Goal: Task Accomplishment & Management: Manage account settings

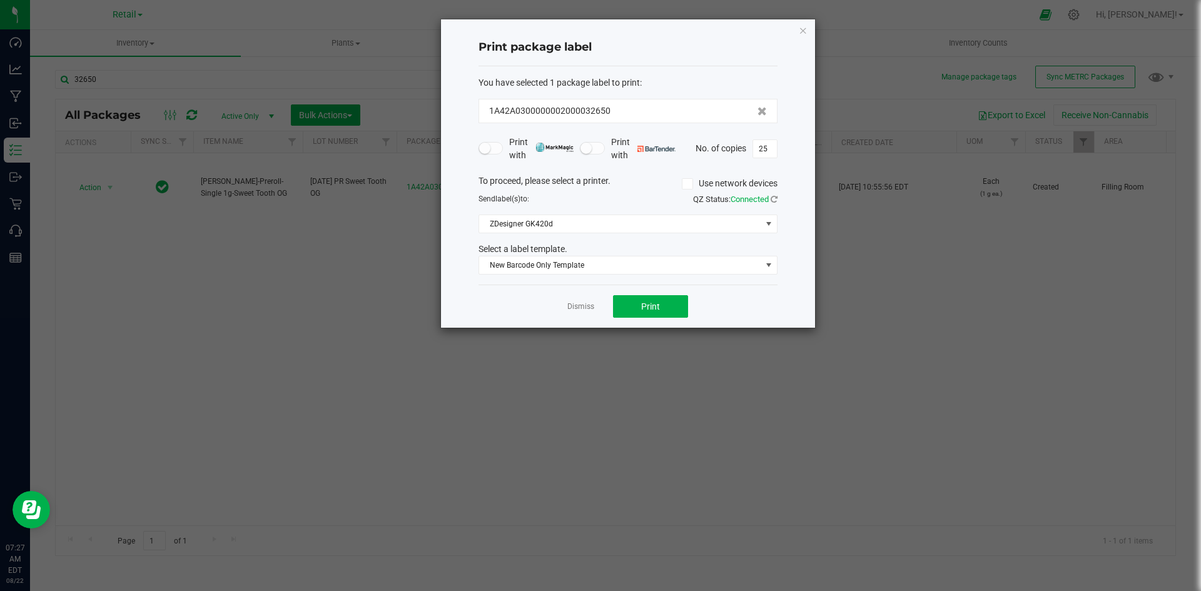
click at [294, 442] on ngb-modal-window "Print package label You have selected 1 package label to print : 1A42A030000000…" at bounding box center [605, 295] width 1210 height 591
click at [803, 29] on icon "button" at bounding box center [803, 30] width 9 height 15
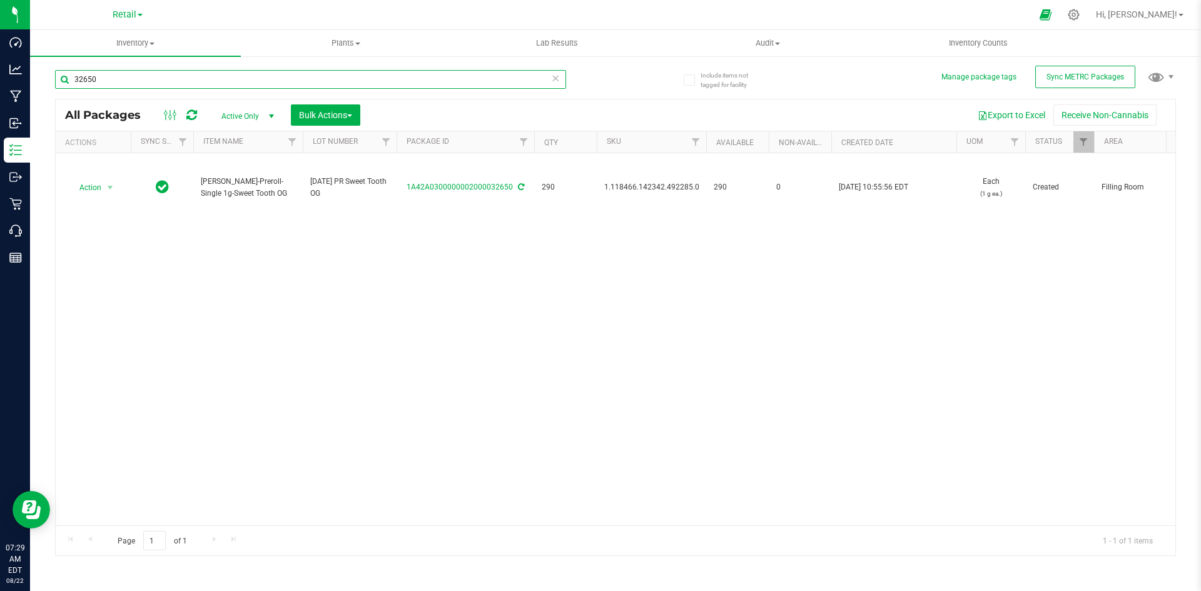
click at [232, 82] on input "32650" at bounding box center [310, 79] width 511 height 19
paste input "1.16.218.245100."
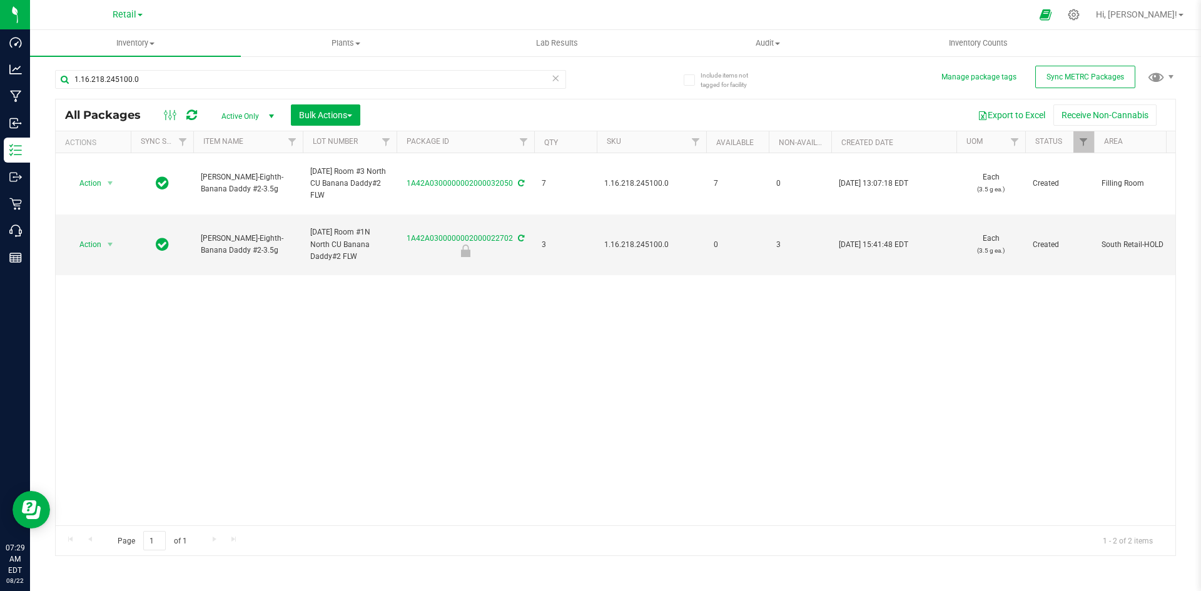
click at [218, 407] on div "Action Action Adjust qty Create package Edit attributes Global inventory Locate…" at bounding box center [616, 339] width 1120 height 372
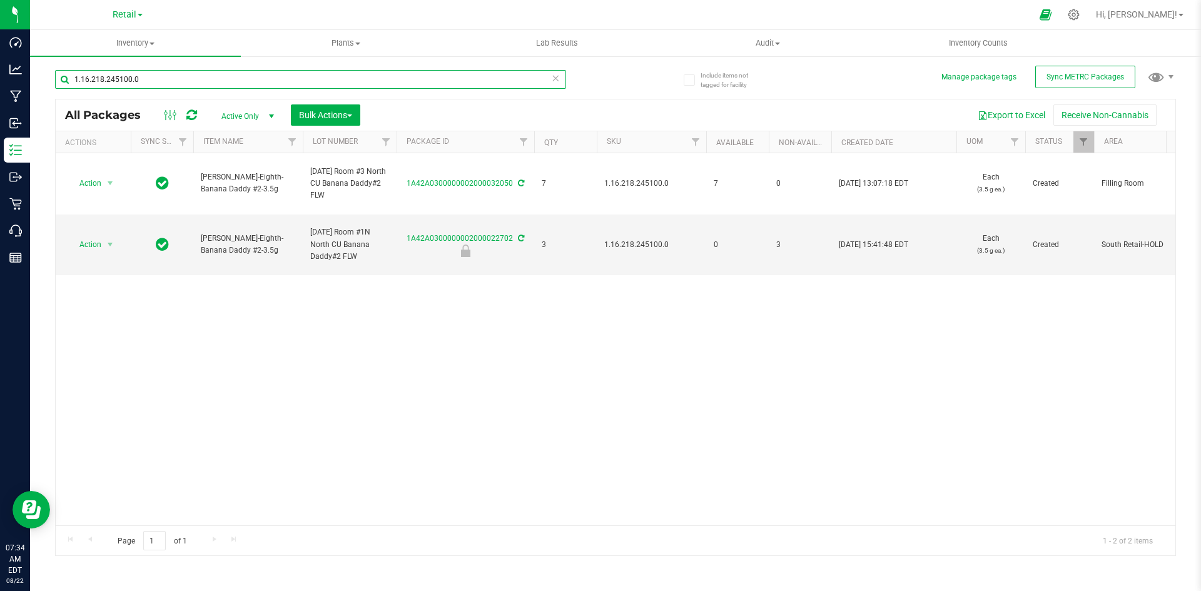
click at [273, 81] on input "1.16.218.245100.0" at bounding box center [310, 79] width 511 height 19
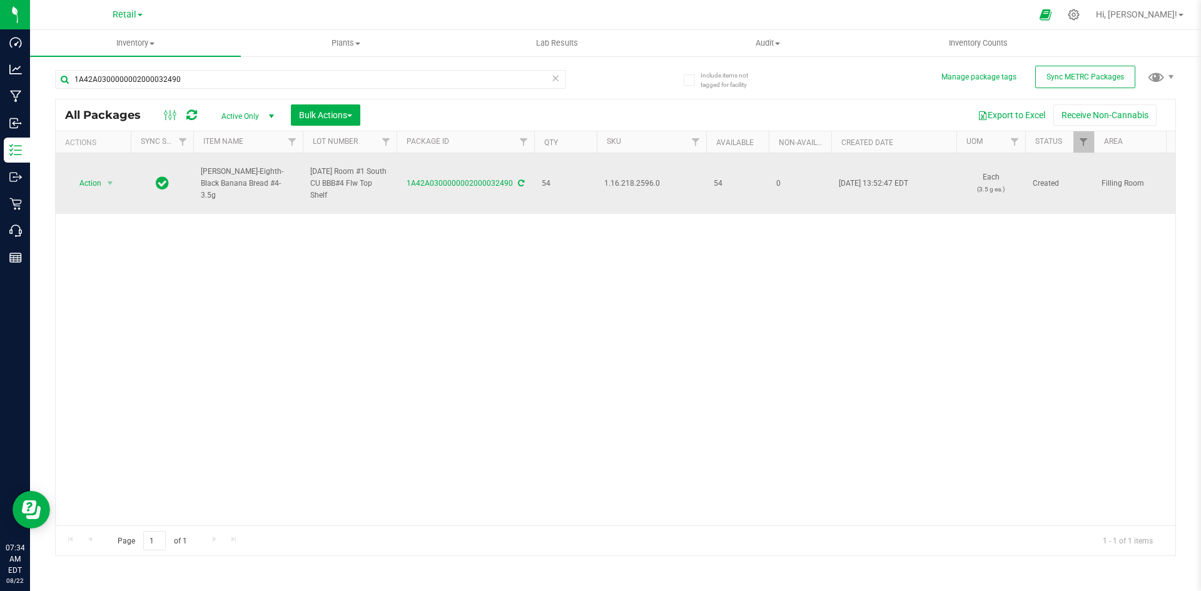
click at [616, 181] on span "1.16.218.2596.0" at bounding box center [651, 184] width 94 height 12
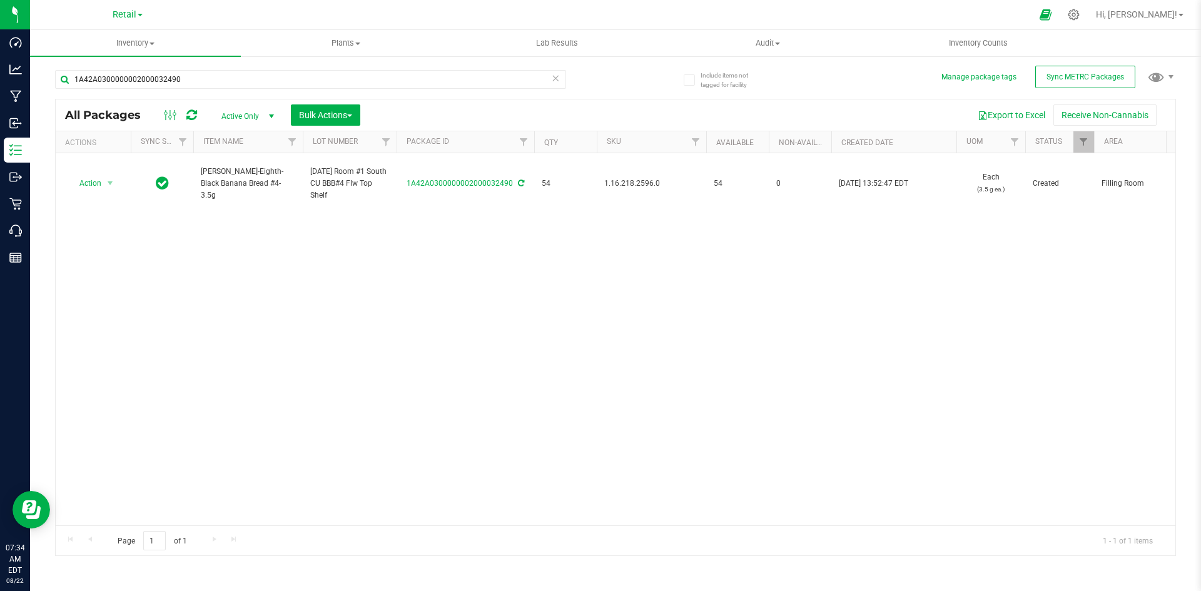
copy span "1.16.218.2596.0"
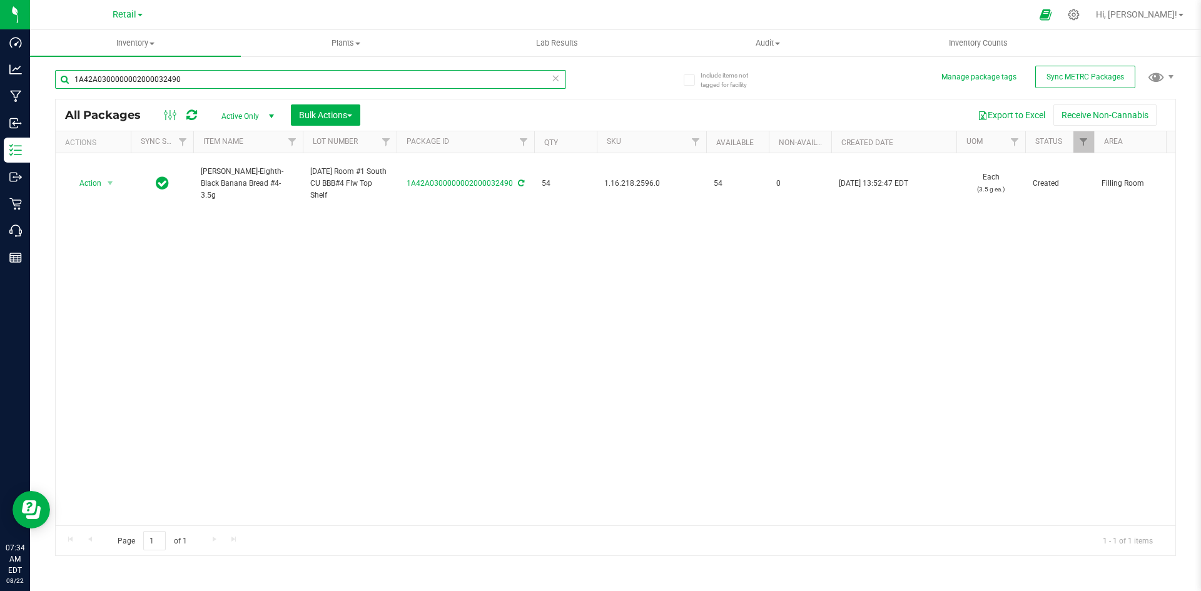
click at [219, 80] on input "1A42A0300000002000032490" at bounding box center [310, 79] width 511 height 19
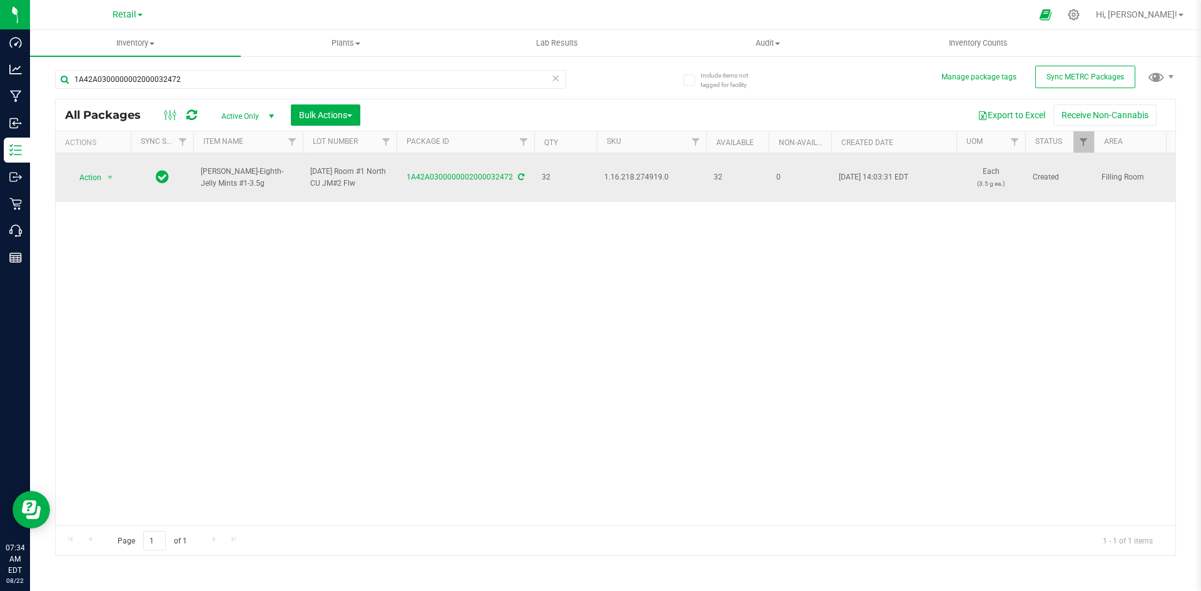
click at [638, 173] on span "1.16.218.274919.0" at bounding box center [651, 177] width 94 height 12
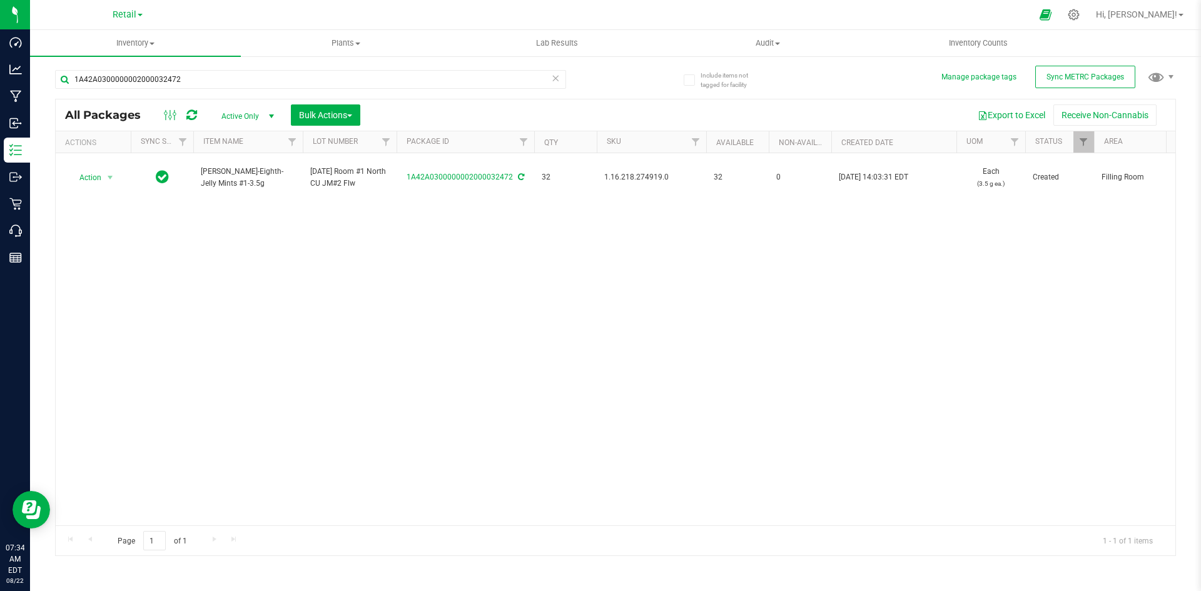
copy span "1.16.218.274919.0"
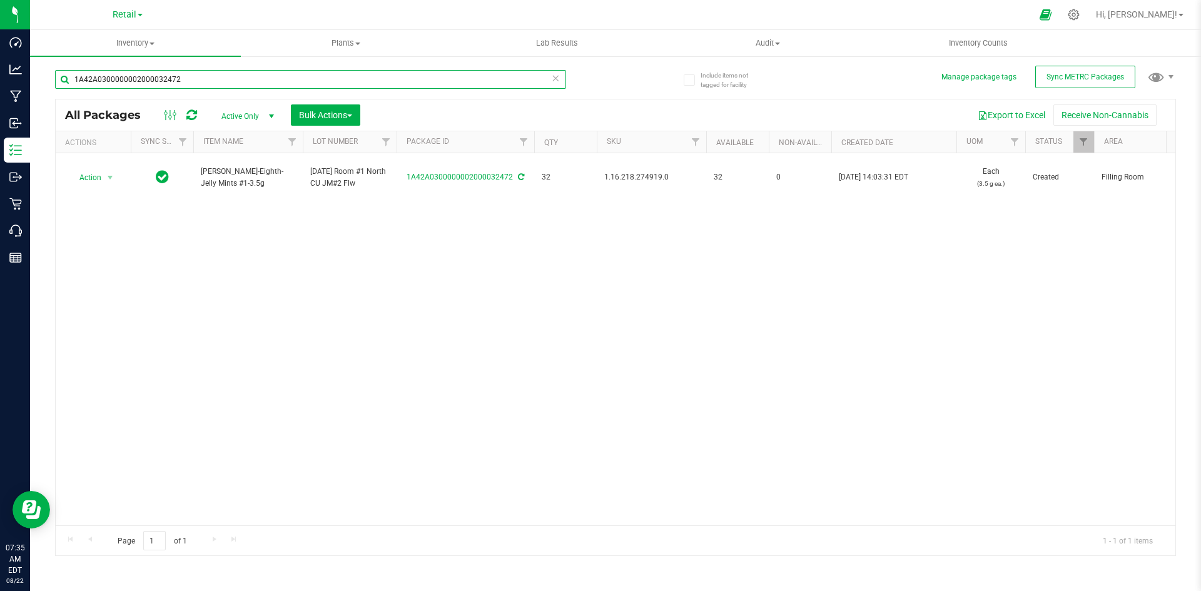
click at [187, 83] on input "1A42A0300000002000032472" at bounding box center [310, 79] width 511 height 19
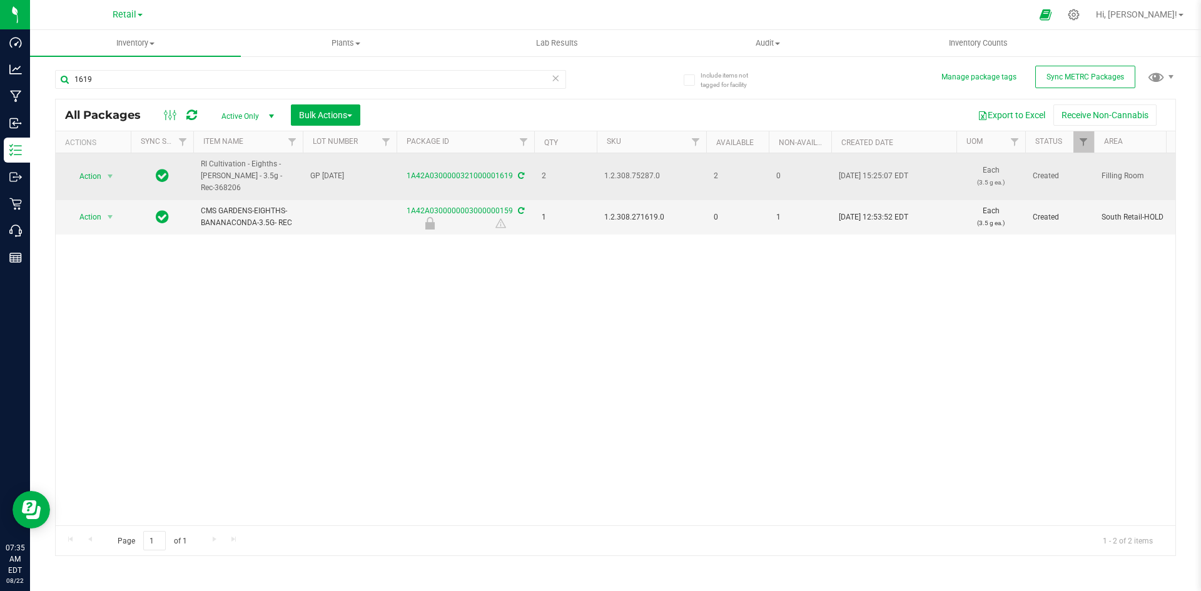
click at [623, 180] on span "1.2.308.75287.0" at bounding box center [651, 176] width 94 height 12
click at [622, 176] on span "1.2.308.75287.0" at bounding box center [651, 176] width 94 height 12
copy span "1.2.308.75287.0"
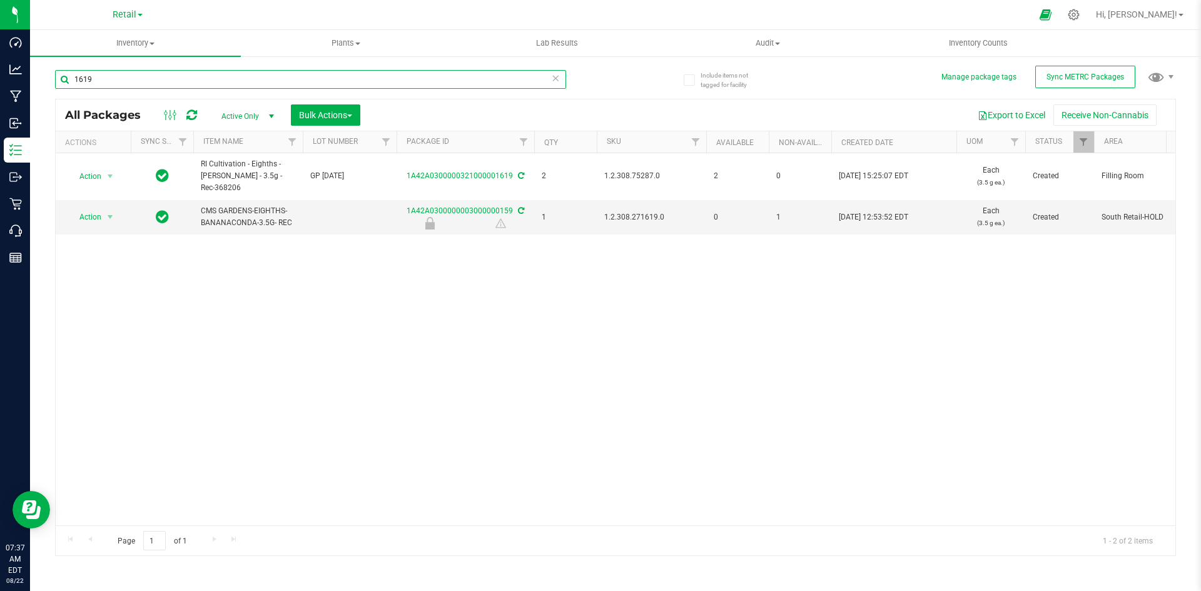
click at [172, 78] on input "1619" at bounding box center [310, 79] width 511 height 19
click at [81, 81] on div "Inventory All packages All inventory Waste log Create inventory Plants All plan…" at bounding box center [615, 310] width 1171 height 561
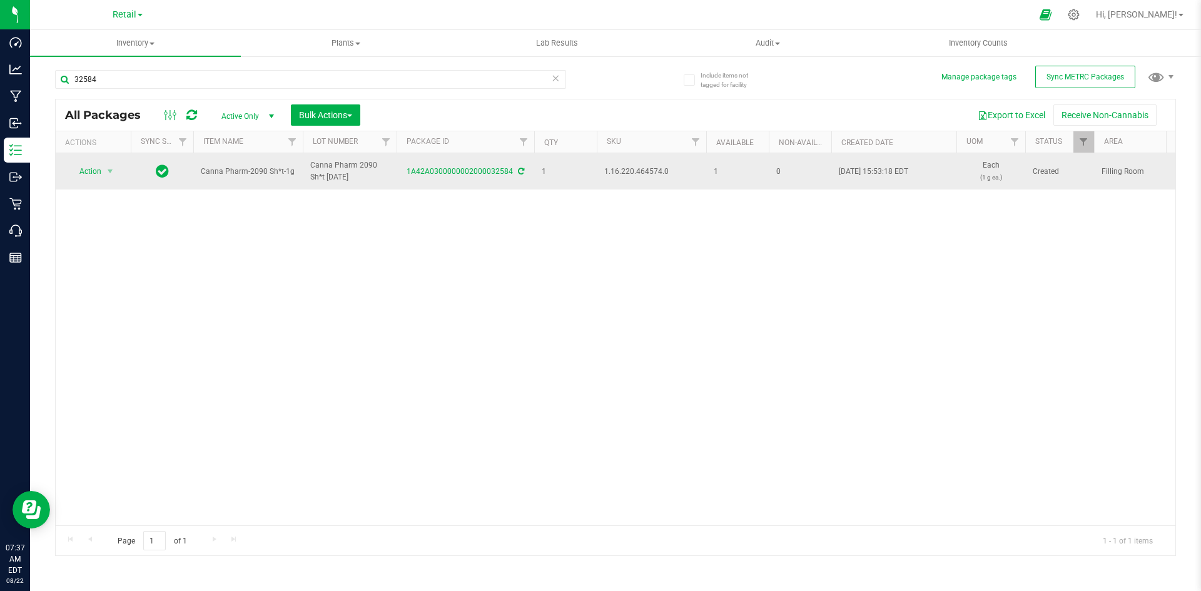
click at [648, 171] on span "1.16.220.464574.0" at bounding box center [651, 172] width 94 height 12
copy span "1.16.220.464574.0"
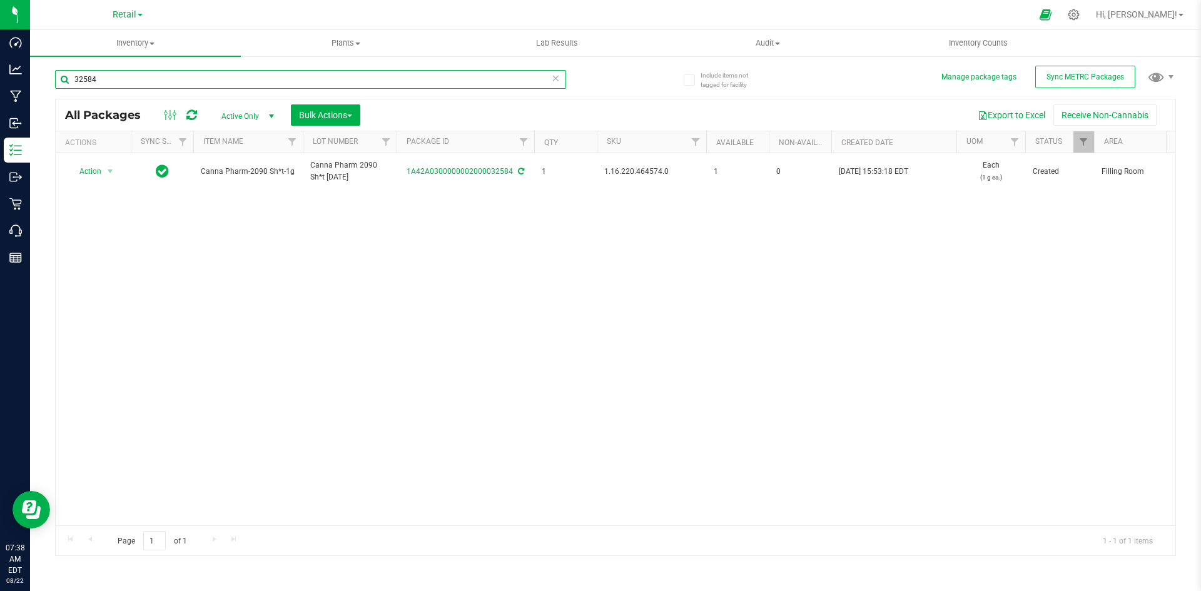
click at [222, 79] on input "32584" at bounding box center [310, 79] width 511 height 19
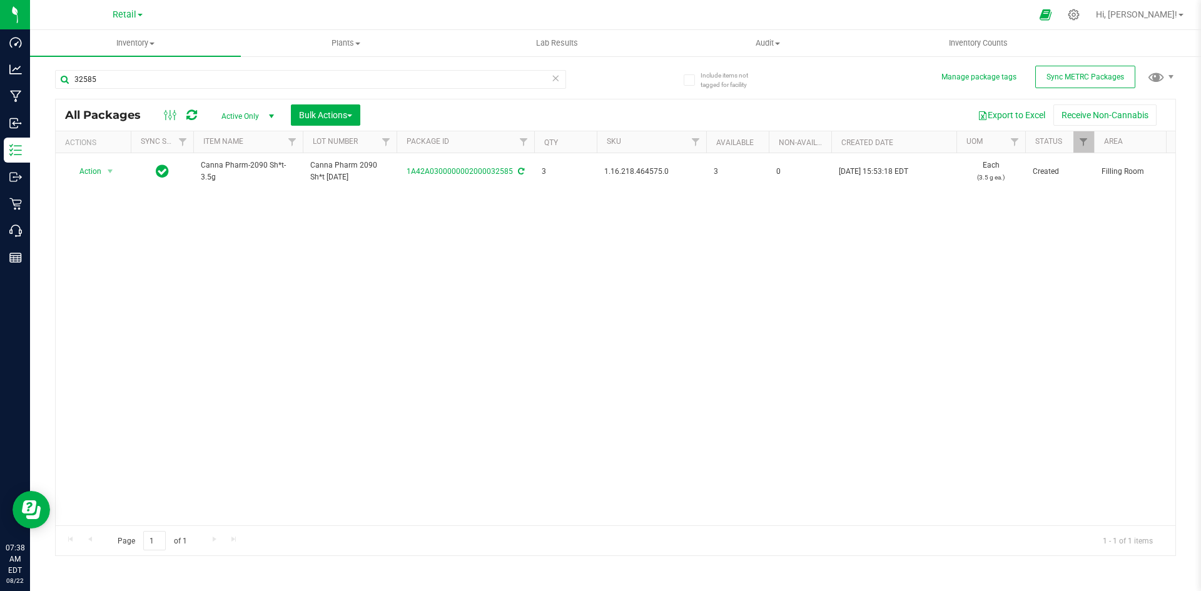
click at [626, 171] on span "1.16.218.464575.0" at bounding box center [651, 172] width 94 height 12
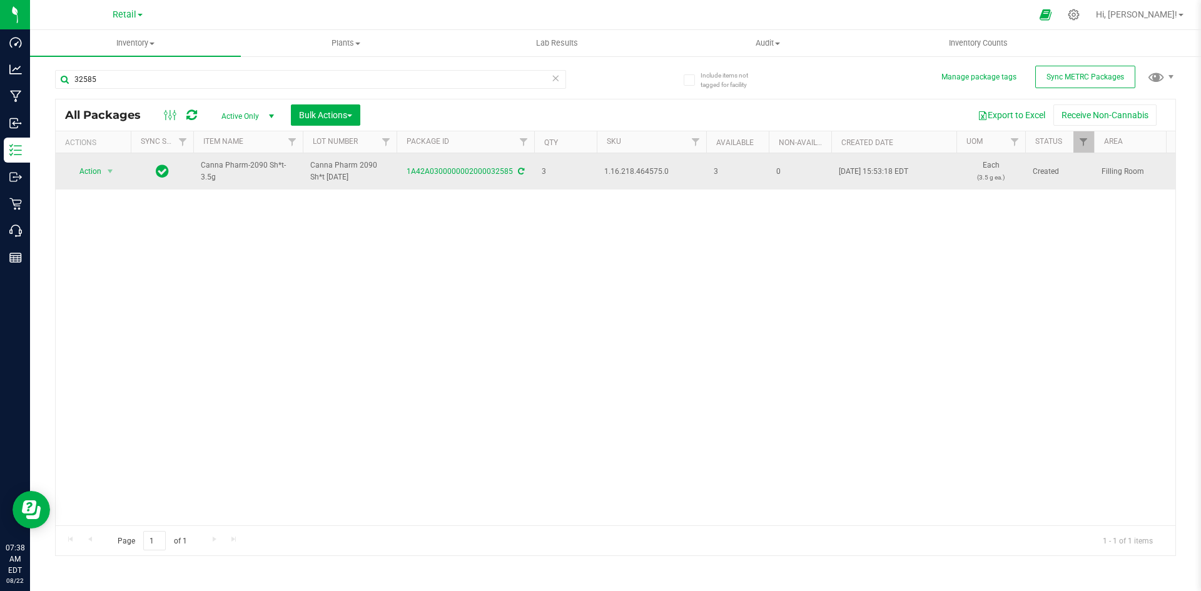
copy span "1.16.218.464575.0"
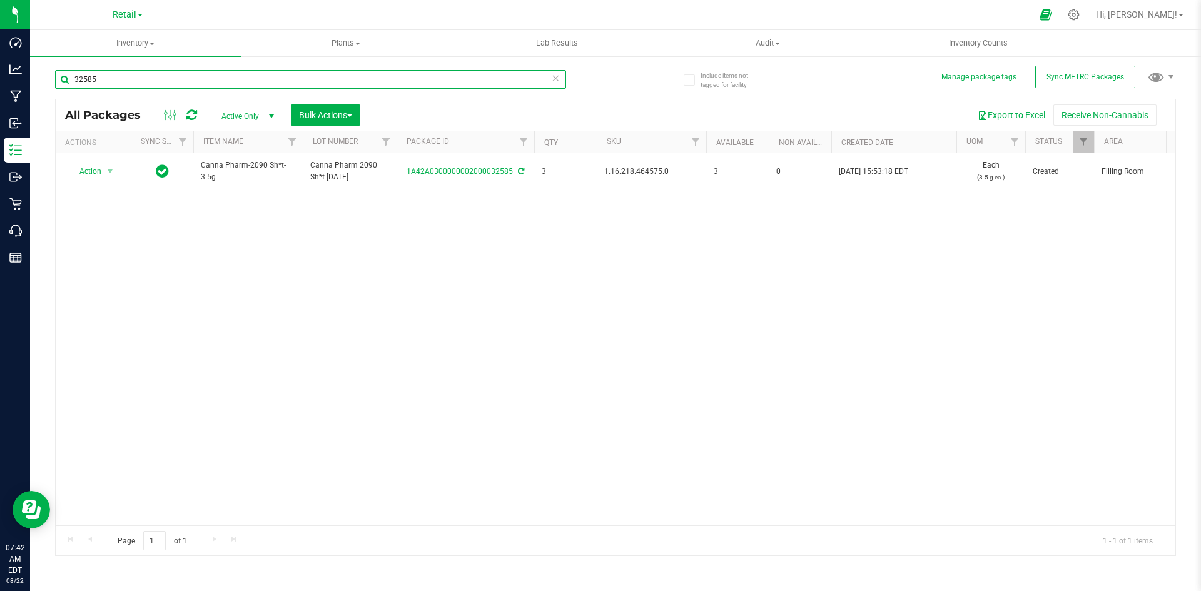
click at [242, 84] on input "32585" at bounding box center [310, 79] width 511 height 19
paste input "1.16.218.262602.0"
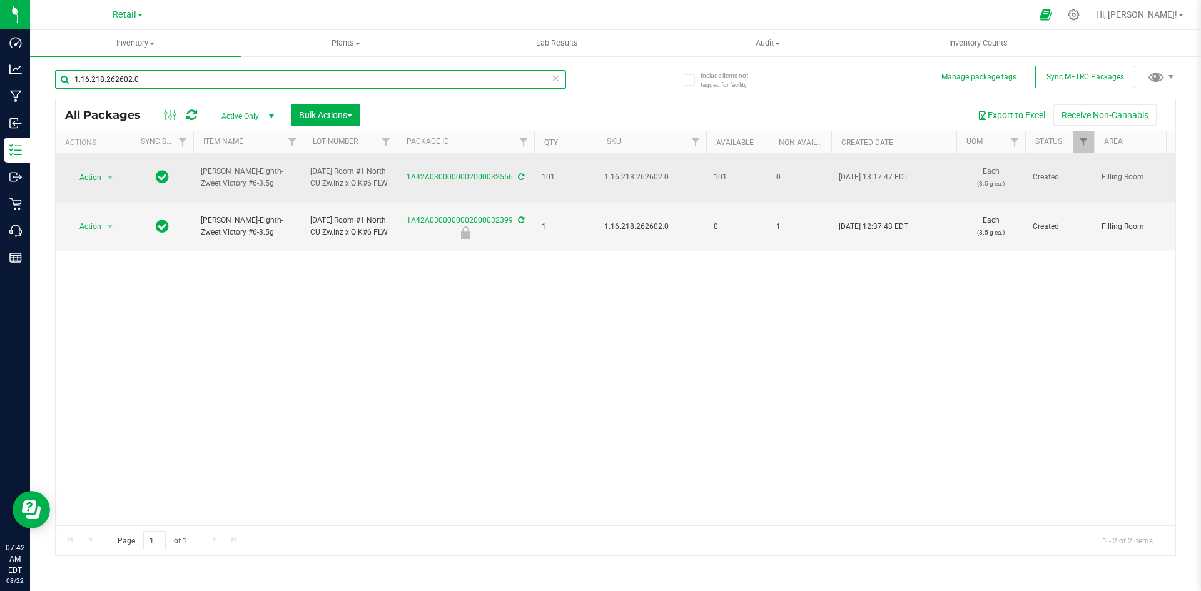
type input "1.16.218.262602.0"
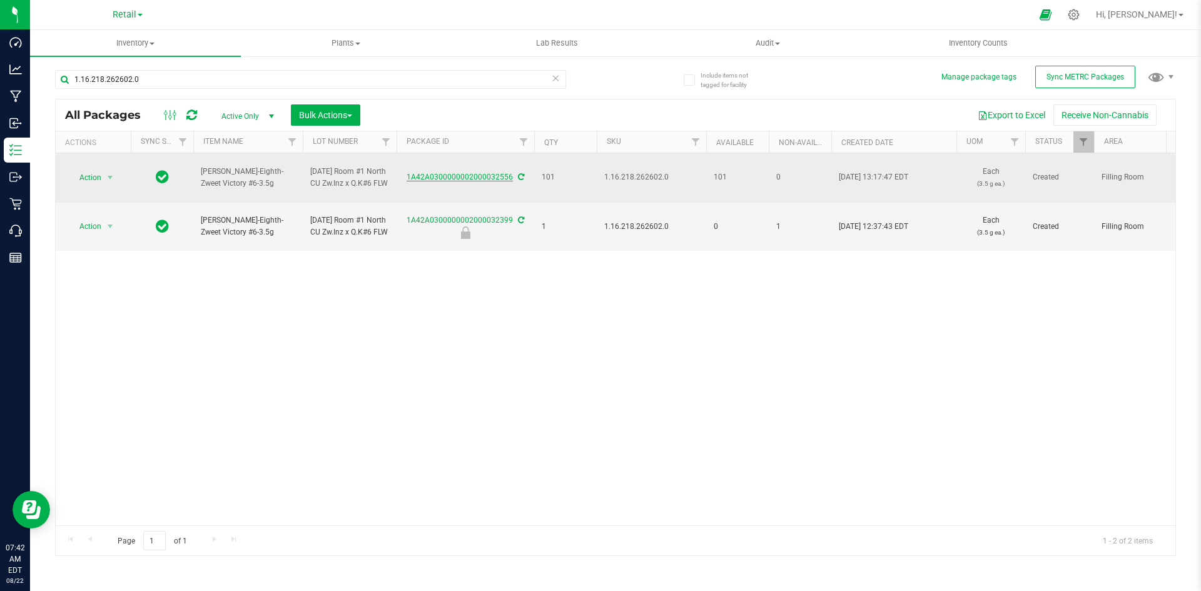
click at [449, 180] on link "1A42A0300000002000032556" at bounding box center [460, 177] width 106 height 9
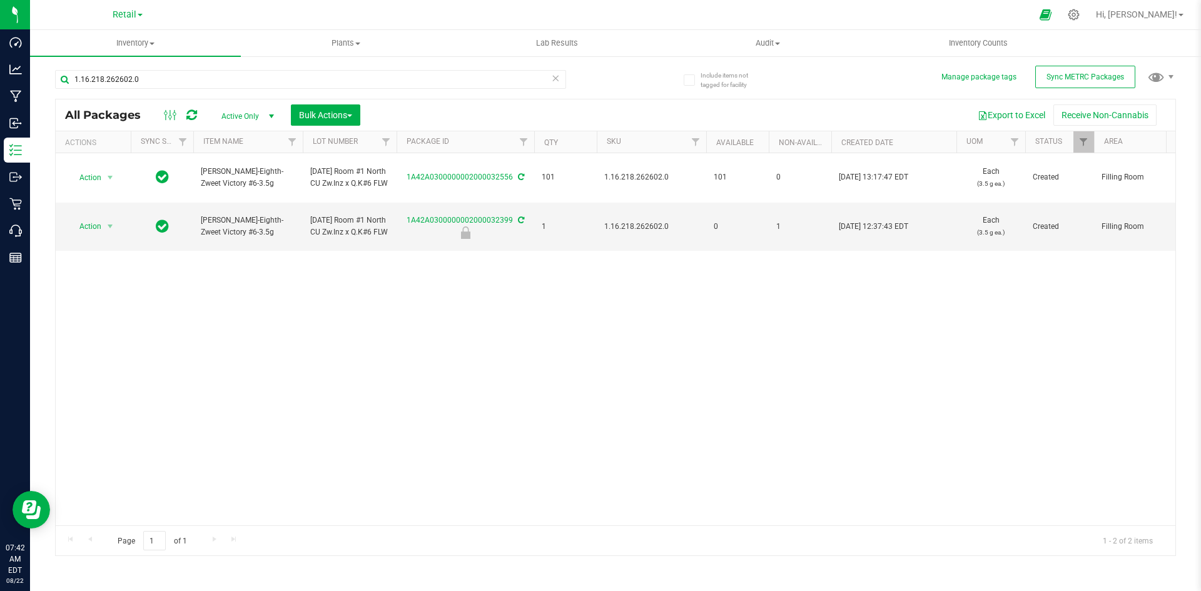
click at [400, 348] on div "Action Action Adjust qty Create package Edit attributes Global inventory Locate…" at bounding box center [616, 339] width 1120 height 372
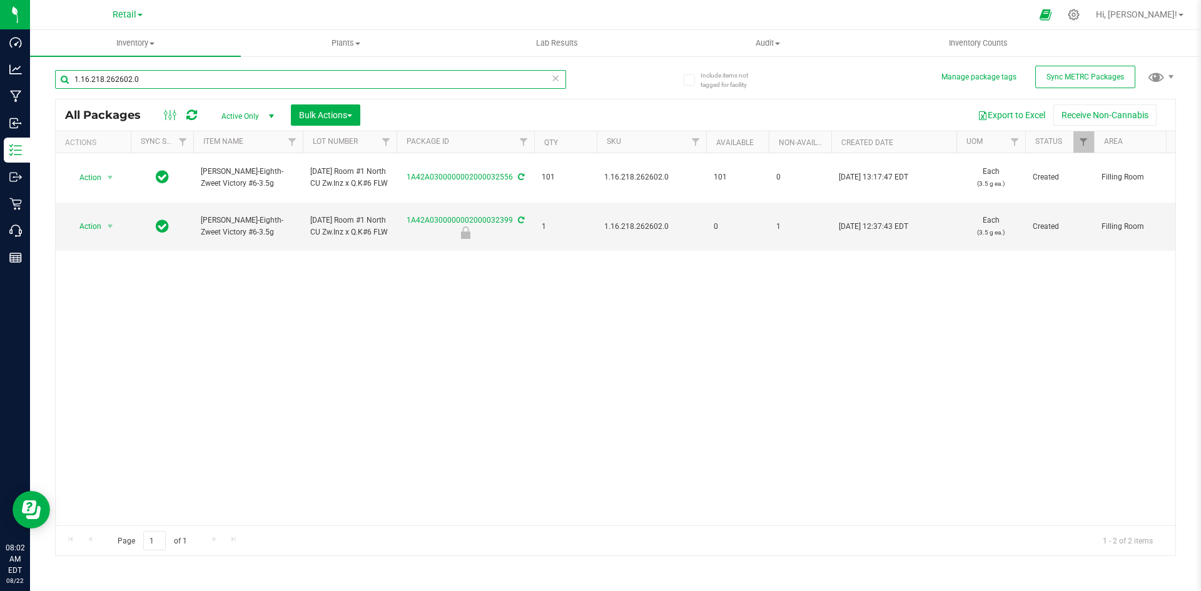
click at [224, 72] on input "1.16.218.262602.0" at bounding box center [310, 79] width 511 height 19
paste input "9.199.1709"
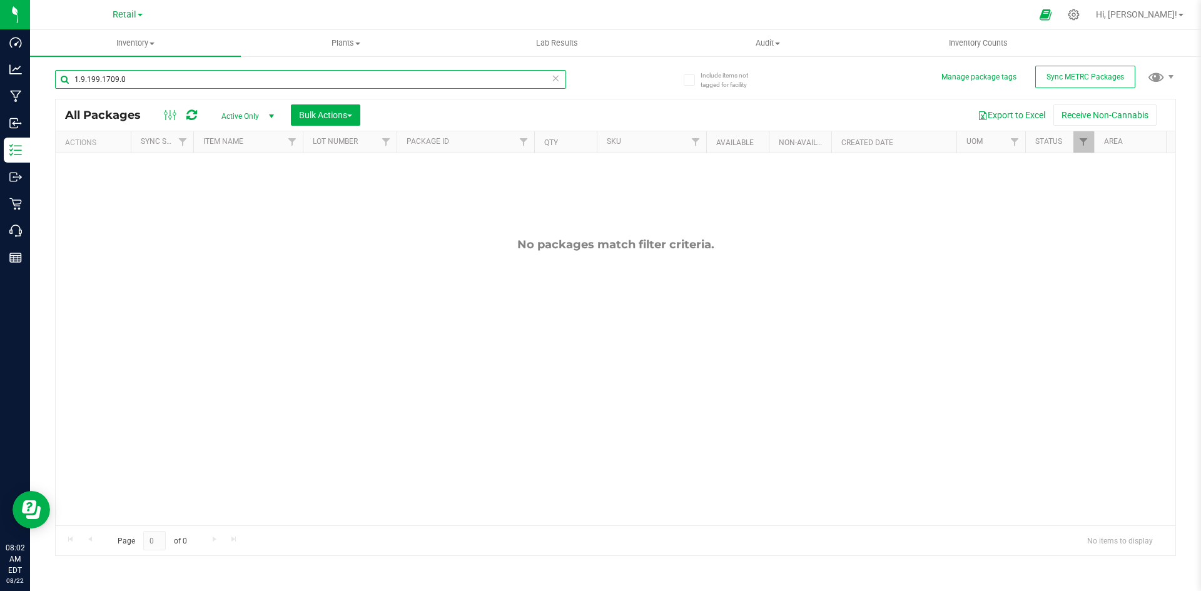
type input "1.9.199.1709.0"
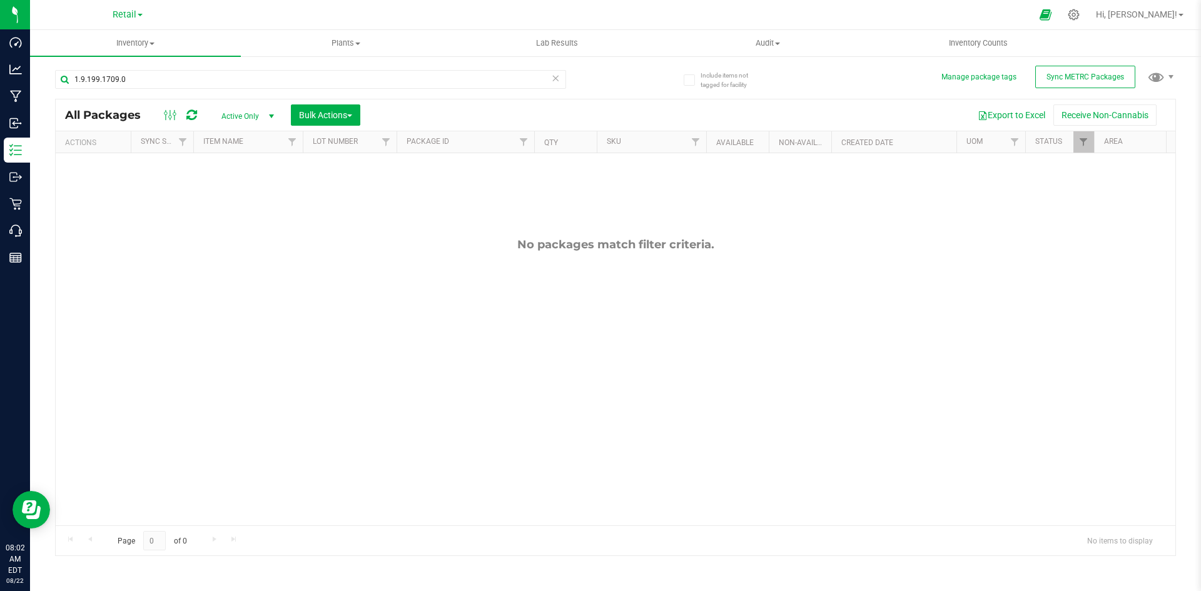
click at [237, 111] on span "Active Only" at bounding box center [245, 117] width 69 height 18
click at [220, 198] on li "All" at bounding box center [245, 192] width 68 height 19
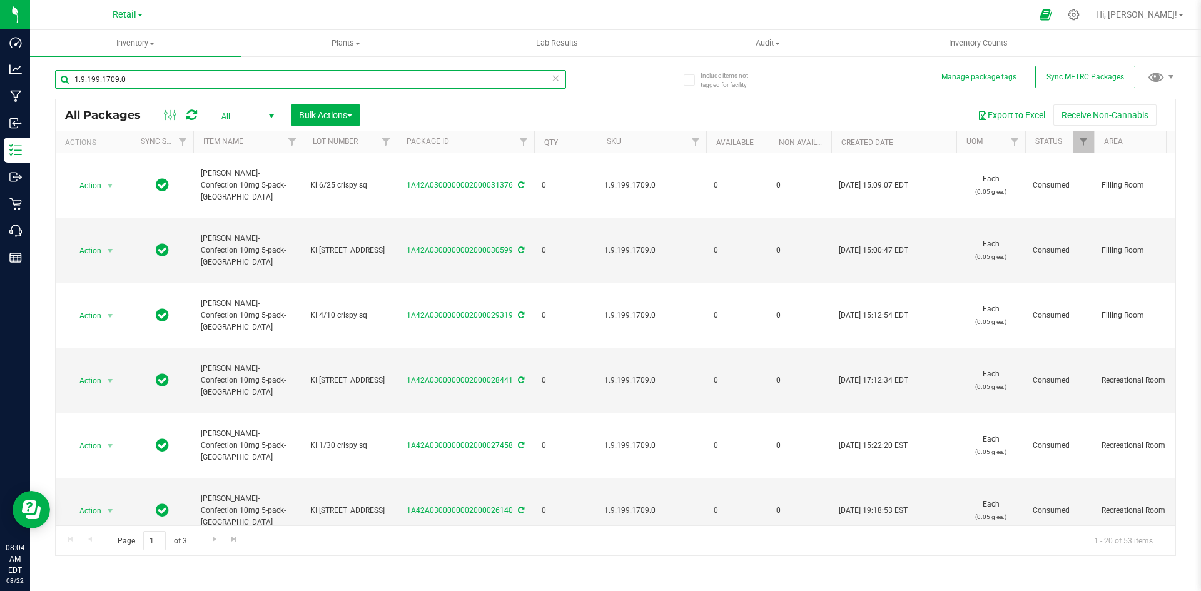
click at [258, 85] on input "1.9.199.1709.0" at bounding box center [310, 79] width 511 height 19
paste input "28.303.398290"
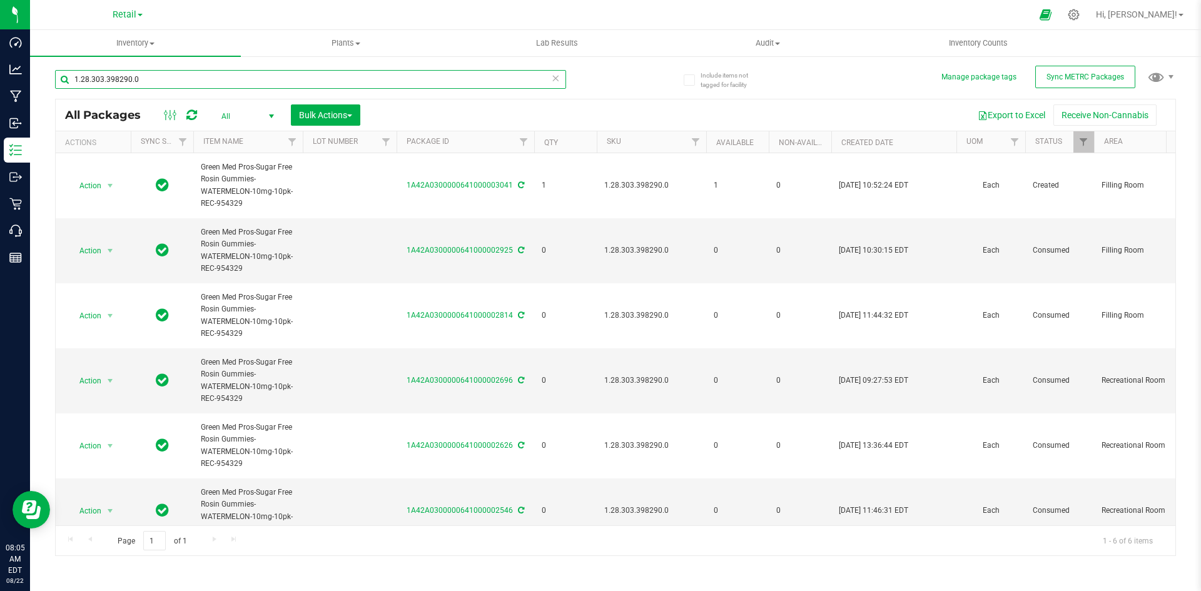
click at [298, 81] on input "1.28.303.398290.0" at bounding box center [310, 79] width 511 height 19
paste input "119437.142835.408294"
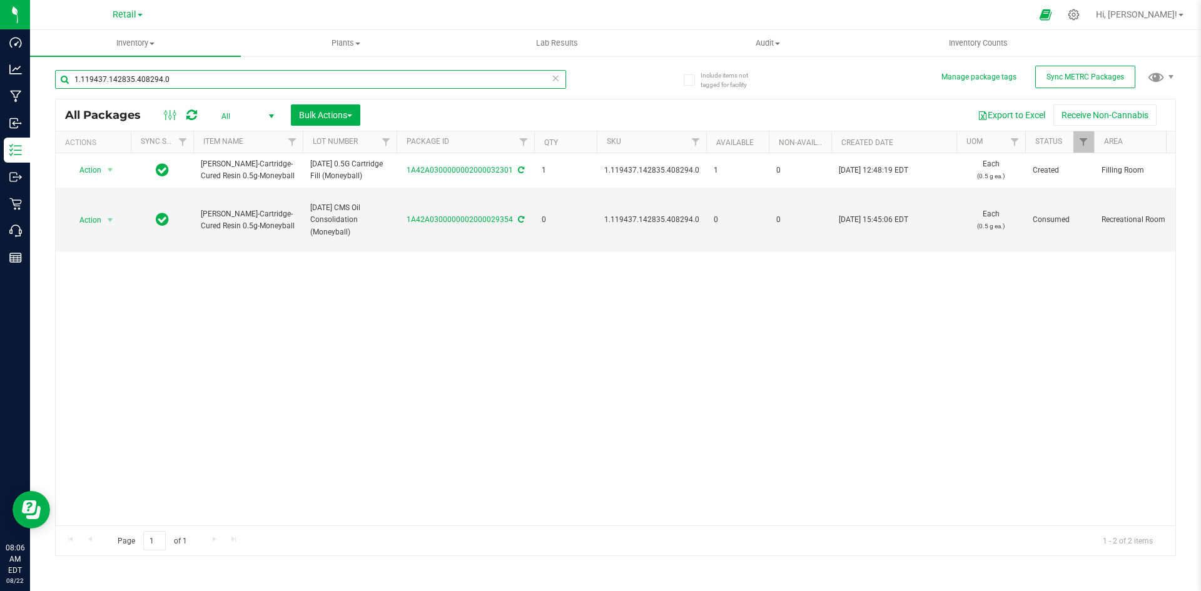
click at [228, 75] on input "1.119437.142835.408294.0" at bounding box center [310, 79] width 511 height 19
paste input "7.44194.210160"
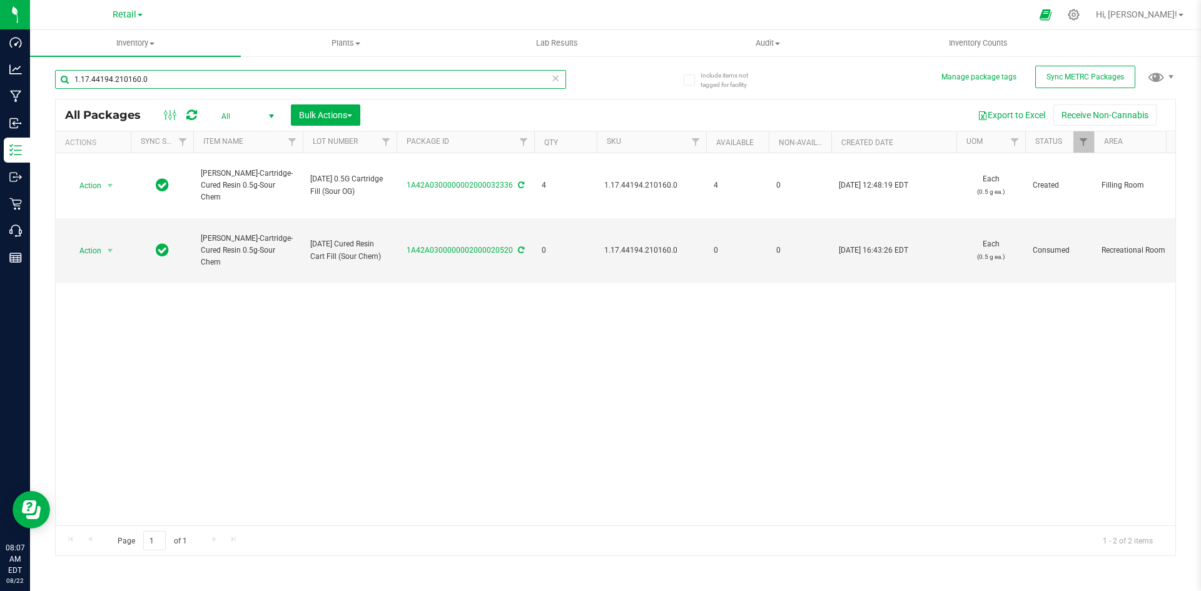
click at [187, 83] on input "1.17.44194.210160.0" at bounding box center [310, 79] width 511 height 19
paste input "299.62119"
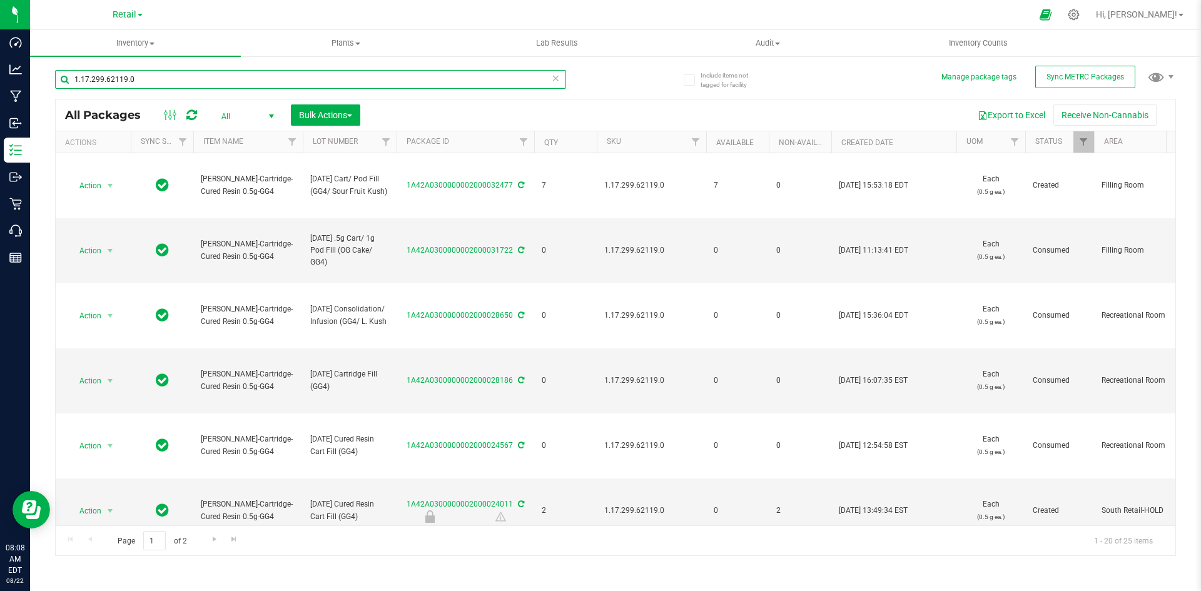
click at [152, 79] on input "1.17.299.62119.0" at bounding box center [310, 79] width 511 height 19
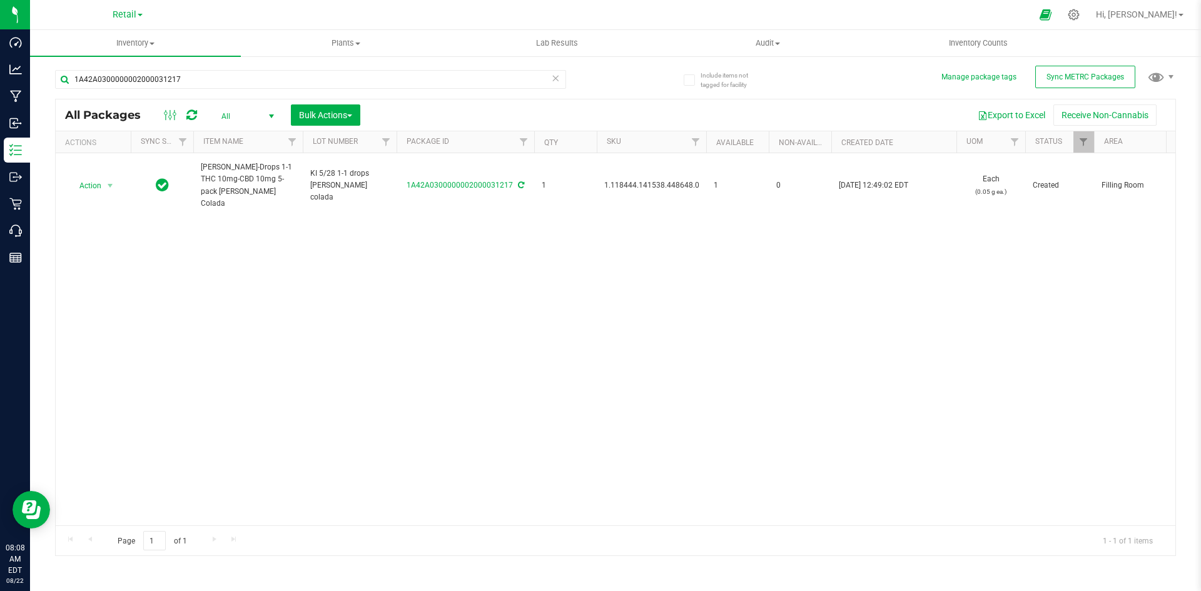
click at [641, 184] on span "1.118444.141538.448648.0" at bounding box center [651, 186] width 95 height 12
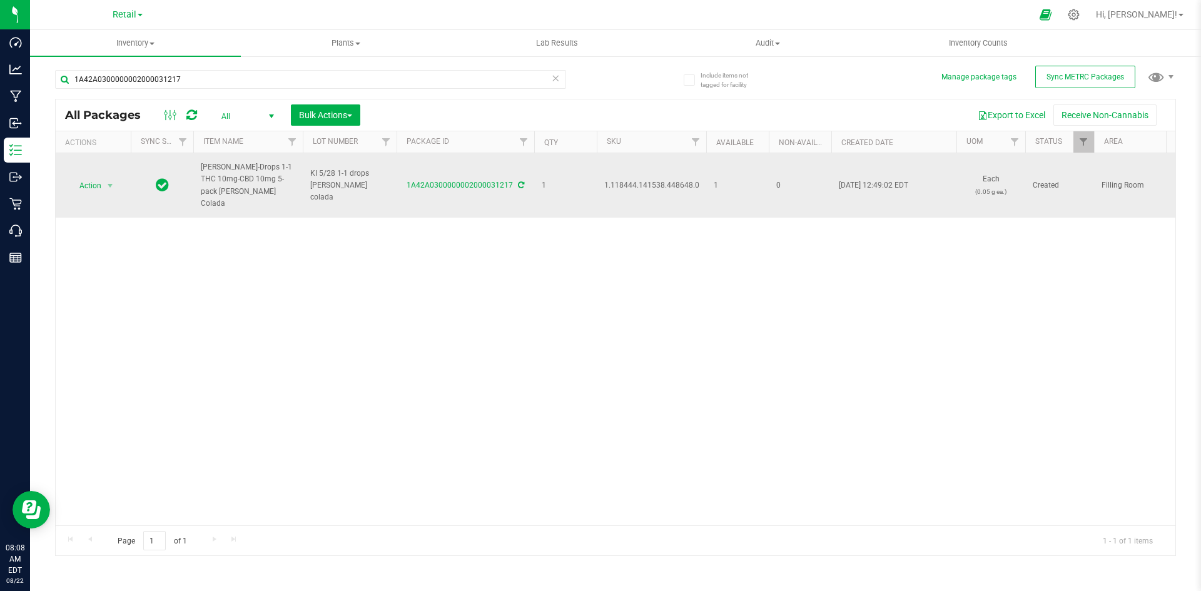
copy span "1.118444.141538.448648.0"
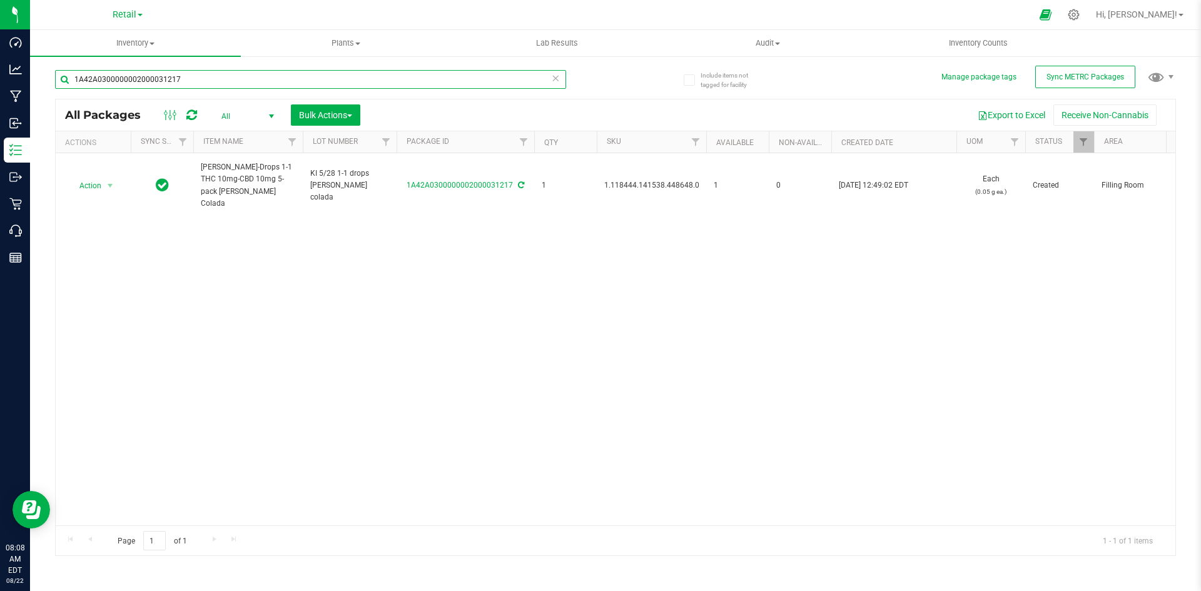
click at [265, 80] on input "1A42A0300000002000031217" at bounding box center [310, 79] width 511 height 19
paste input ".118444.141538.448648.0"
click at [201, 83] on input "1.118444.141538.448648.0" at bounding box center [310, 79] width 511 height 19
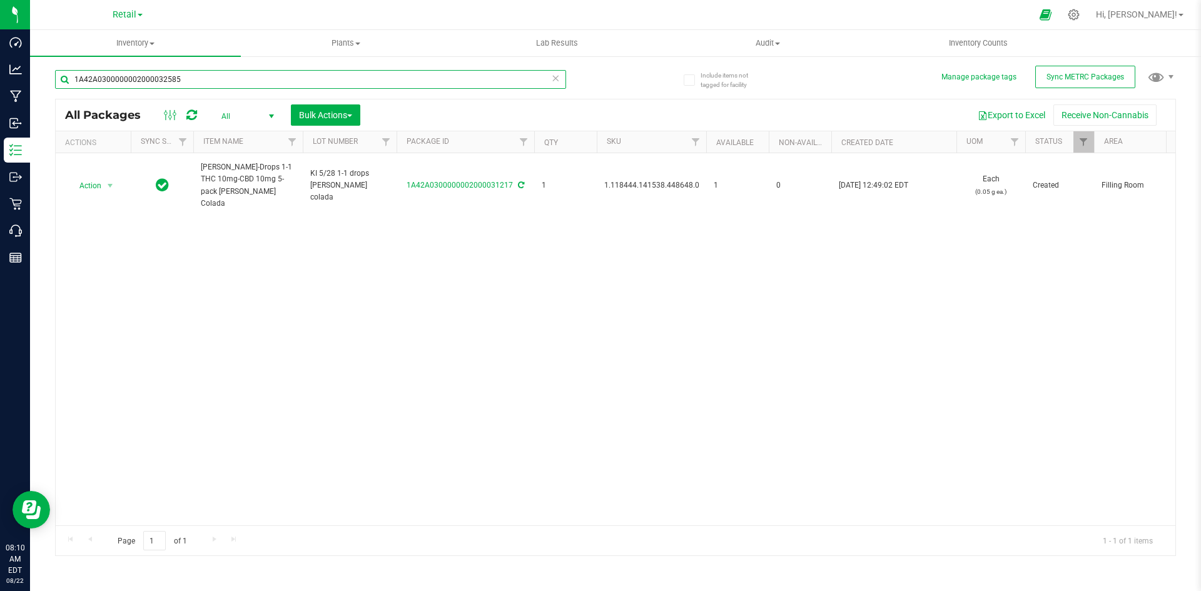
type input "1A42A0300000002000032585"
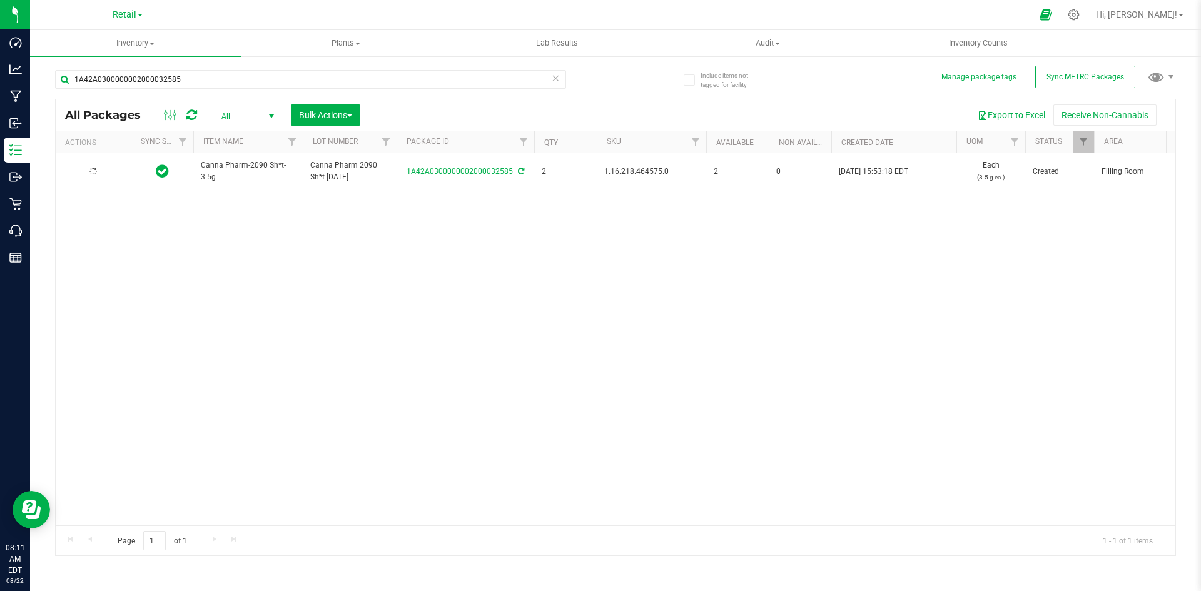
click at [626, 171] on span "1.16.218.464575.0" at bounding box center [651, 172] width 94 height 12
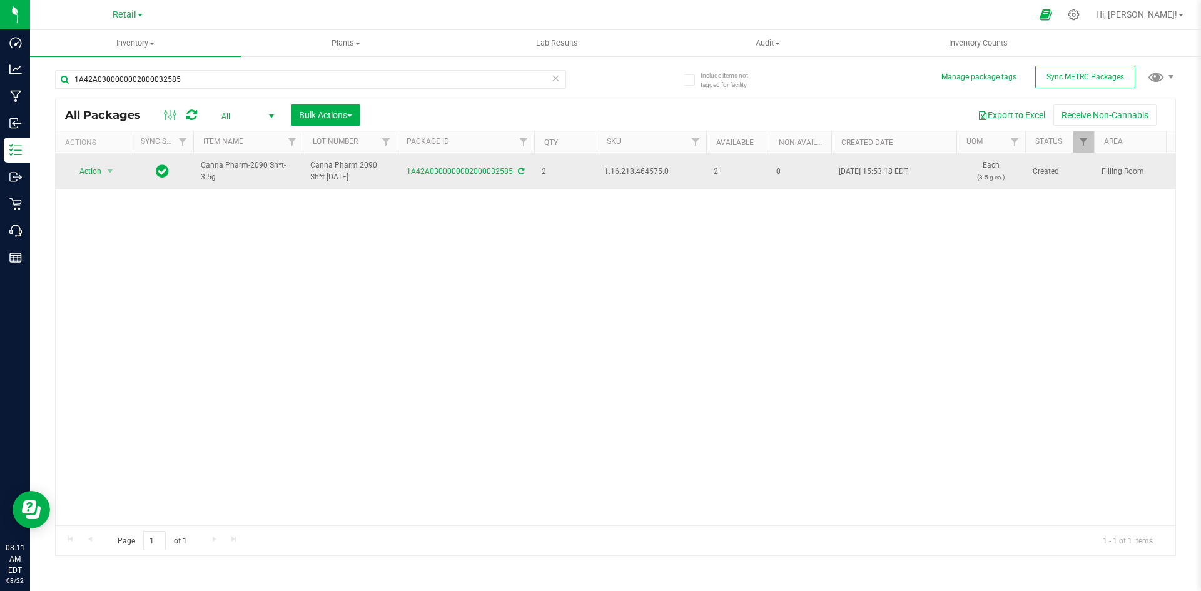
copy span "1.16.218.464575.0"
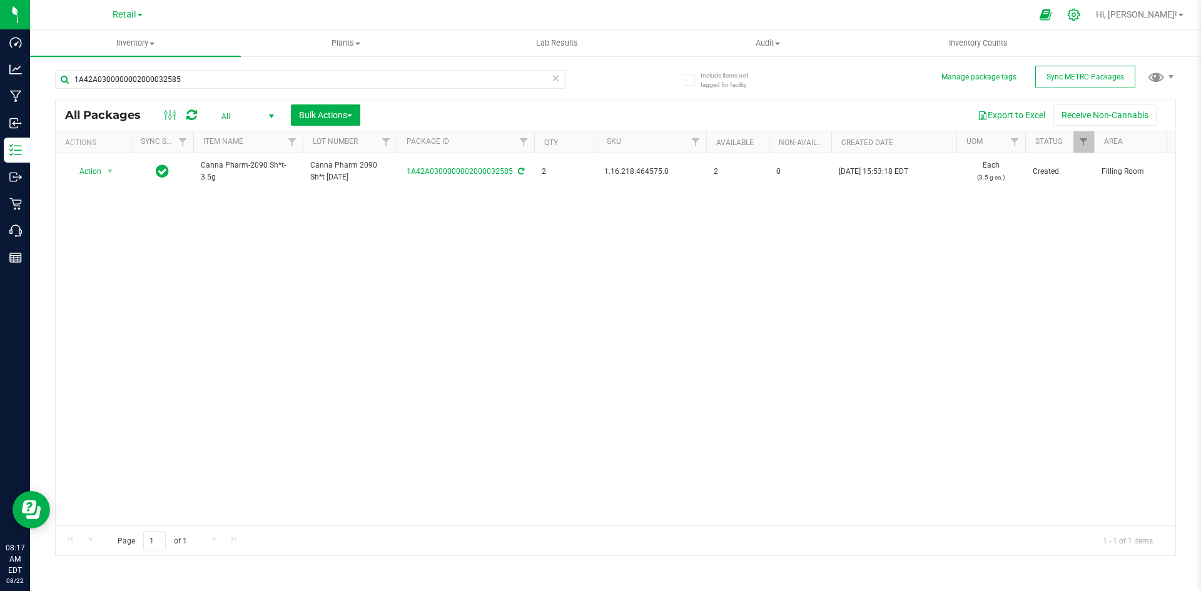
click at [1080, 14] on icon at bounding box center [1073, 14] width 13 height 13
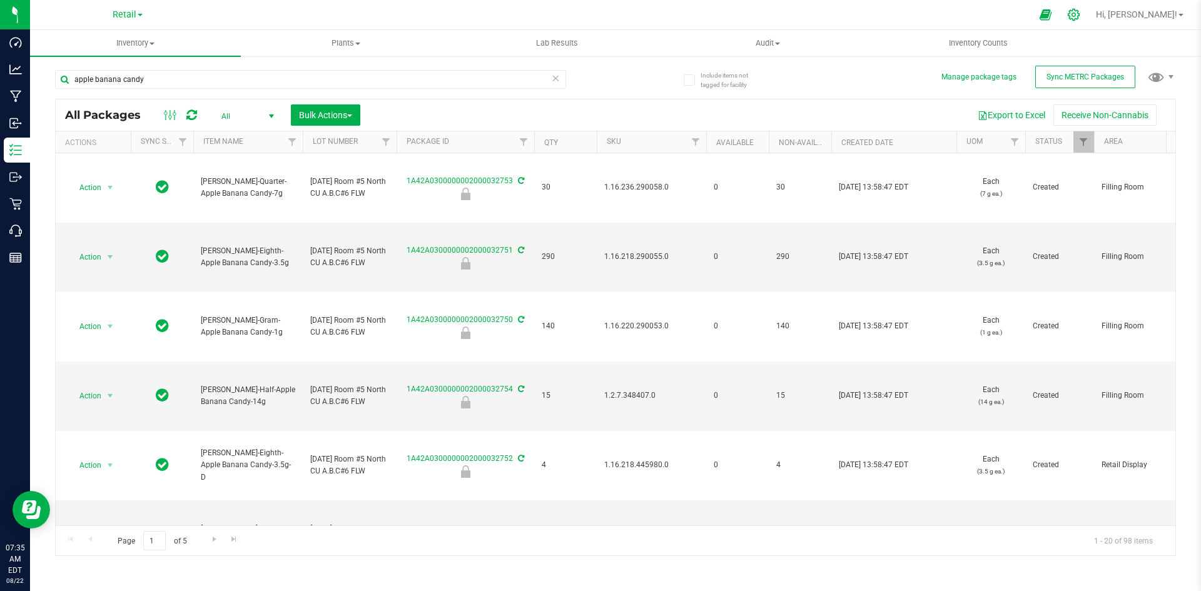
click at [1080, 19] on icon at bounding box center [1073, 14] width 13 height 13
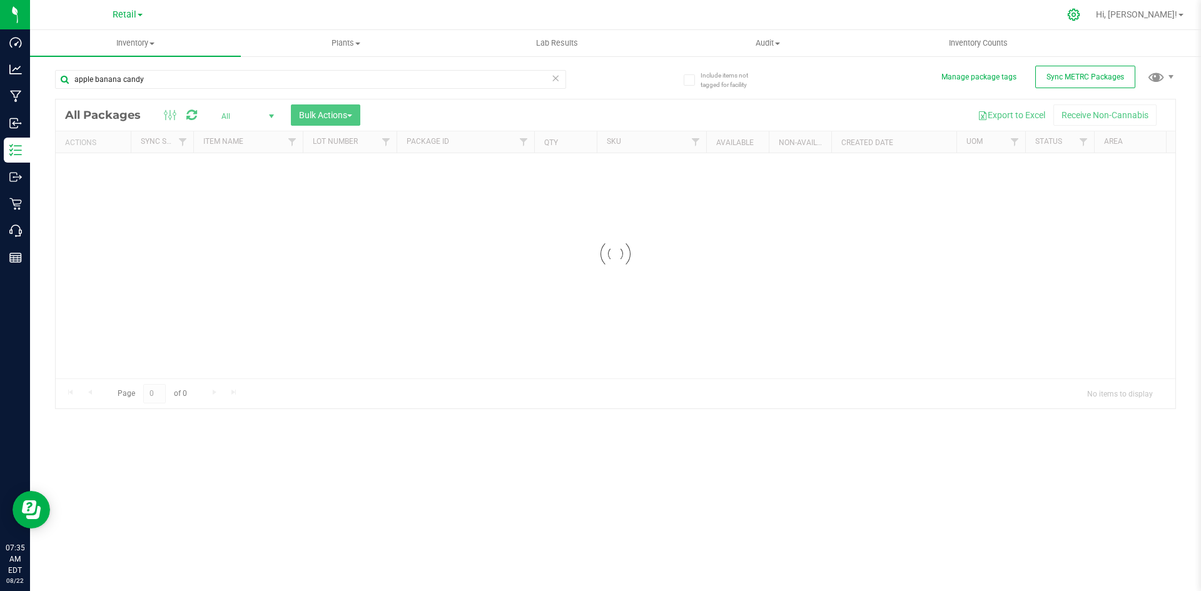
click at [1080, 16] on icon at bounding box center [1073, 14] width 13 height 13
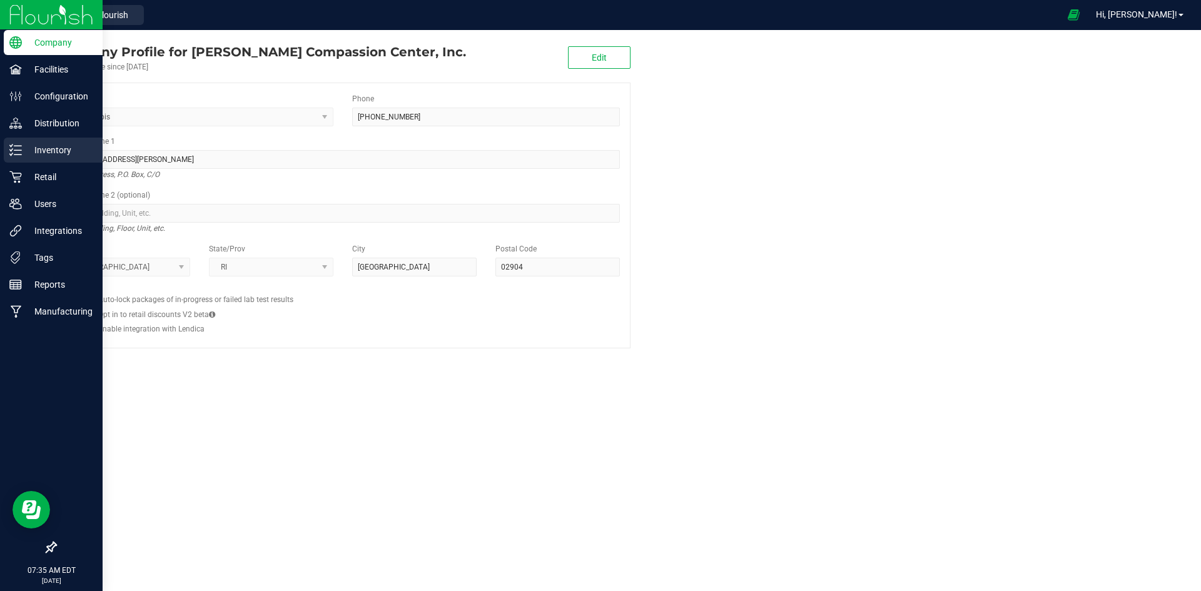
click at [35, 161] on div "Inventory" at bounding box center [53, 150] width 99 height 25
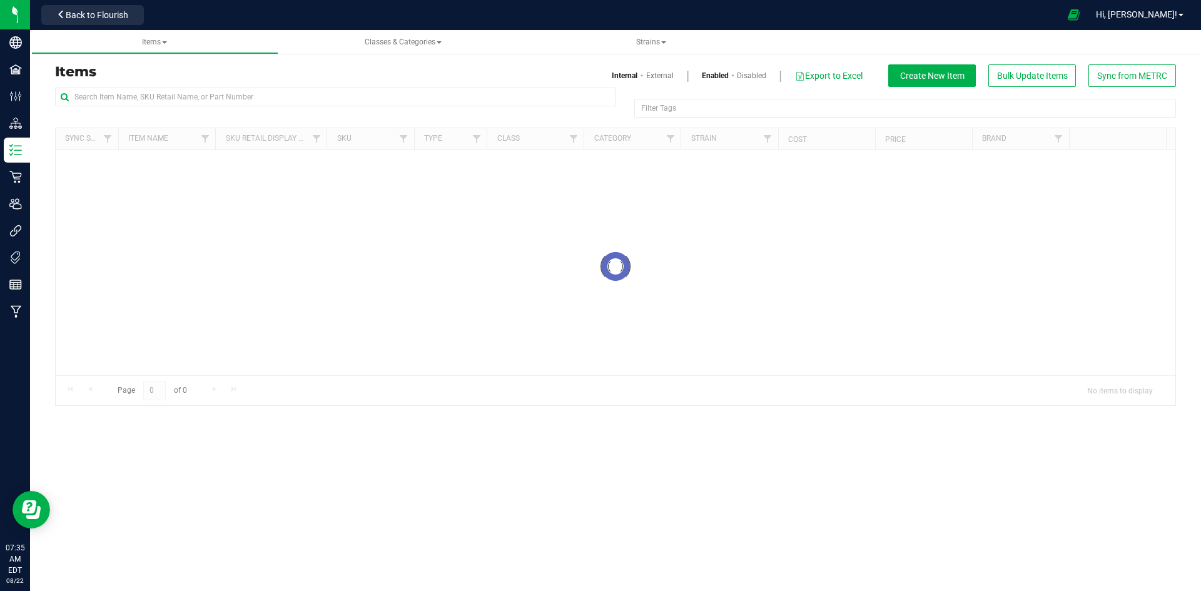
click at [305, 110] on div at bounding box center [335, 102] width 560 height 29
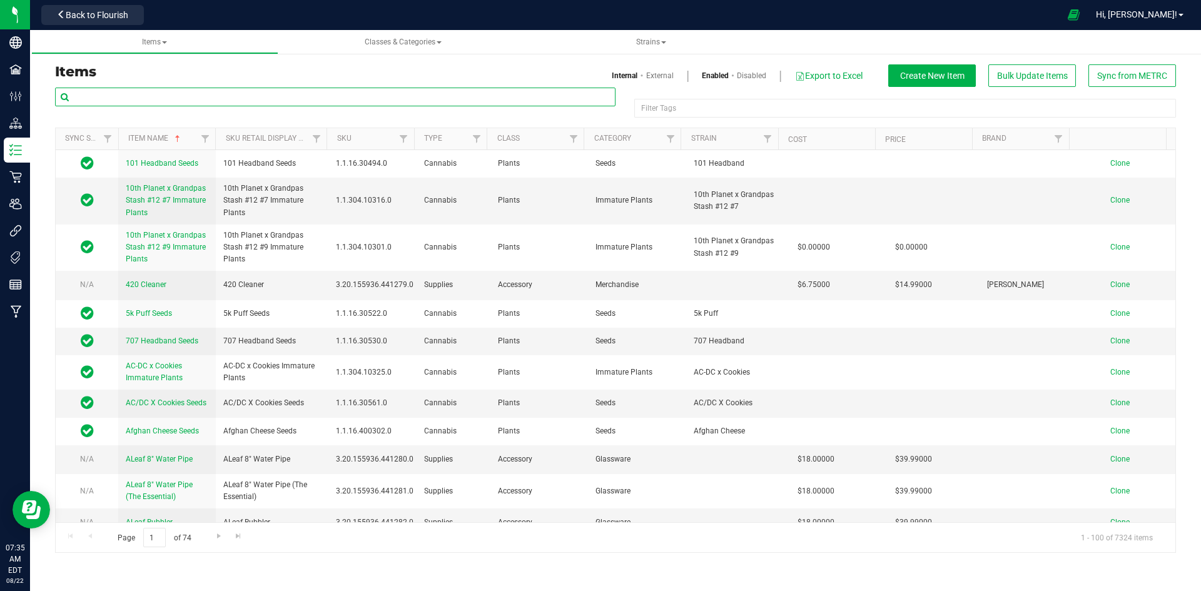
click at [300, 99] on input "text" at bounding box center [335, 97] width 560 height 19
paste input "1.2.308.75287.0"
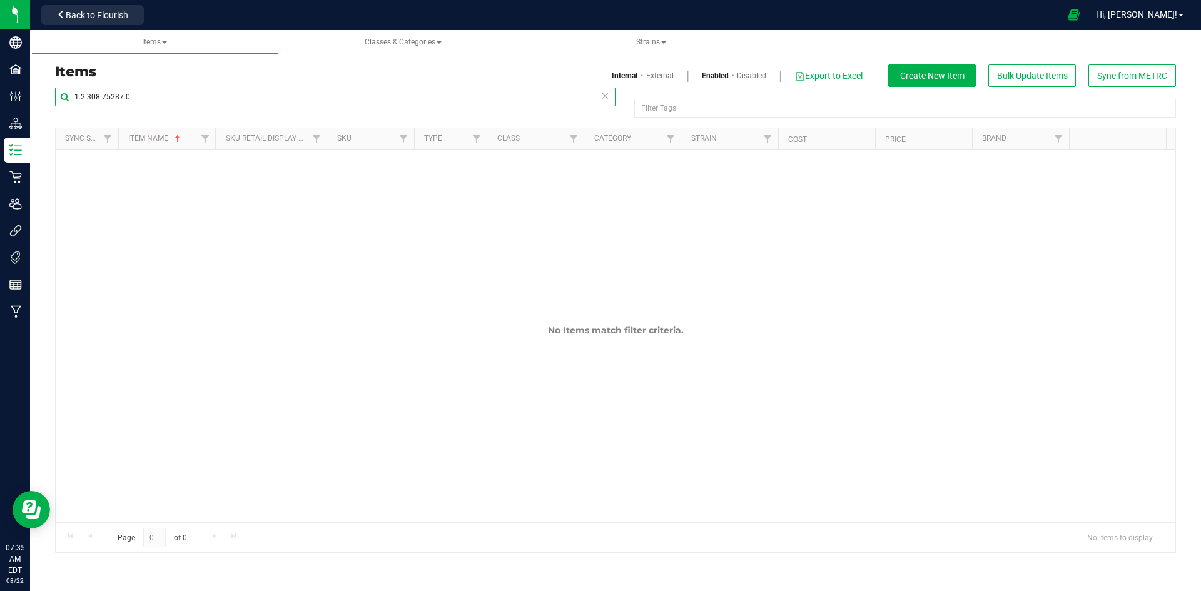
type input "1.2.308.75287.0"
click at [648, 75] on link "External" at bounding box center [660, 75] width 28 height 11
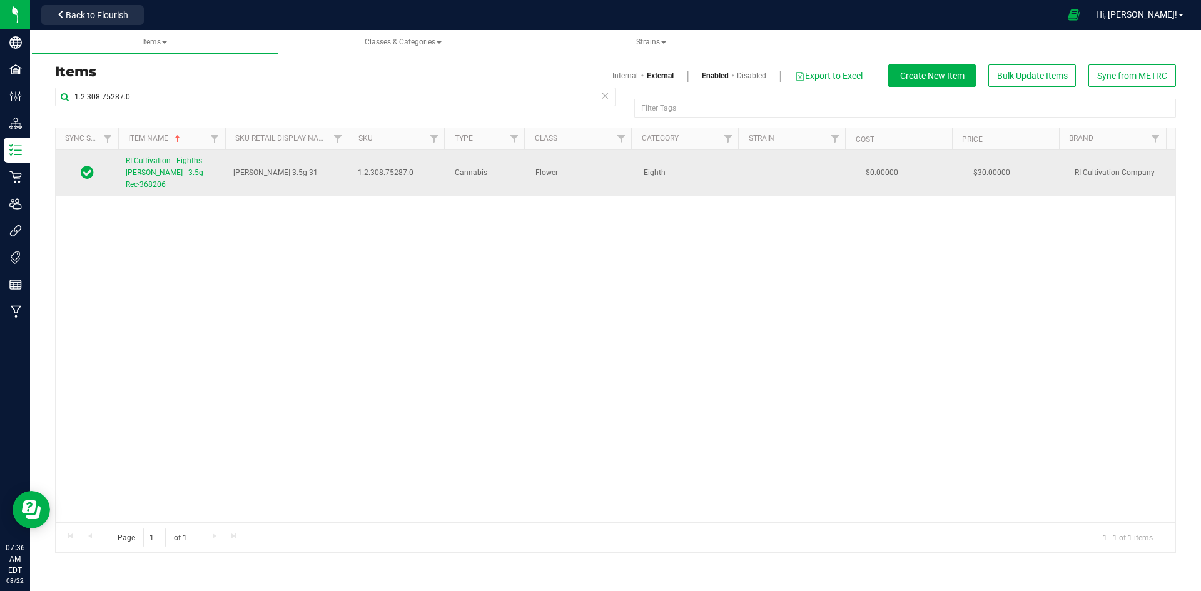
click at [183, 174] on span "RI Cultivation - Eighths - Gary Payton - 3.5g - Rec-368206" at bounding box center [166, 172] width 81 height 33
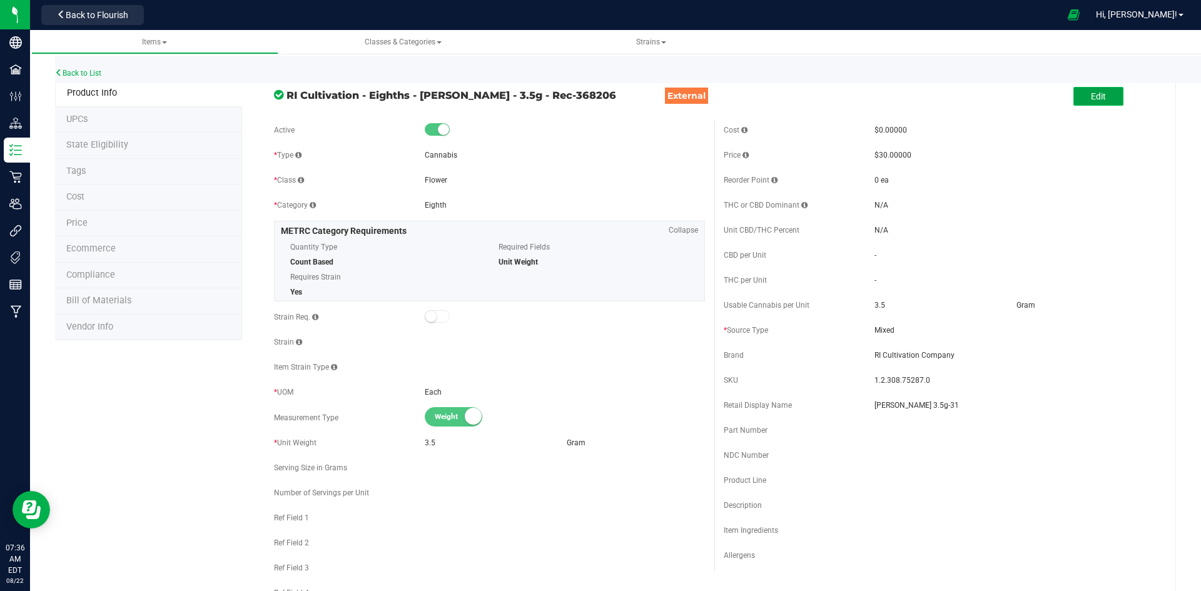
click at [1083, 102] on button "Edit" at bounding box center [1098, 96] width 50 height 19
click at [961, 404] on input "Gary Payton 3.5g-31" at bounding box center [1014, 405] width 280 height 19
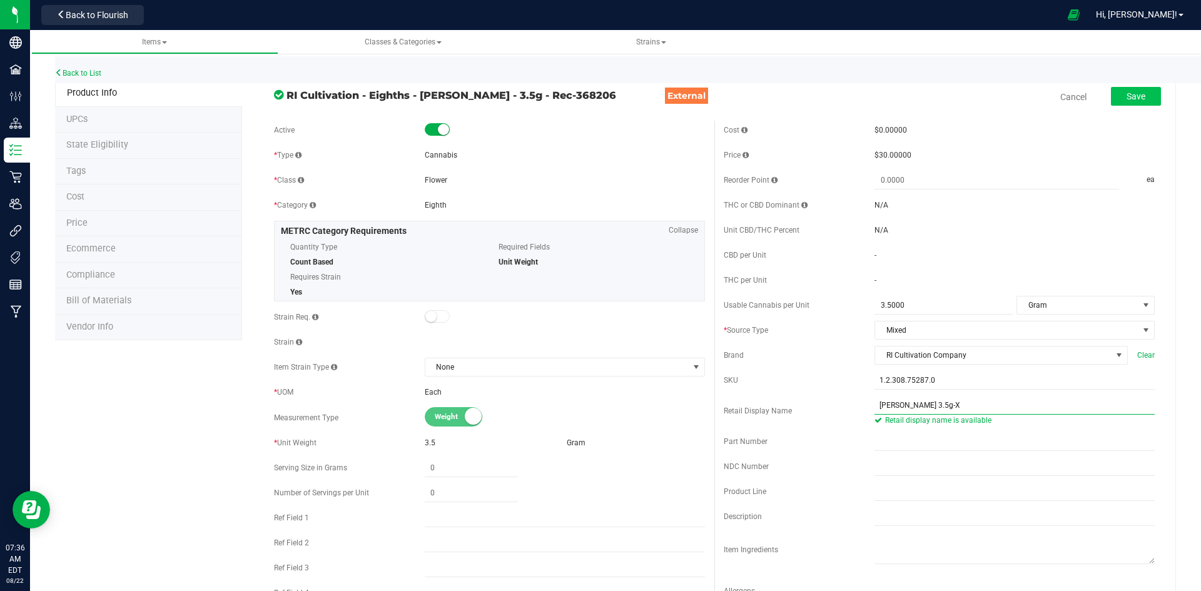
type input "Gary Payton 3.5g-X"
click at [1115, 97] on button "Save" at bounding box center [1136, 96] width 50 height 19
click at [90, 73] on link "Back to List" at bounding box center [78, 73] width 46 height 9
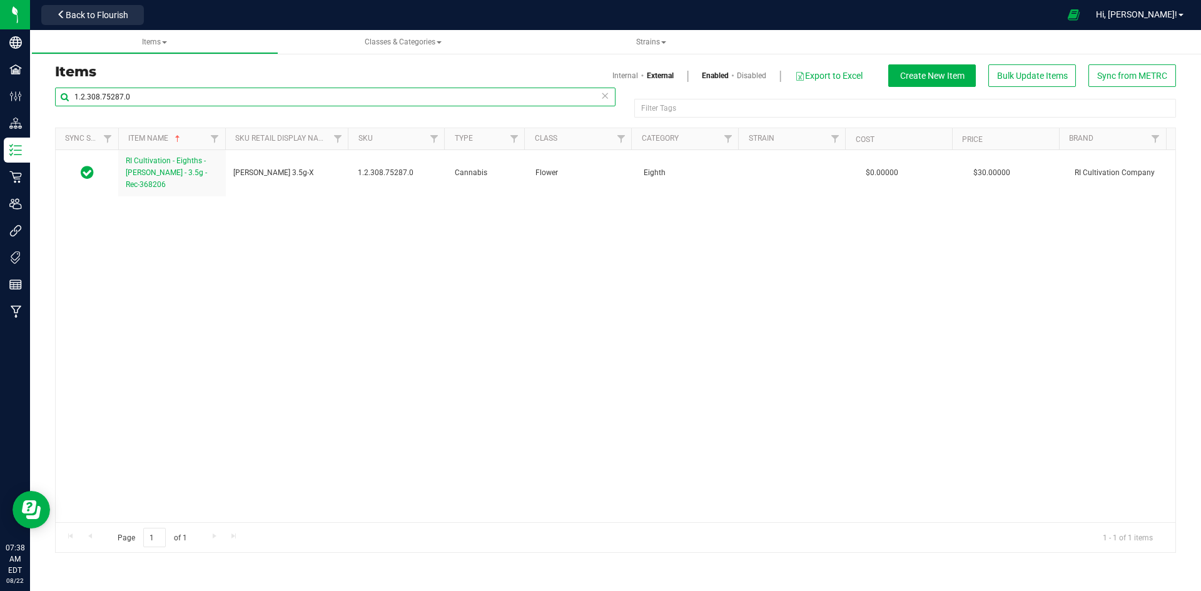
click at [191, 104] on input "1.2.308.75287.0" at bounding box center [335, 97] width 560 height 19
paste input "16.220.464574"
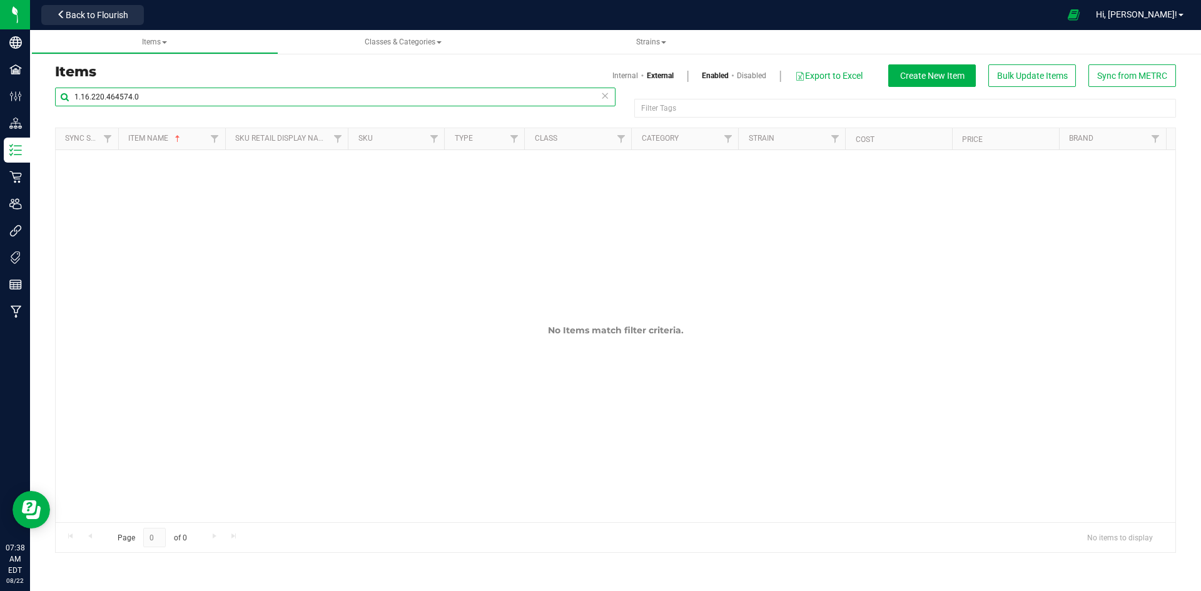
type input "1.16.220.464574.0"
click at [616, 75] on link "Internal" at bounding box center [625, 75] width 26 height 11
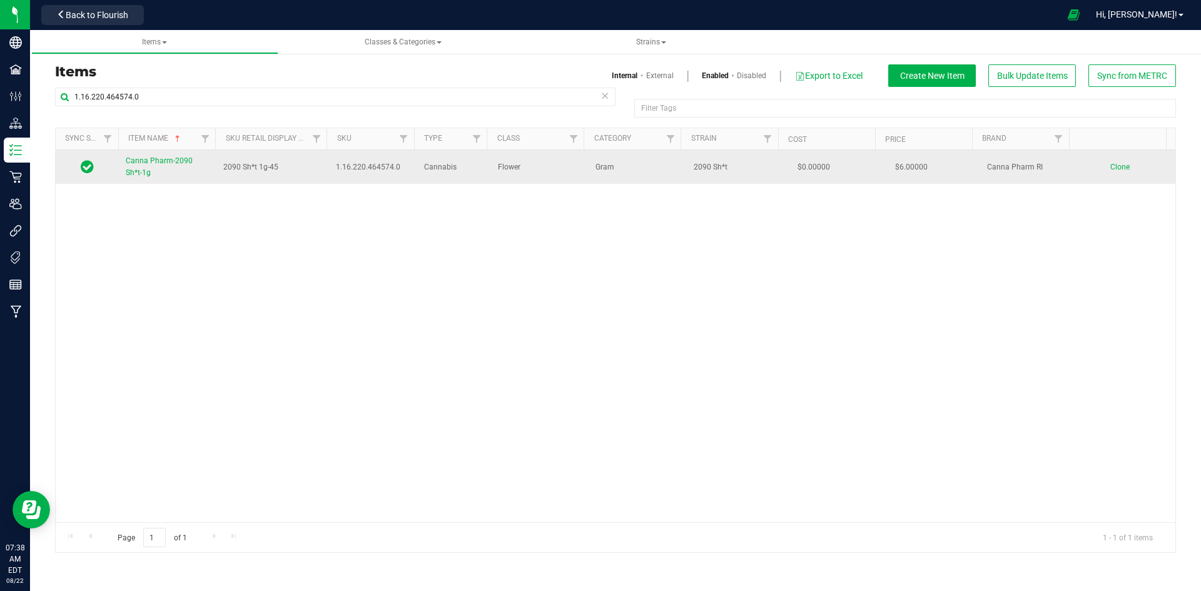
click at [164, 160] on span "Canna Pharm-2090 Sh*t-1g" at bounding box center [159, 166] width 67 height 21
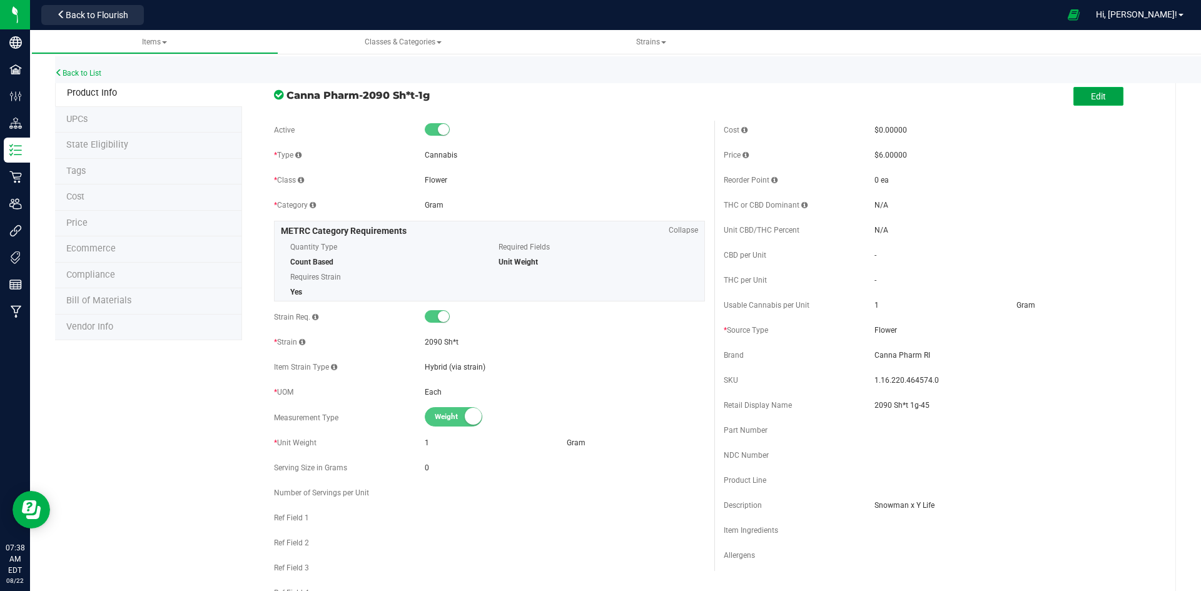
click at [1091, 90] on button "Edit" at bounding box center [1098, 96] width 50 height 19
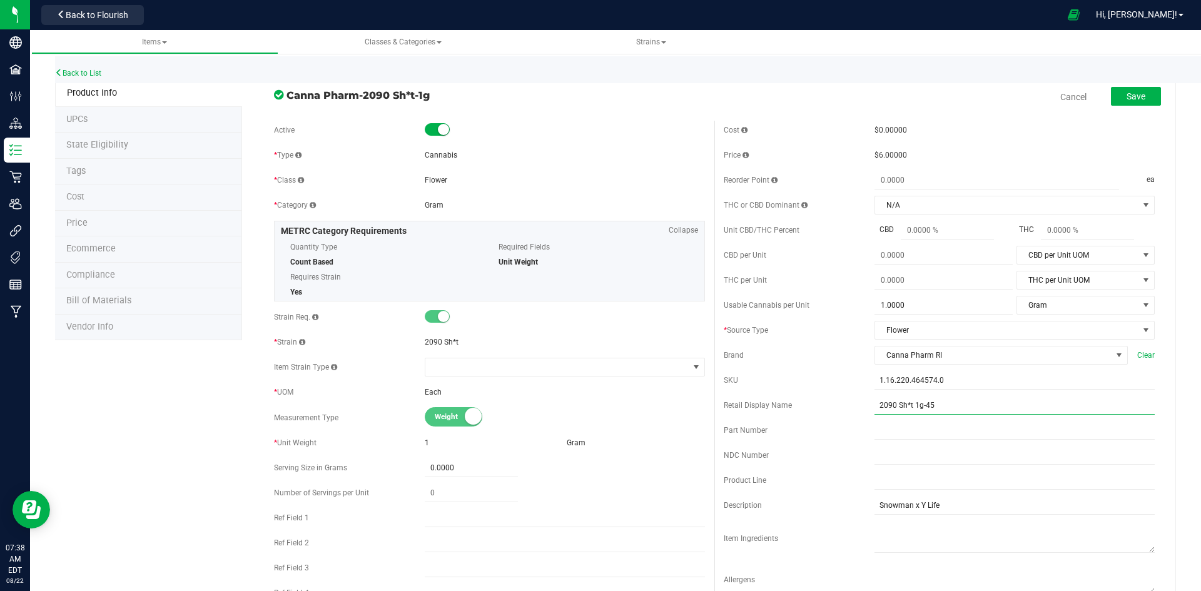
click at [959, 401] on input "2090 Sh*t 1g-45" at bounding box center [1014, 405] width 280 height 19
type input "2090 Sh*t 1g-X"
click at [1126, 98] on span "Save" at bounding box center [1135, 96] width 19 height 10
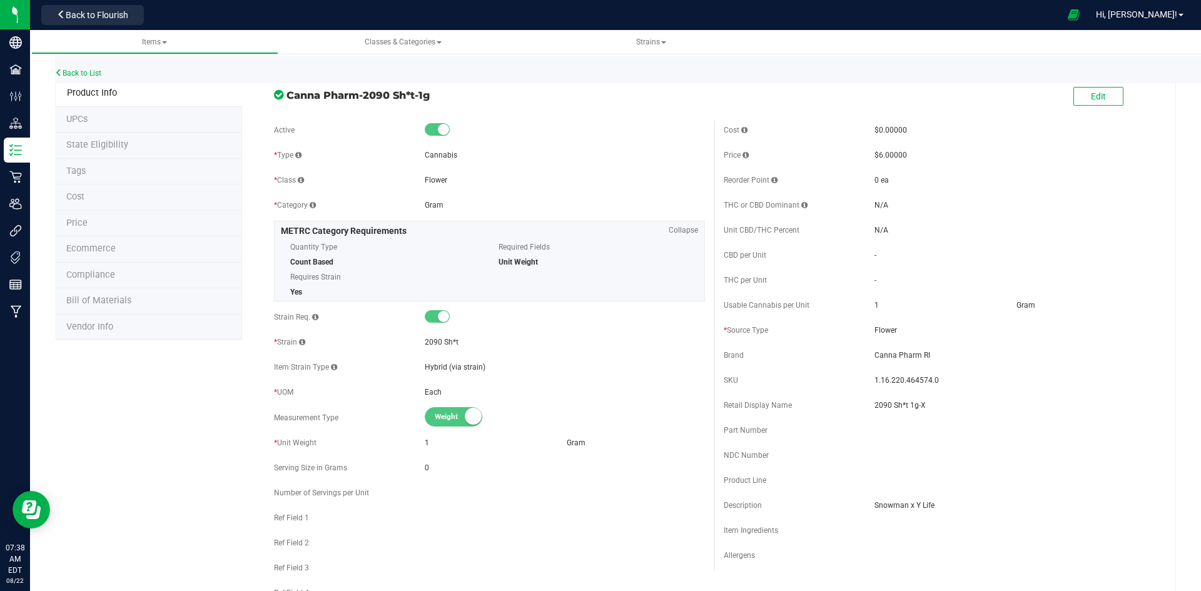
click at [70, 68] on div "Back to List" at bounding box center [655, 69] width 1201 height 27
click at [73, 71] on link "Back to List" at bounding box center [78, 73] width 46 height 9
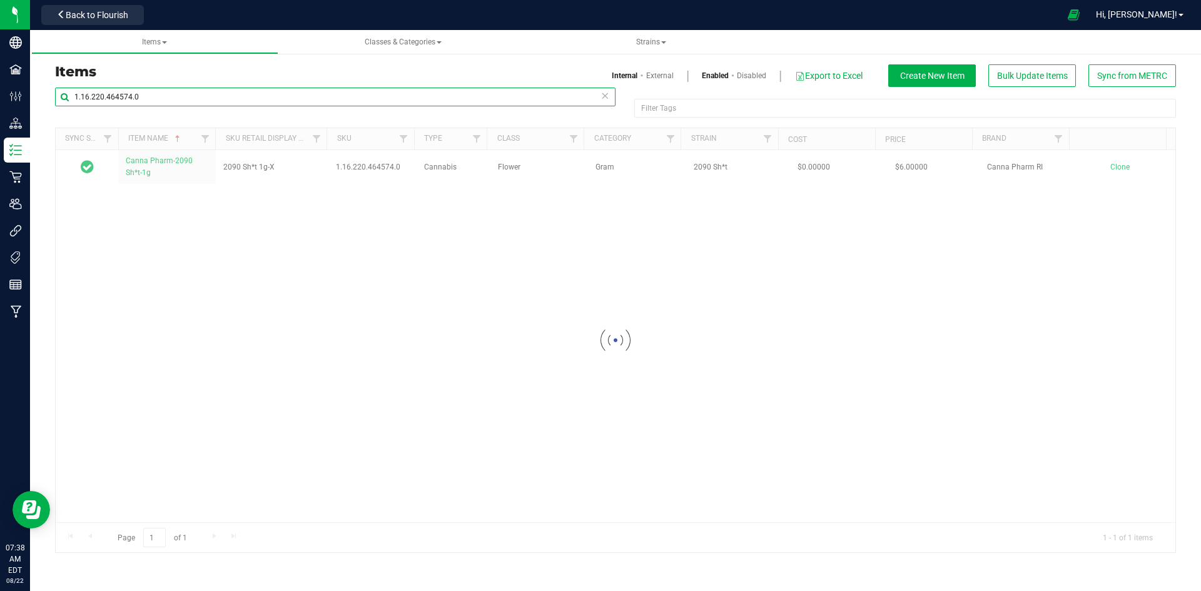
click at [346, 101] on input "1.16.220.464574.0" at bounding box center [335, 97] width 560 height 19
paste input "18.464575"
type input "1.16.218.464575.0"
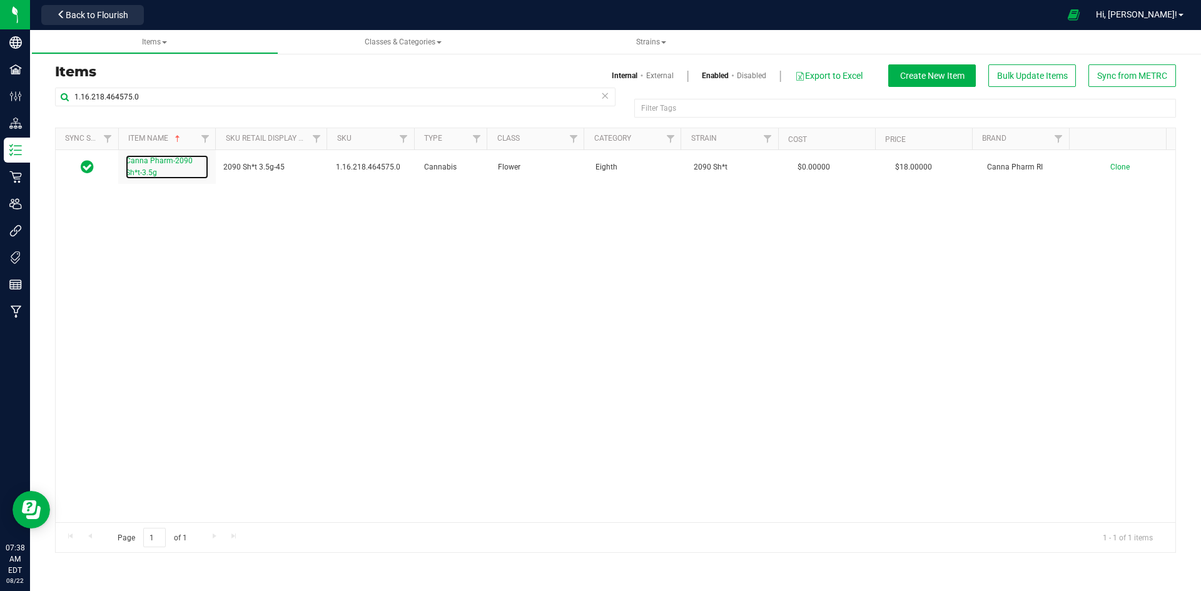
click at [159, 158] on span "Canna Pharm-2090 Sh*t-3.5g" at bounding box center [159, 166] width 67 height 21
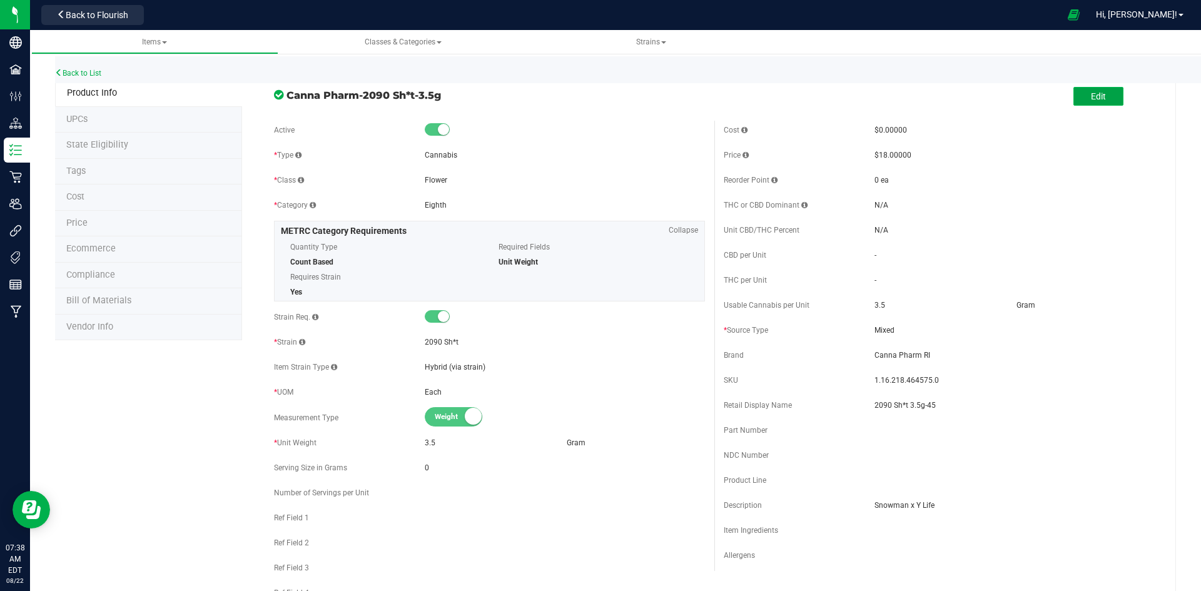
click at [1073, 92] on button "Edit" at bounding box center [1098, 96] width 50 height 19
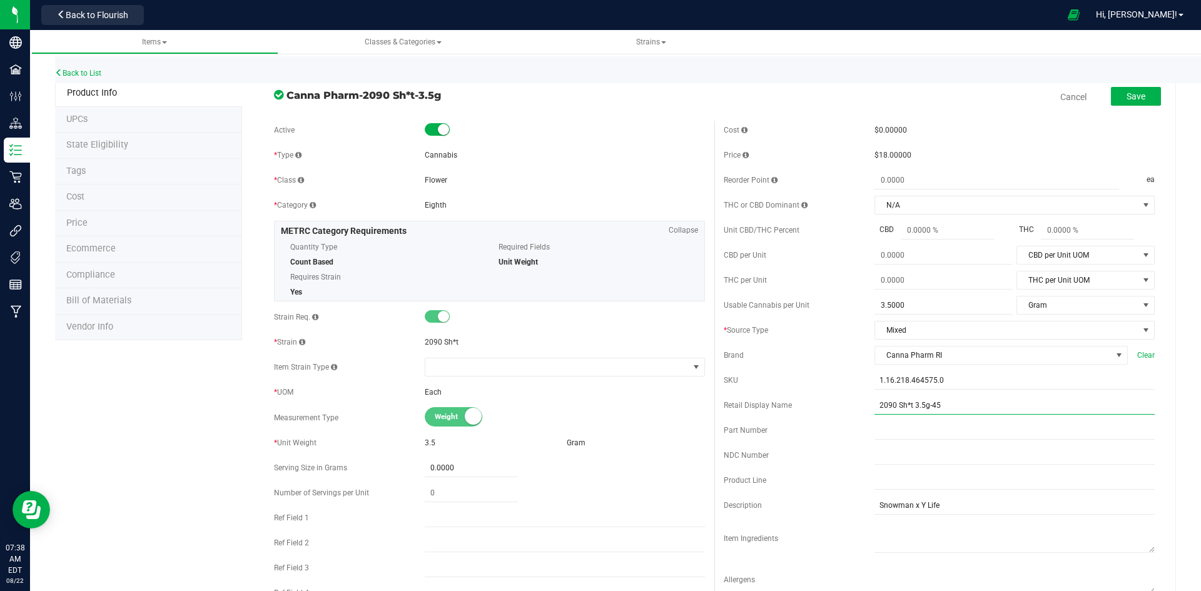
click at [959, 402] on input "2090 Sh*t 3.5g-45" at bounding box center [1014, 405] width 280 height 19
click at [1128, 97] on span "Save" at bounding box center [1135, 96] width 19 height 10
click at [923, 403] on input "2090 Sh*t 3.5g-X" at bounding box center [1014, 405] width 280 height 19
click at [1112, 99] on button "Save" at bounding box center [1136, 96] width 50 height 19
click at [891, 404] on input "2090 Sh*t 3.5g -X" at bounding box center [1014, 405] width 280 height 19
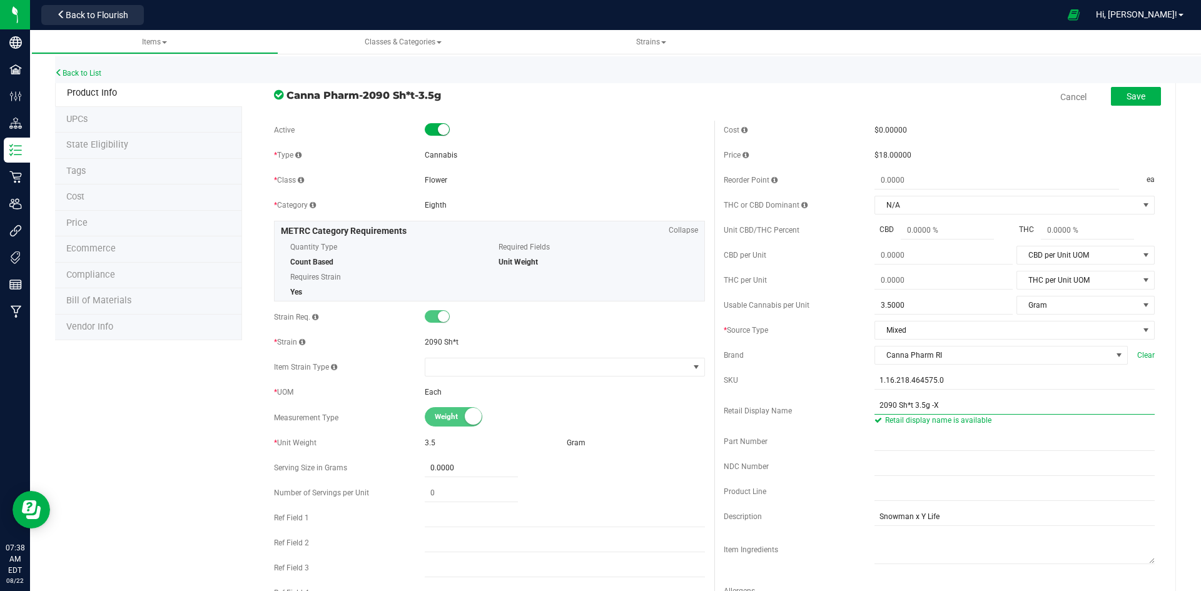
click at [908, 403] on input "2090 Sh*t 3.5g -X" at bounding box center [1014, 405] width 280 height 19
type input "2090 Sh*t -3.5g -X"
click at [1139, 96] on button "Save" at bounding box center [1136, 96] width 50 height 19
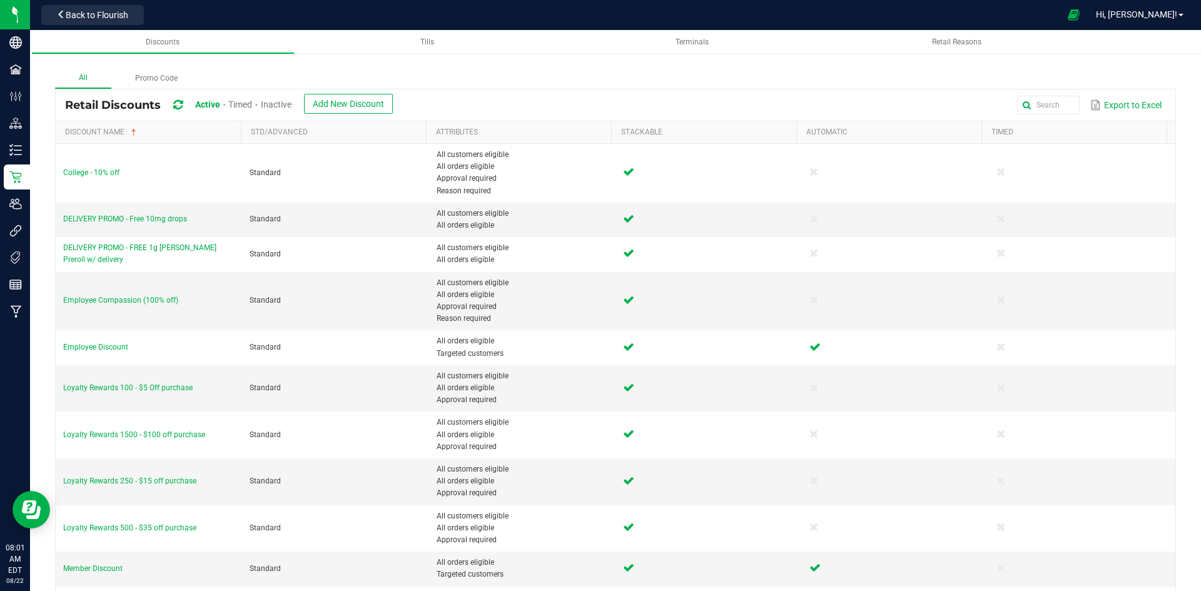
click at [792, 66] on div "All Promo Code Retail Discounts Active Timed Inactive Add New Discount Export t…" at bounding box center [615, 448] width 1171 height 834
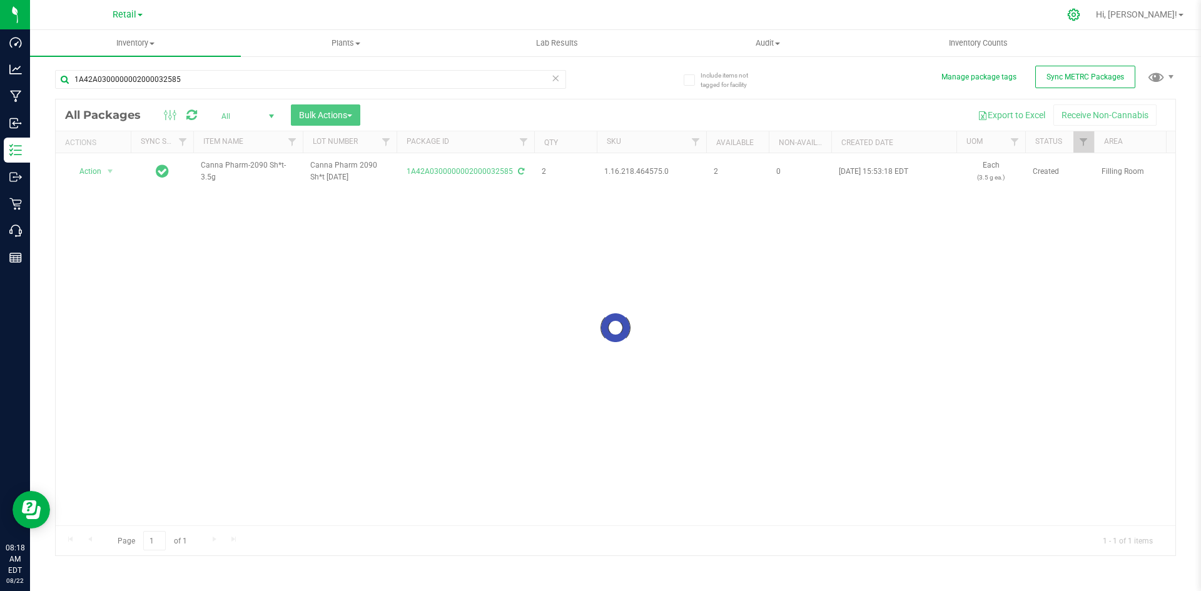
click at [1080, 12] on icon at bounding box center [1073, 14] width 13 height 13
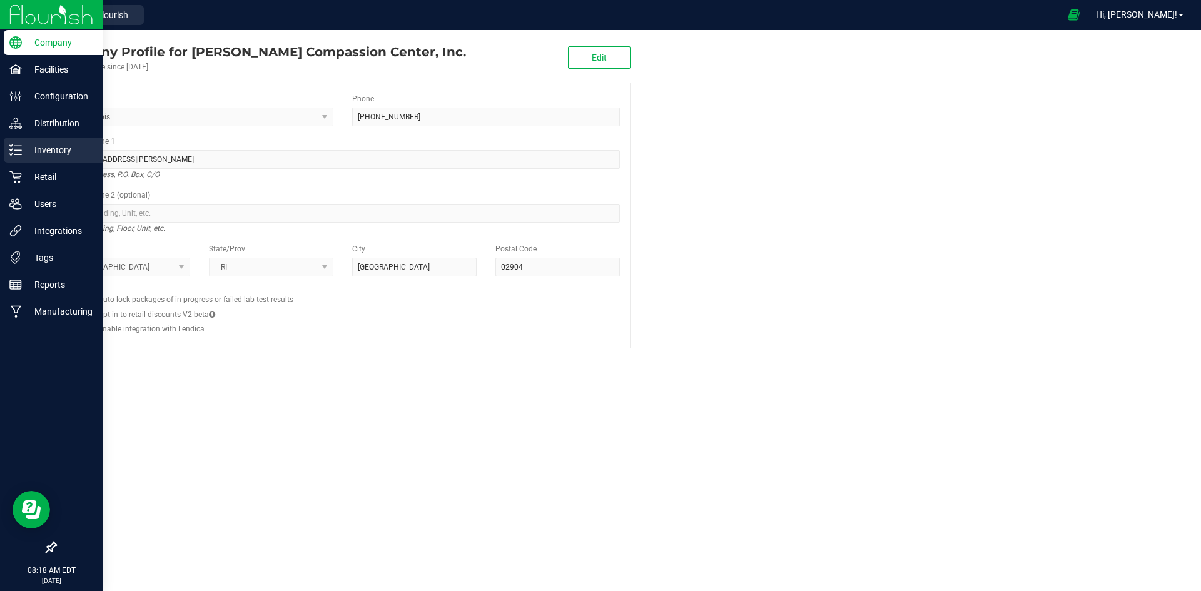
click at [16, 158] on div "Inventory" at bounding box center [53, 150] width 99 height 25
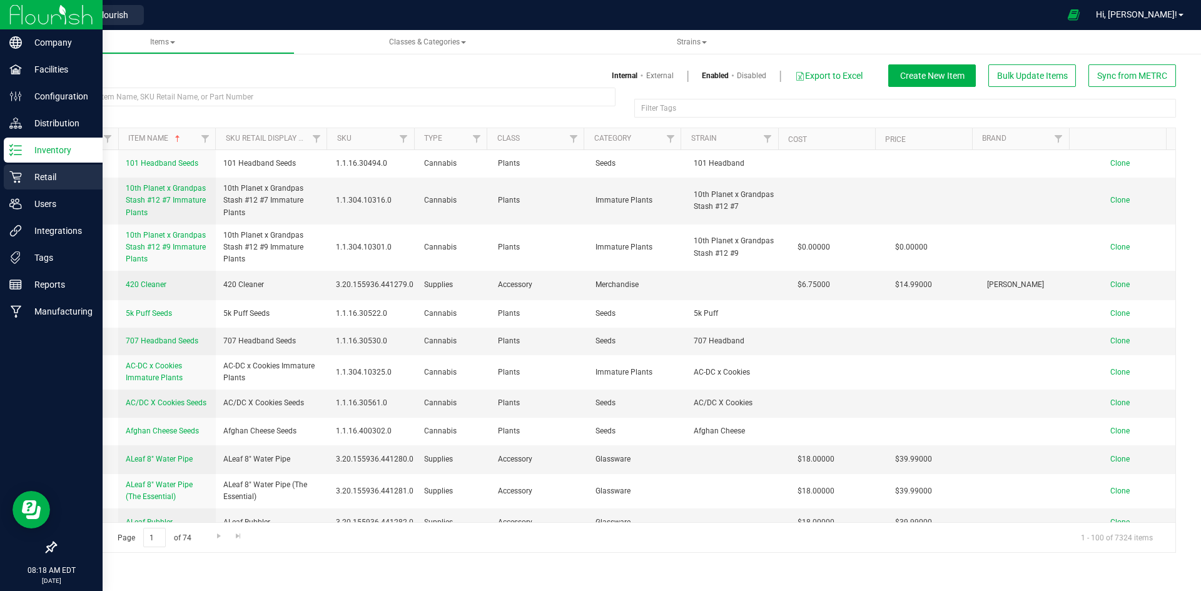
click at [24, 181] on p "Retail" at bounding box center [59, 176] width 75 height 15
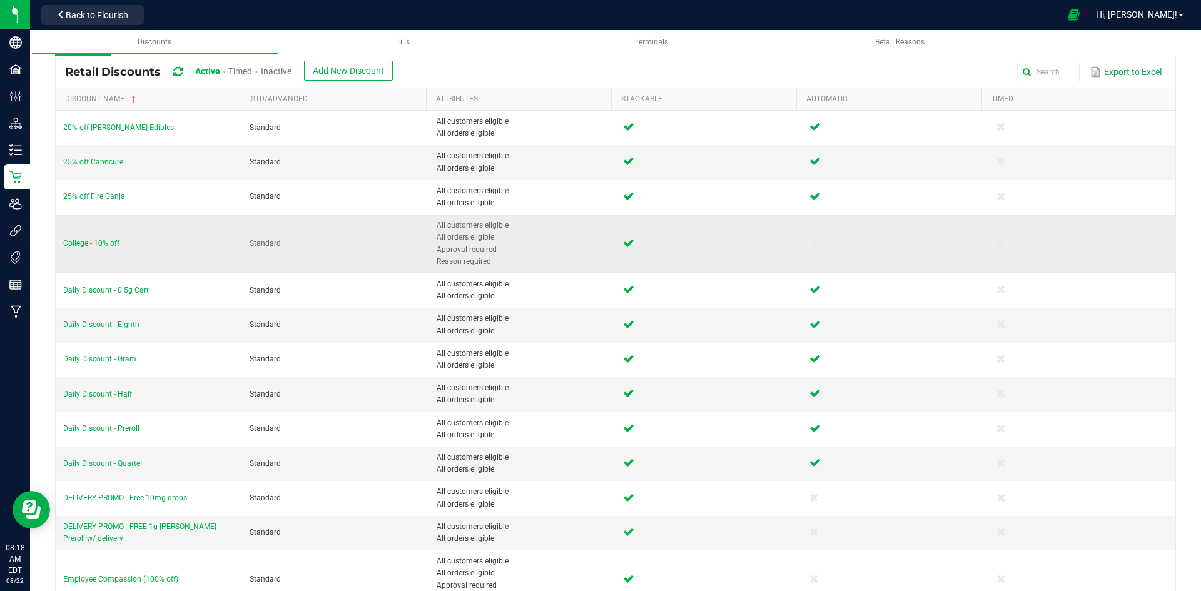
scroll to position [63, 0]
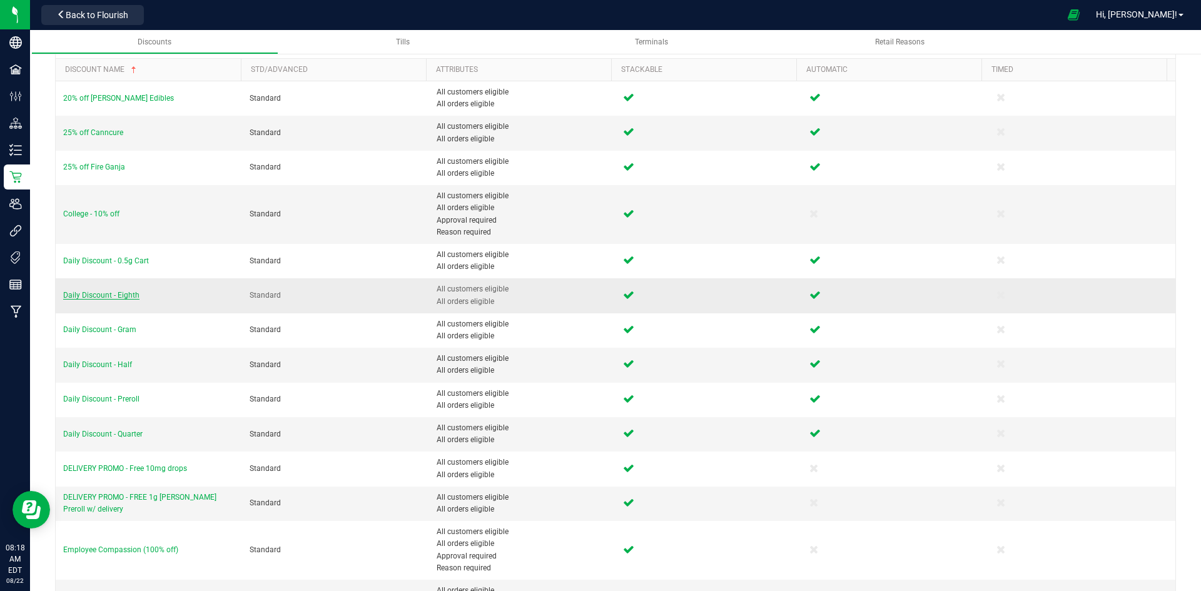
click at [73, 295] on span "Daily Discount - Eighth" at bounding box center [101, 295] width 76 height 9
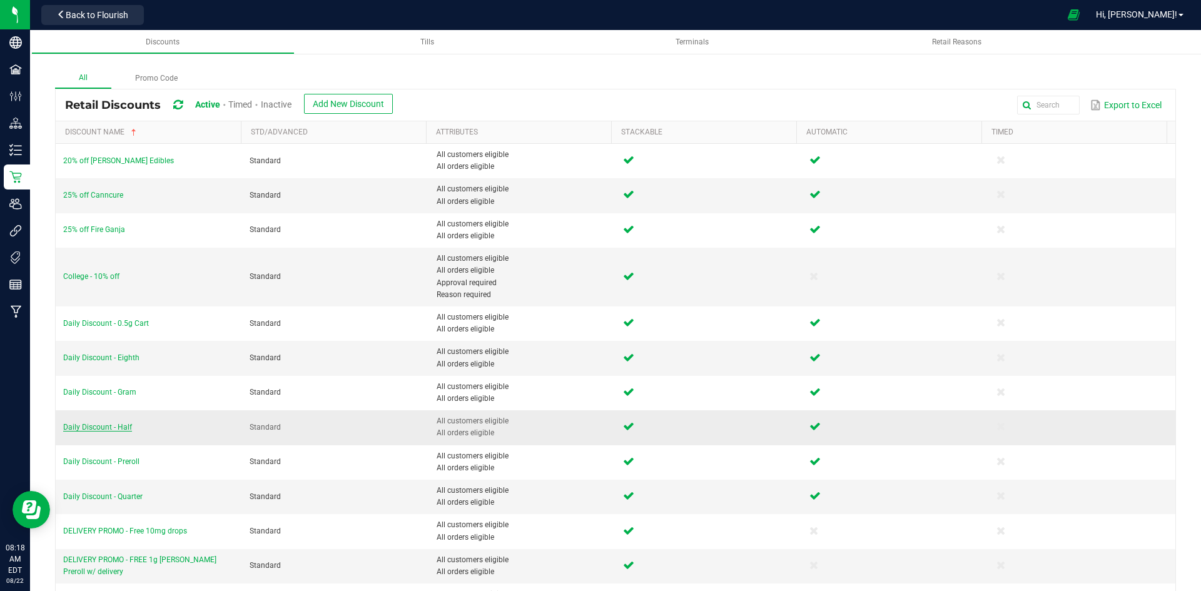
click at [101, 424] on span "Daily Discount - Half" at bounding box center [97, 427] width 69 height 9
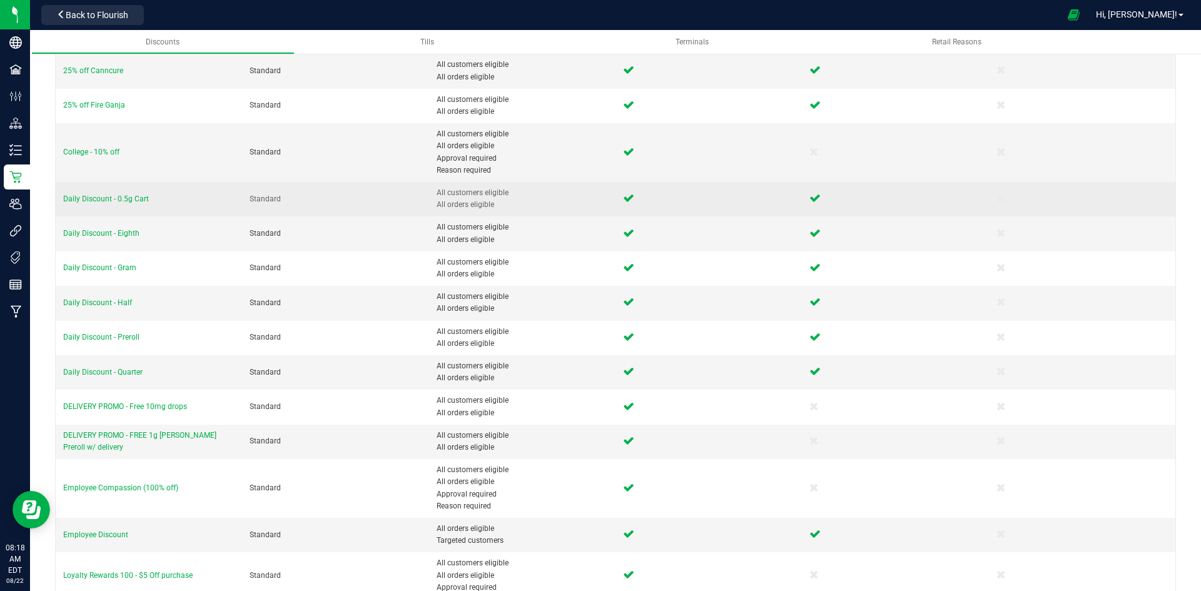
scroll to position [125, 0]
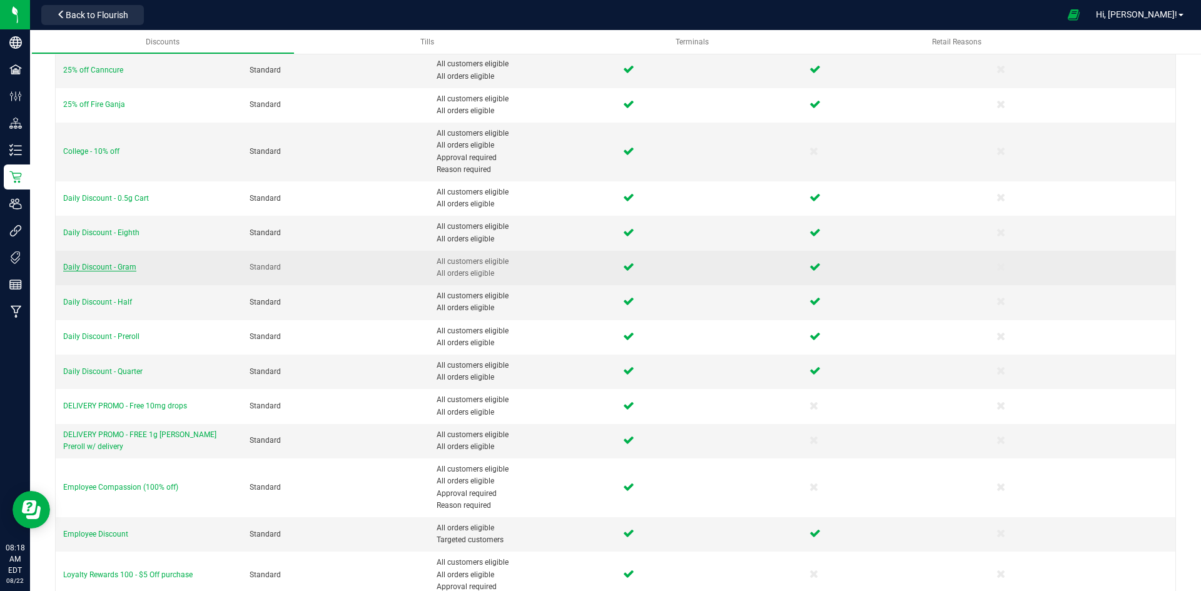
click at [108, 267] on span "Daily Discount - Gram" at bounding box center [99, 267] width 73 height 9
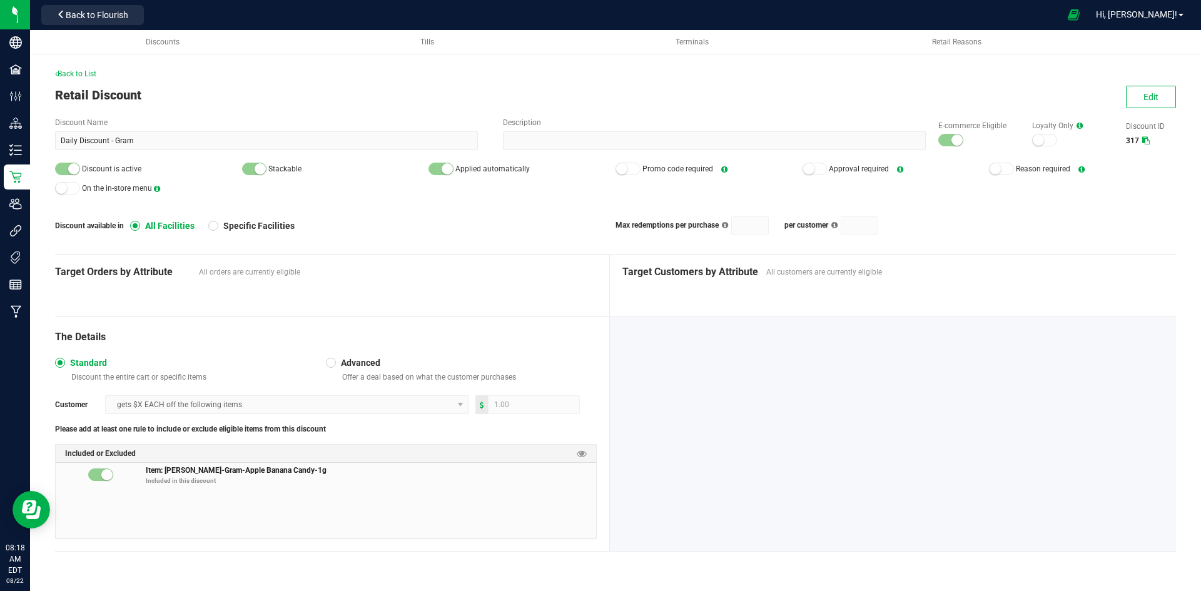
click at [398, 229] on div "Discount available in All Facilities Specific Facilities" at bounding box center [335, 225] width 560 height 11
click at [400, 476] on p "Included in this discount" at bounding box center [371, 480] width 450 height 9
click at [241, 470] on span "Item: Slater-Gram-Apple Banana Candy-1g" at bounding box center [236, 469] width 181 height 11
click at [293, 326] on div "The Details Standard Discount the entire cart or specific items Advanced Offer …" at bounding box center [332, 434] width 555 height 234
click at [105, 13] on span "Back to Flourish" at bounding box center [97, 15] width 63 height 10
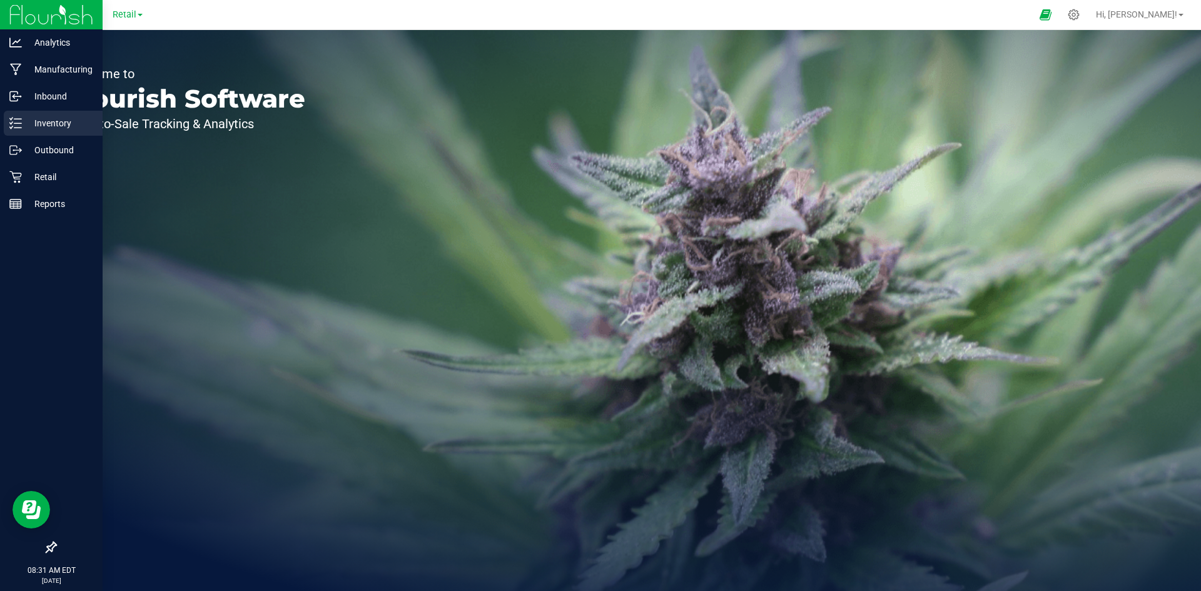
click at [19, 116] on div "Inventory" at bounding box center [53, 123] width 99 height 25
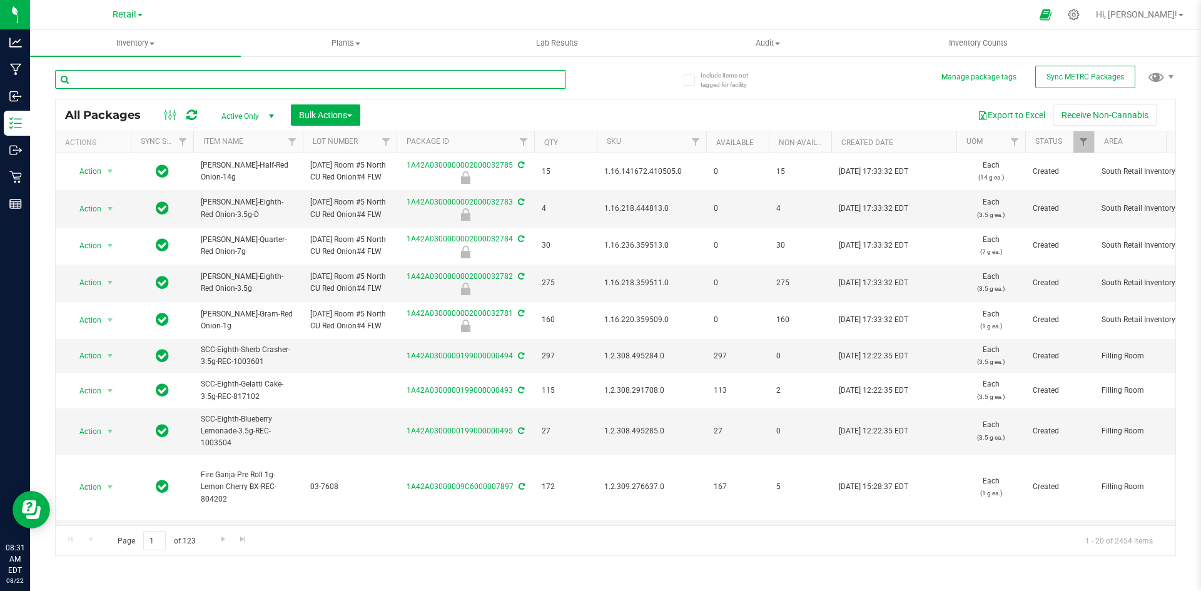
click at [135, 78] on input "text" at bounding box center [310, 79] width 511 height 19
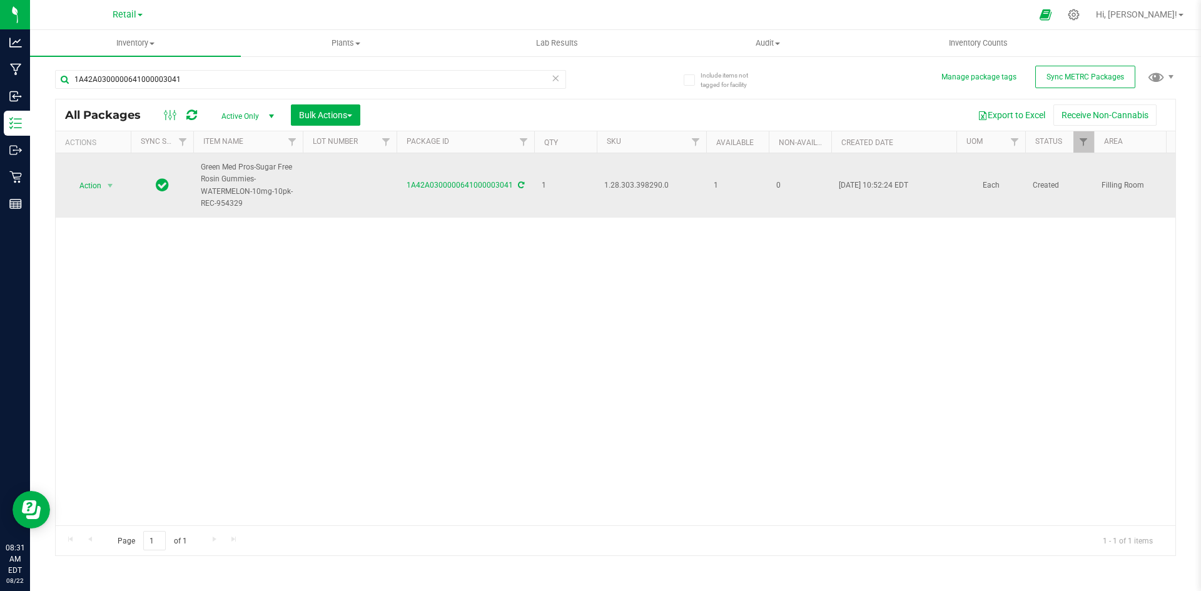
click at [659, 183] on span "1.28.303.398290.0" at bounding box center [651, 186] width 94 height 12
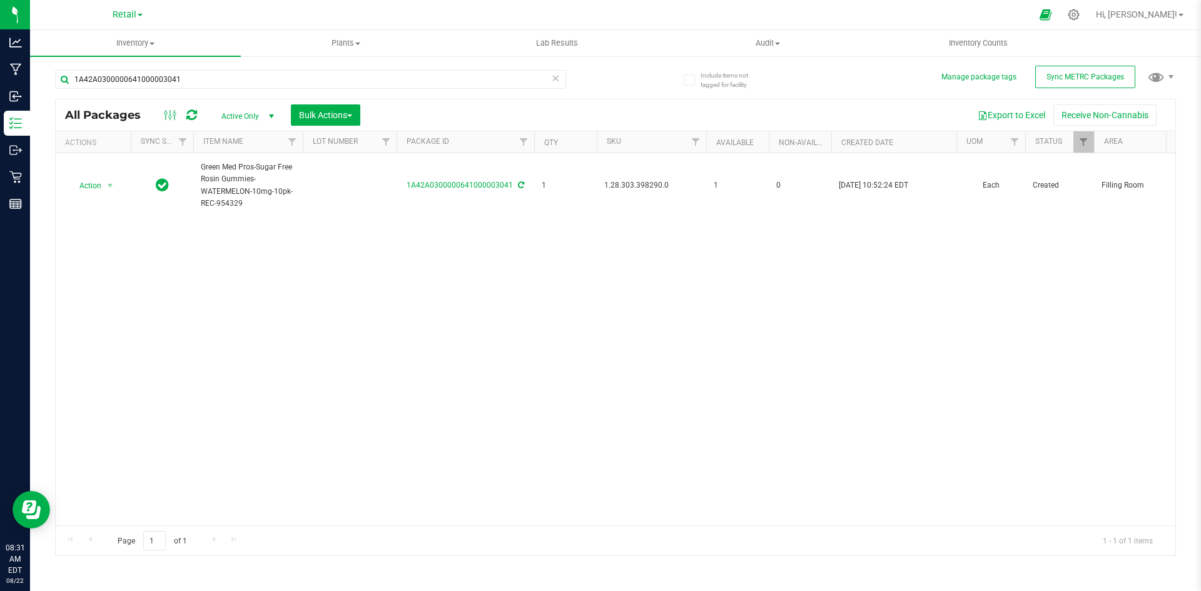
copy span "1.28.303.398290.0"
click at [392, 350] on div "Action Action Adjust qty Create package Edit attributes Global inventory Locate…" at bounding box center [616, 339] width 1120 height 372
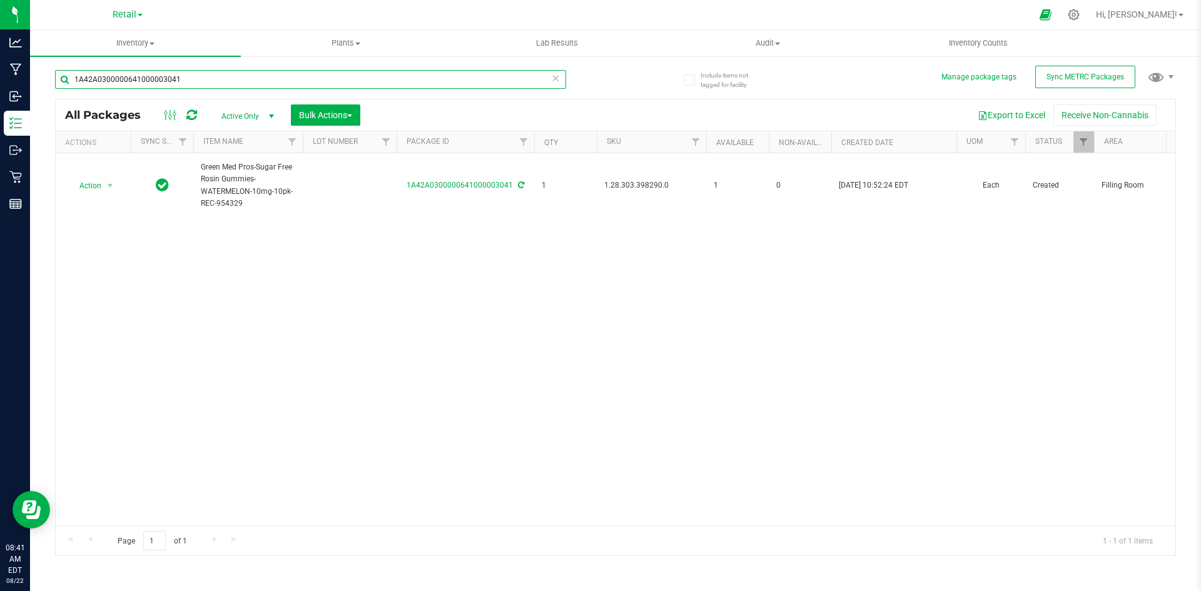
click at [187, 70] on input "1A42A0300000641000003041" at bounding box center [310, 79] width 511 height 19
paste input ".2.309.301617.0"
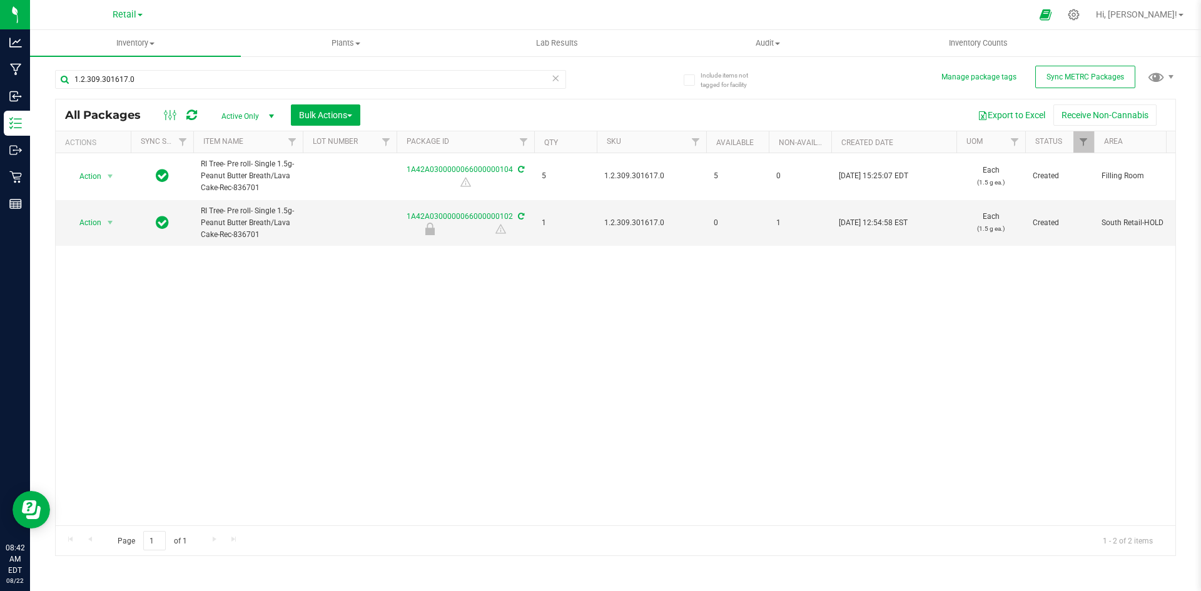
click at [627, 102] on div "All Packages Active Only Active Only Lab Samples Locked All External Internal B…" at bounding box center [616, 114] width 1120 height 31
drag, startPoint x: 252, startPoint y: 91, endPoint x: 251, endPoint y: 84, distance: 7.0
click at [251, 88] on div "1.2.309.301617.0" at bounding box center [310, 84] width 511 height 29
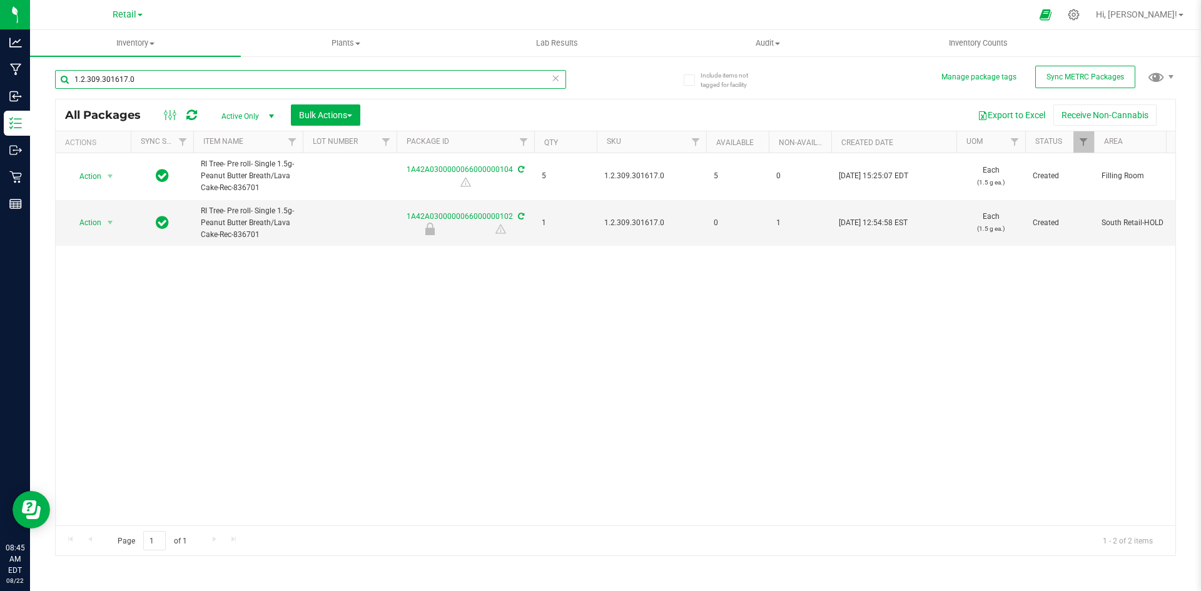
click at [250, 76] on input "1.2.309.301617.0" at bounding box center [310, 79] width 511 height 19
paste input "16.218.420892"
click at [148, 85] on input "1.16.218.420892.0" at bounding box center [310, 79] width 511 height 19
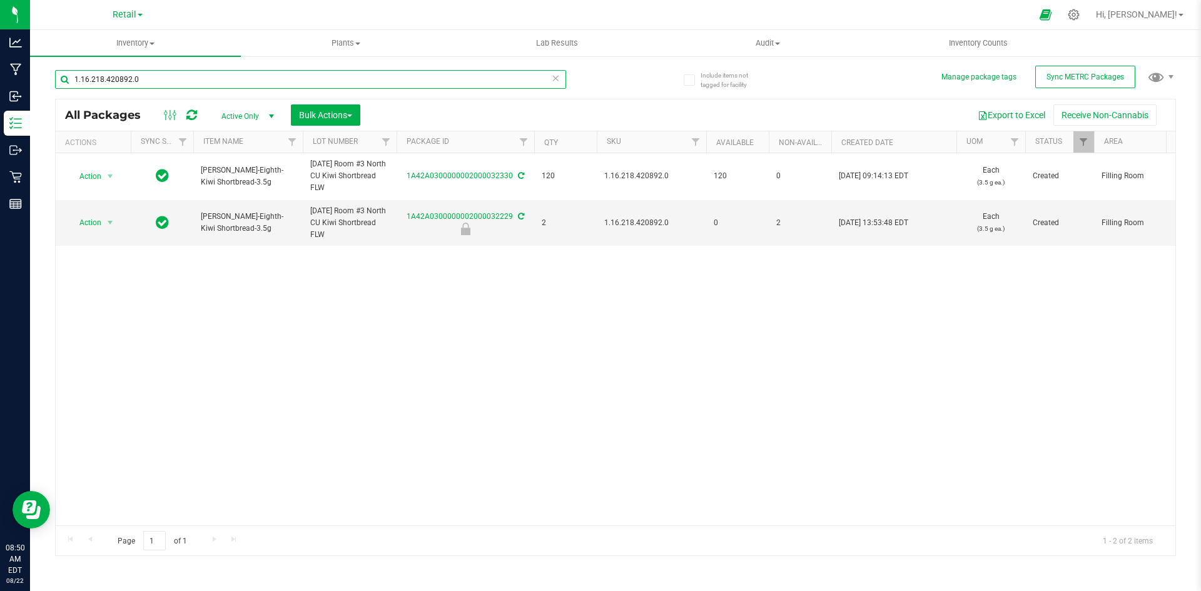
paste input "2.309.357296"
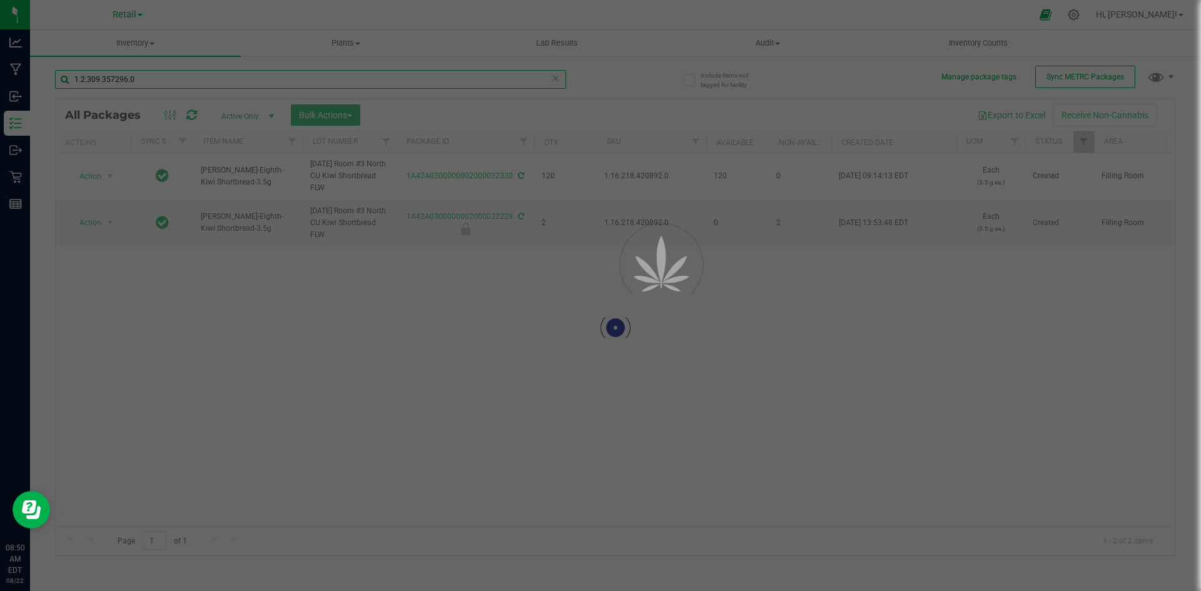
type input "1.2.309.357296.0"
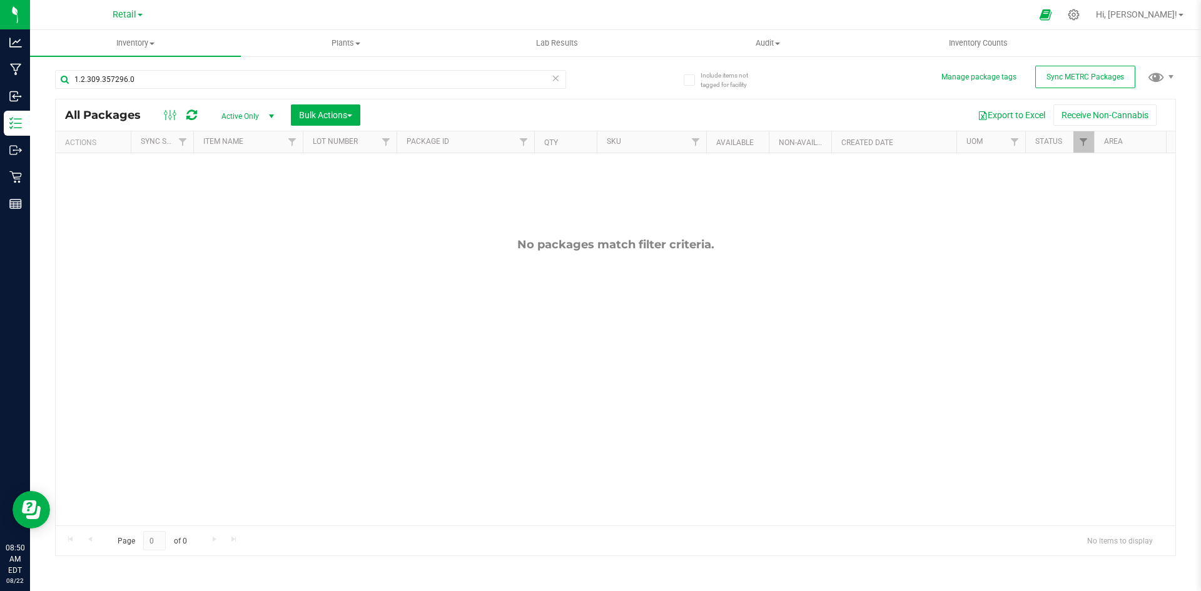
click at [226, 114] on span "Active Only" at bounding box center [245, 117] width 69 height 18
click at [230, 195] on li "All" at bounding box center [245, 192] width 68 height 19
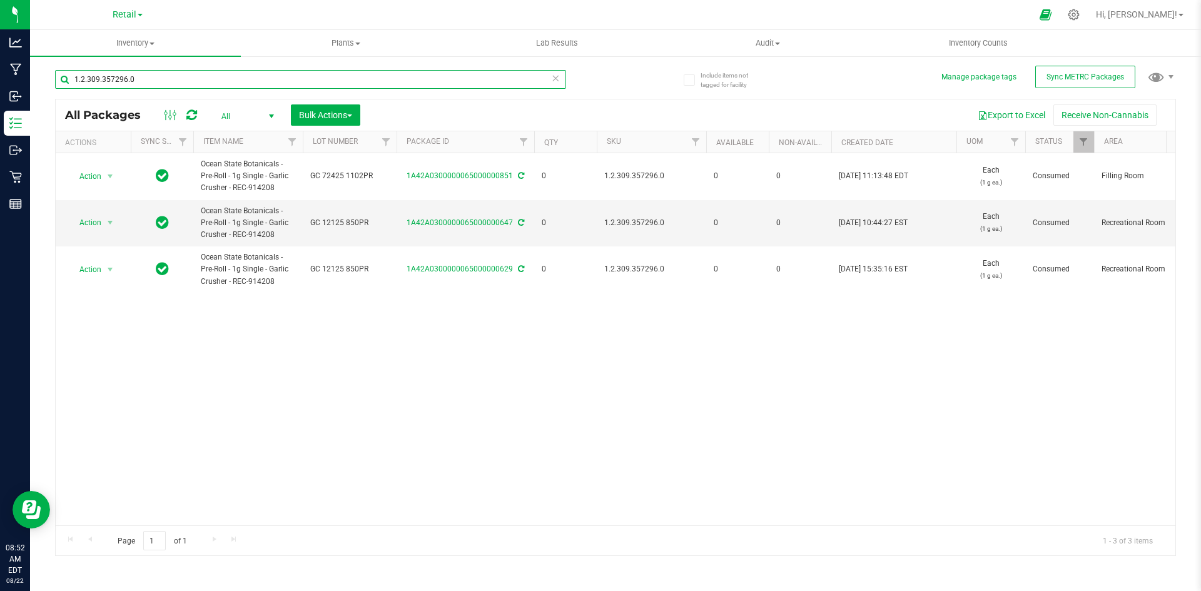
click at [200, 76] on input "1.2.309.357296.0" at bounding box center [310, 79] width 511 height 19
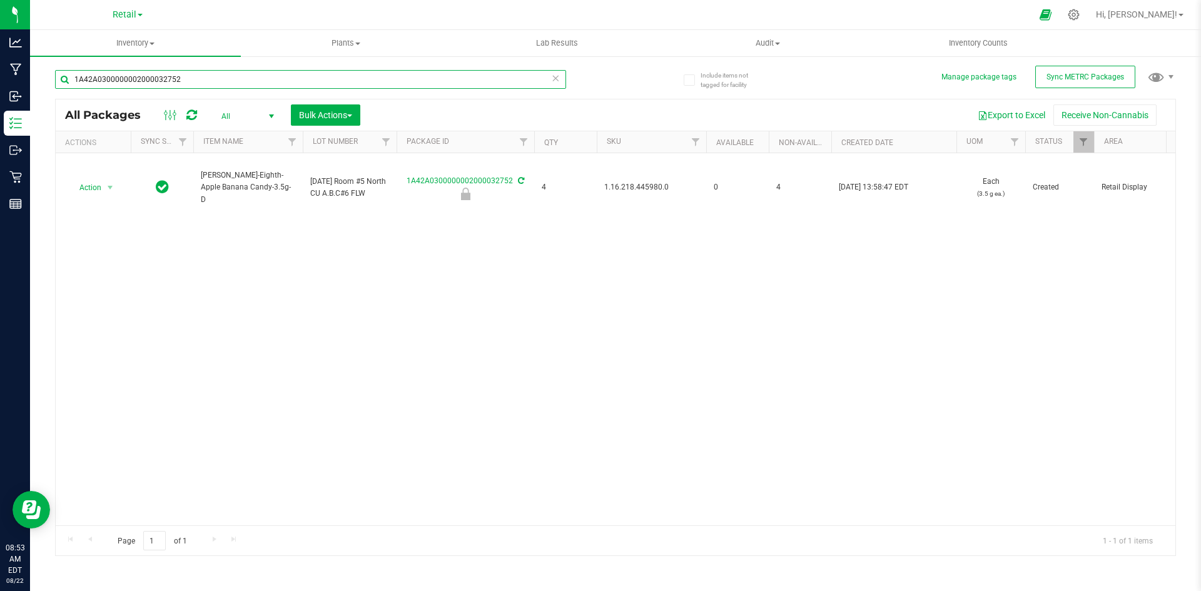
click at [202, 82] on input "1A42A0300000002000032752" at bounding box center [310, 79] width 511 height 19
click at [234, 79] on input "1A42A03000005DD000006266" at bounding box center [310, 79] width 511 height 19
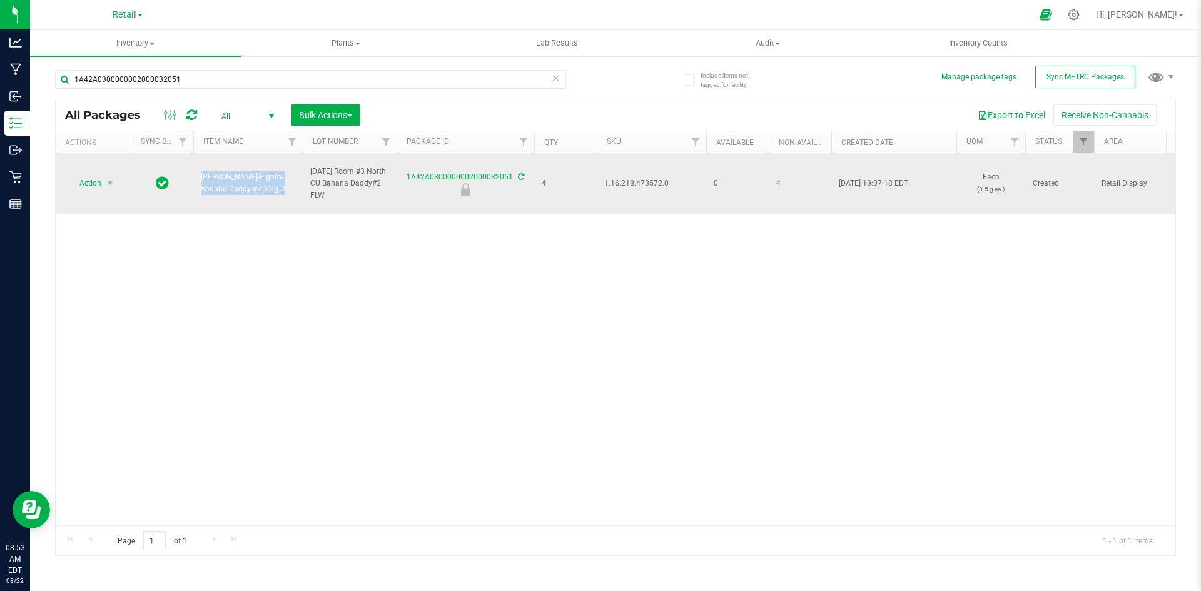
drag, startPoint x: 226, startPoint y: 189, endPoint x: 171, endPoint y: 178, distance: 55.4
copy tr "Slater-Eighth-Banana Daddy #2-3.5g"
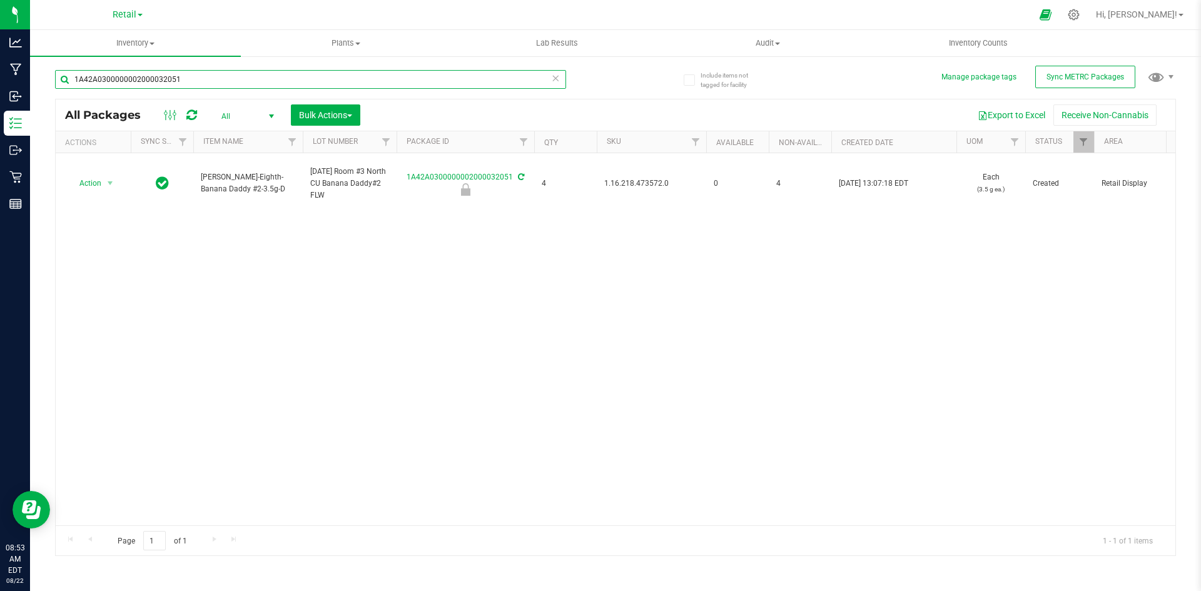
click at [204, 74] on input "1A42A0300000002000032051" at bounding box center [310, 79] width 511 height 19
paste input "Slater-Eighth-Banana Daddy #2-3.5g"
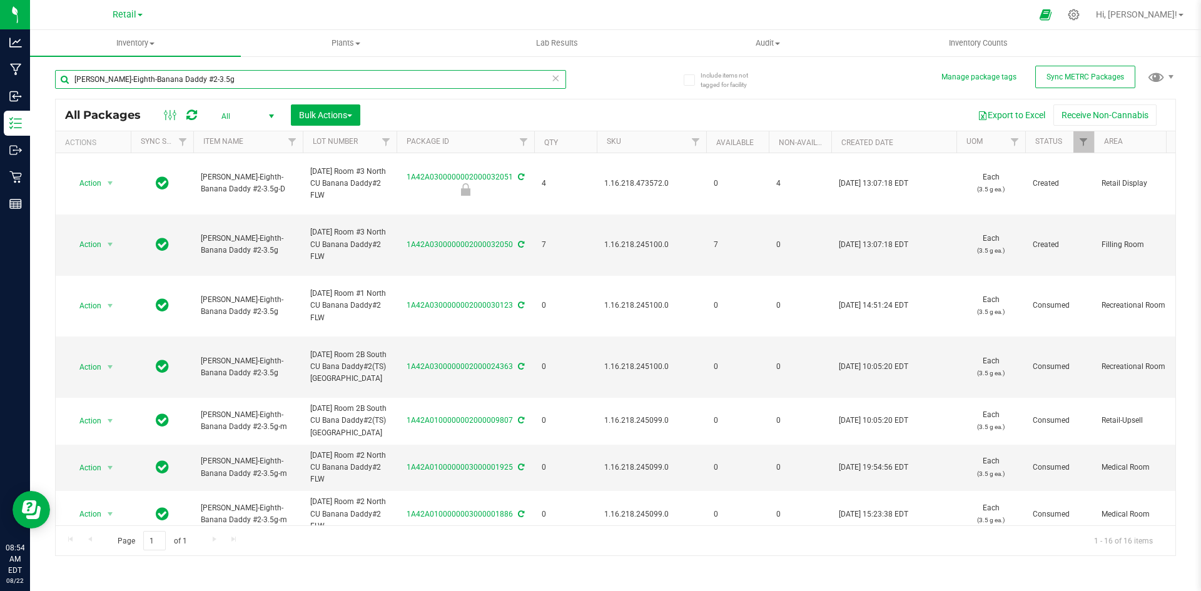
click at [241, 86] on input "Slater-Eighth-Banana Daddy #2-3.5g" at bounding box center [310, 79] width 511 height 19
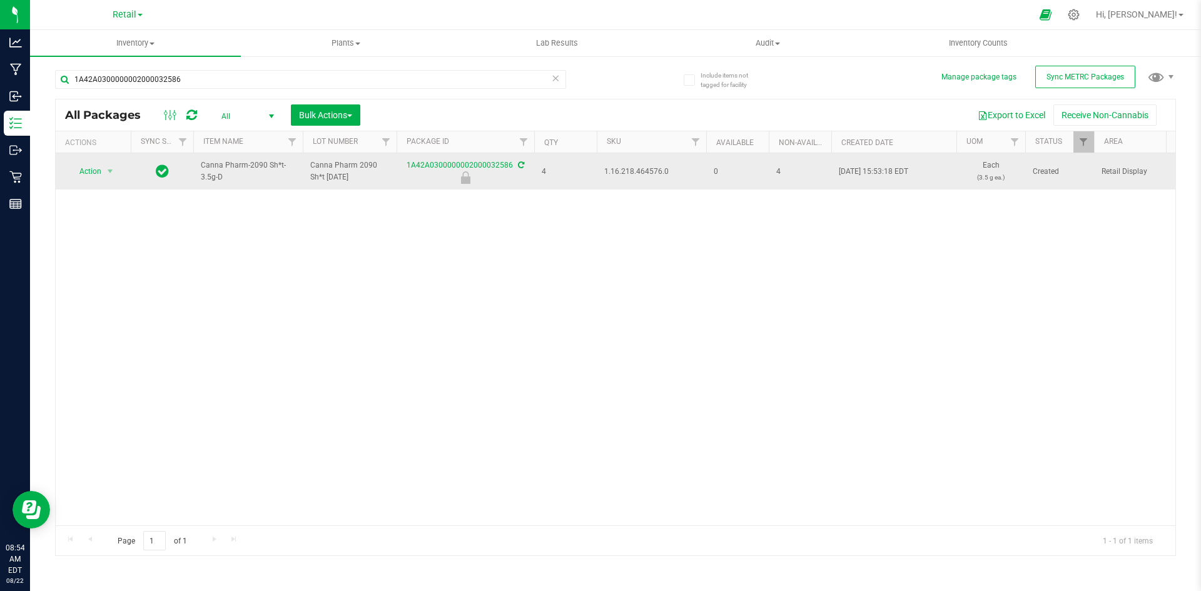
drag, startPoint x: 216, startPoint y: 177, endPoint x: 189, endPoint y: 164, distance: 29.7
copy tr "Canna Pharm-2090 Sh*t-3.5g"
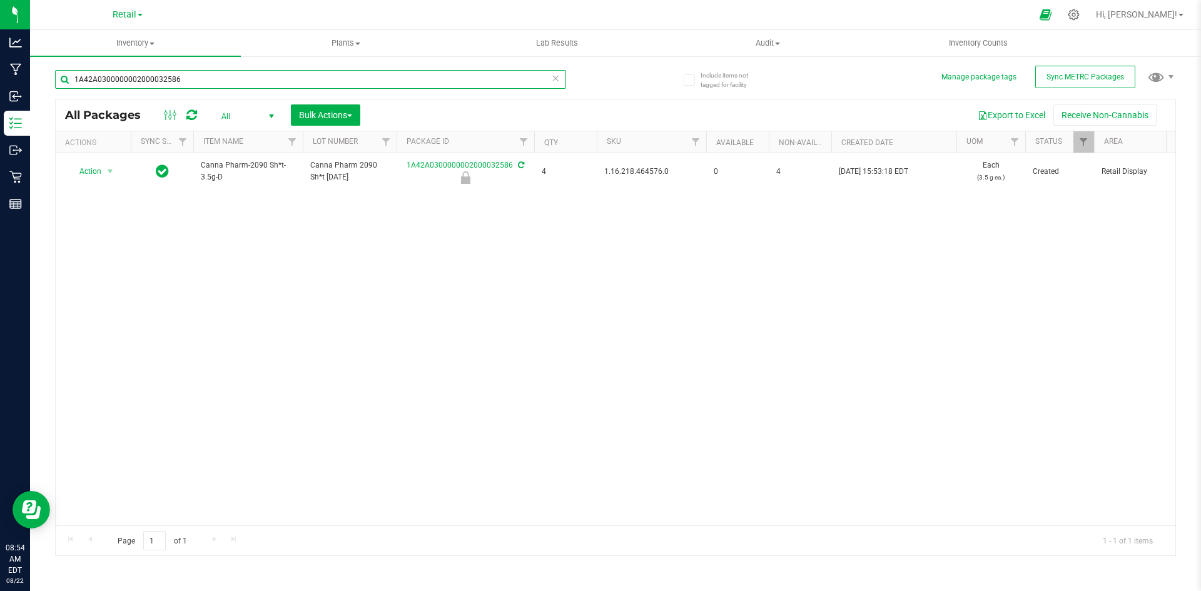
click at [198, 78] on input "1A42A0300000002000032586" at bounding box center [310, 79] width 511 height 19
paste input "Canna Pharm-2090 Sh*t-3.5g"
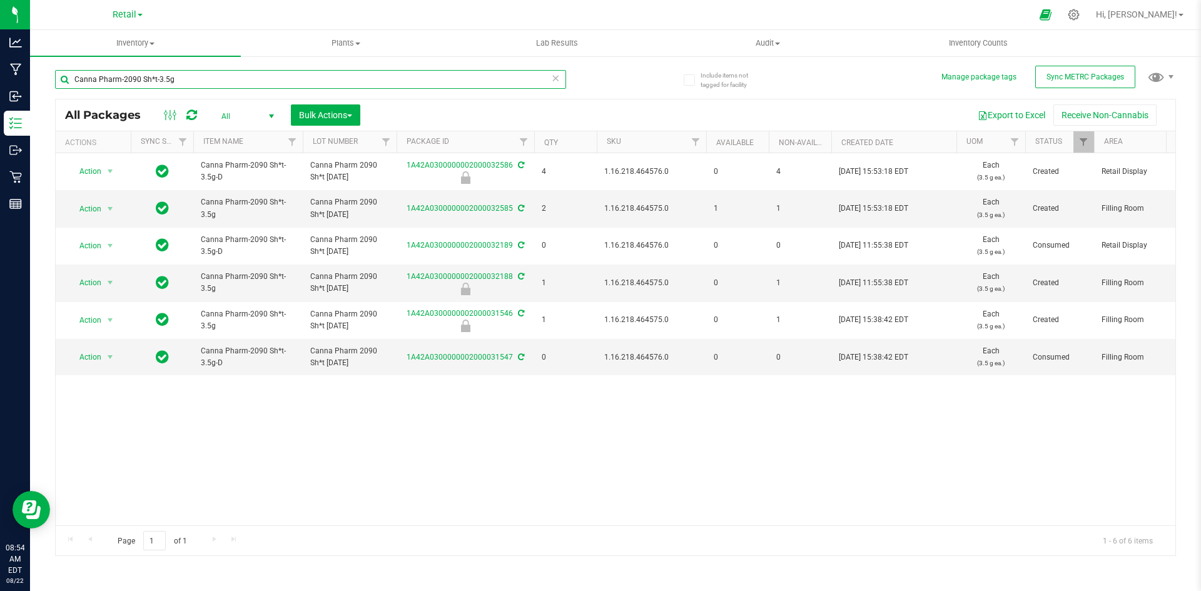
click at [274, 82] on input "Canna Pharm-2090 Sh*t-3.5g" at bounding box center [310, 79] width 511 height 19
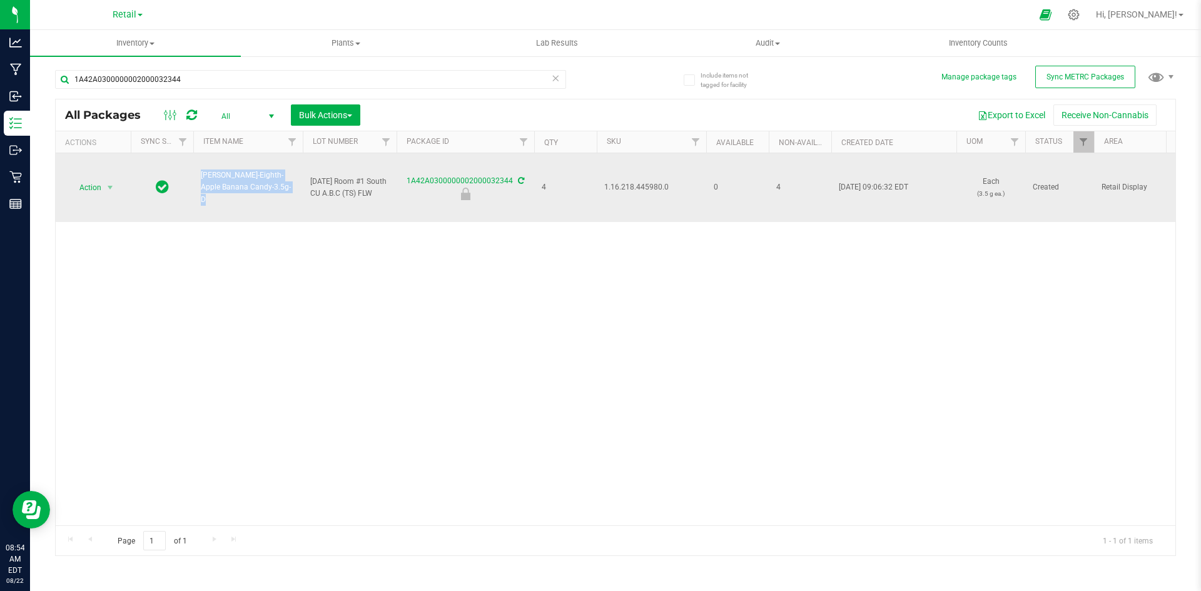
drag, startPoint x: 238, startPoint y: 194, endPoint x: 174, endPoint y: 171, distance: 67.7
copy tr "[PERSON_NAME]-Eighth-Apple Banana Candy-3.5g"
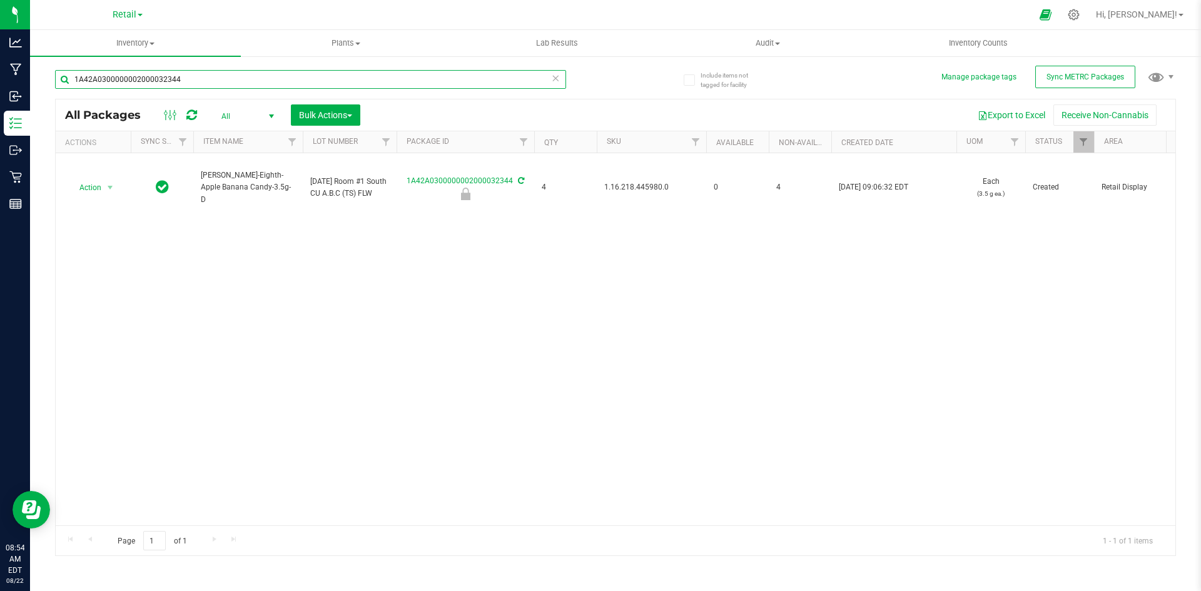
click at [205, 74] on input "1A42A0300000002000032344" at bounding box center [310, 79] width 511 height 19
paste input "[PERSON_NAME]-Eighth-Apple Banana Candy-3.5g"
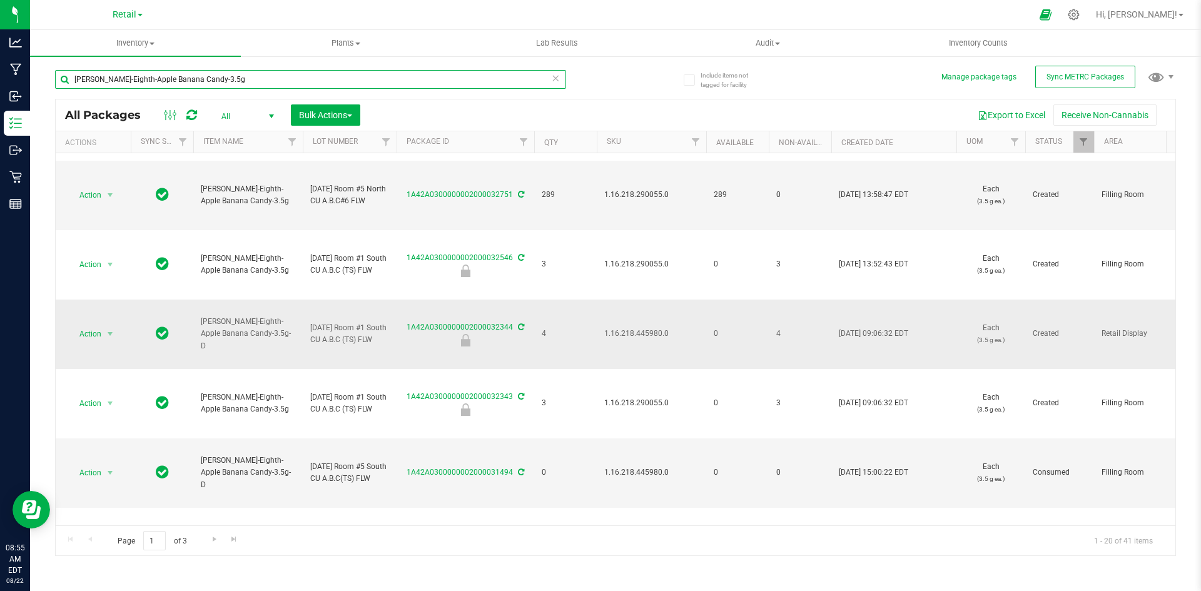
scroll to position [63, 0]
click at [236, 80] on input "[PERSON_NAME]-Eighth-Apple Banana Candy-3.5g" at bounding box center [310, 79] width 511 height 19
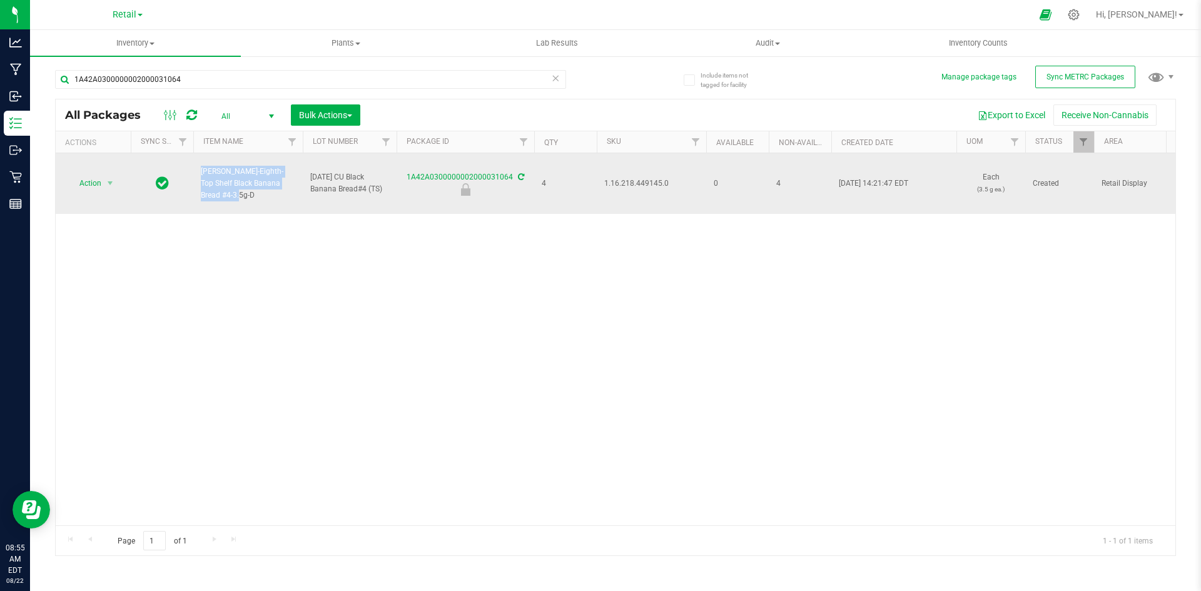
drag, startPoint x: 280, startPoint y: 181, endPoint x: 191, endPoint y: 174, distance: 89.1
copy tr "Slater-Eighth-Top Shelf Black Banana Bread #4-"
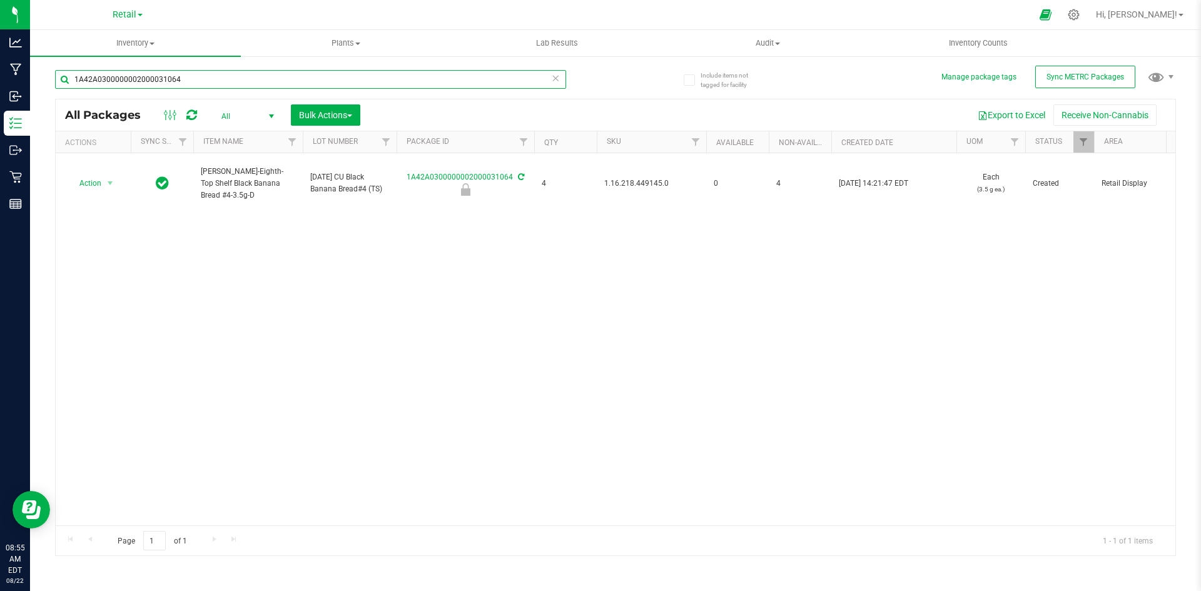
click at [260, 76] on input "1A42A0300000002000031064" at bounding box center [310, 79] width 511 height 19
paste input "Slater-Eighth-Top Shelf Black Banana Bread #4-"
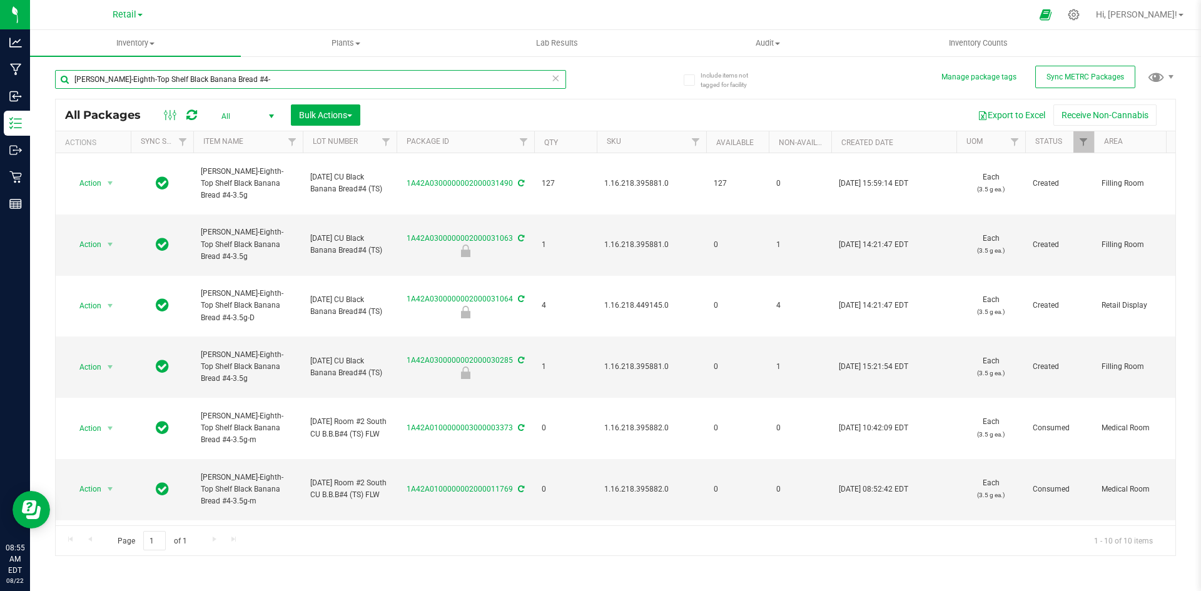
click at [392, 76] on input "Slater-Eighth-Top Shelf Black Banana Bread #4-" at bounding box center [310, 79] width 511 height 19
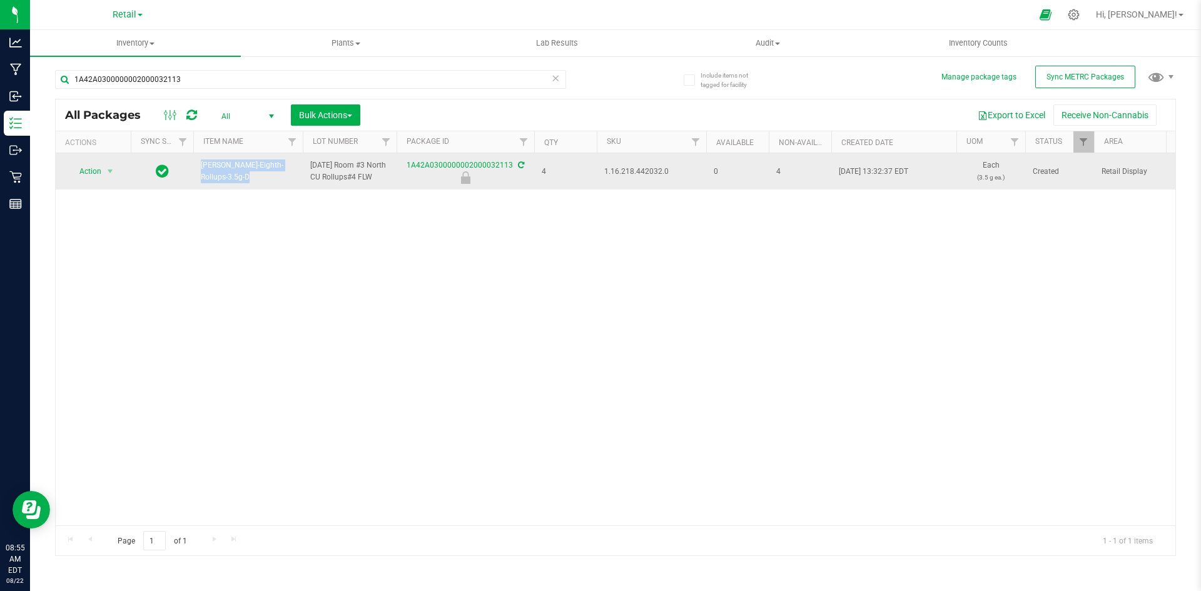
drag, startPoint x: 286, startPoint y: 175, endPoint x: 187, endPoint y: 162, distance: 99.7
copy tr "Slater-Eighth-Rollups-3.5g"
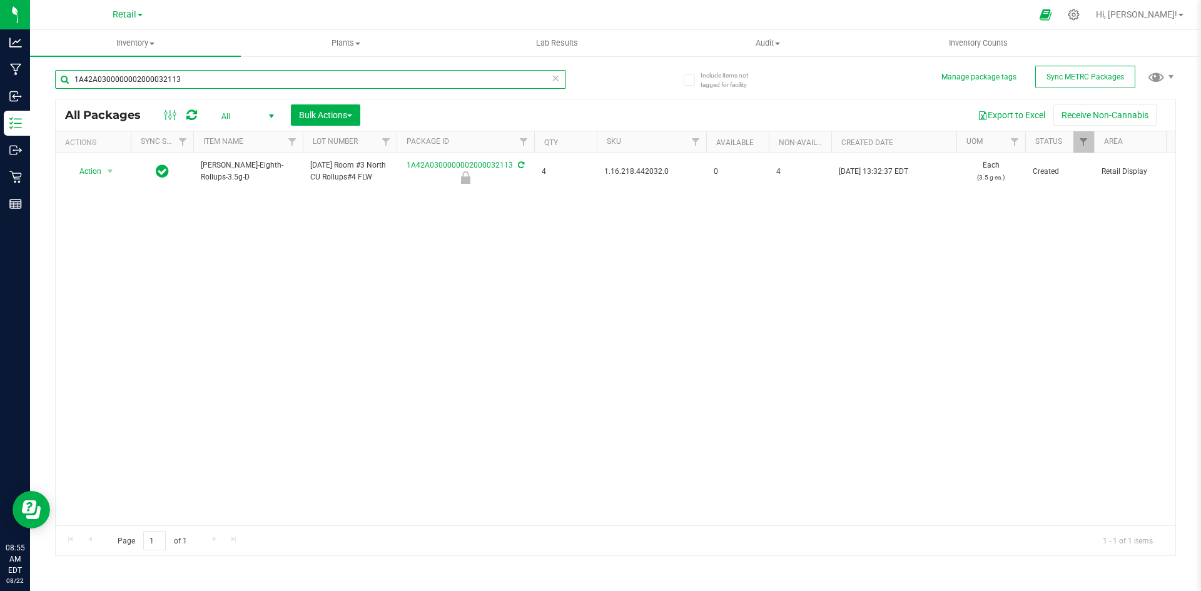
click at [288, 74] on input "1A42A0300000002000032113" at bounding box center [310, 79] width 511 height 19
paste input "Slater-Eighth-Rollups-3.5g"
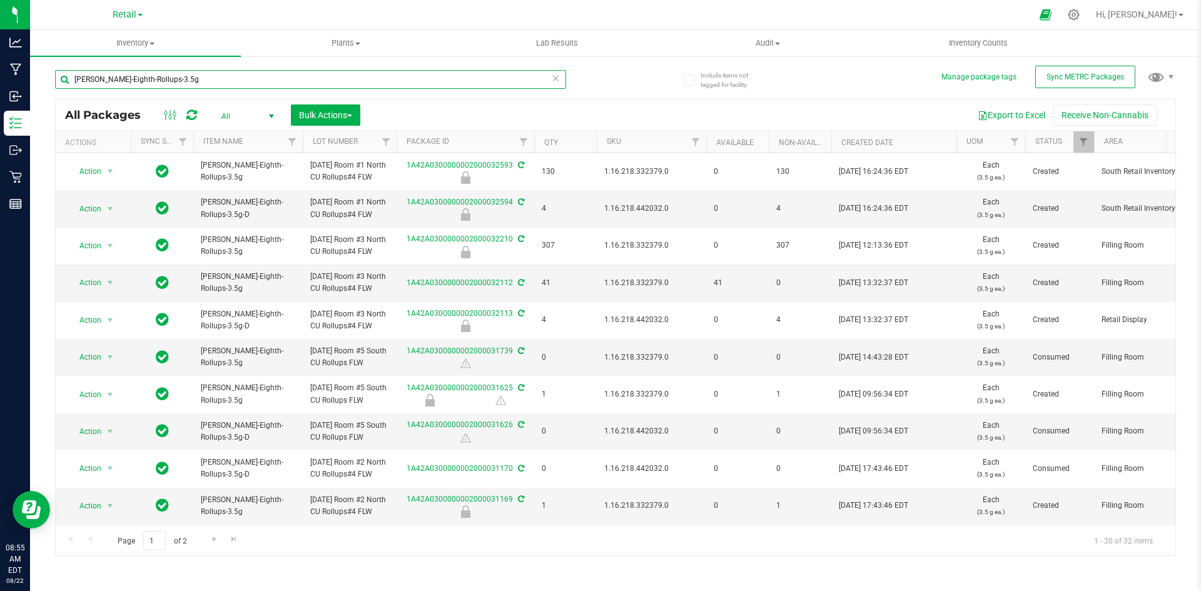
click at [253, 83] on input "Slater-Eighth-Rollups-3.5g" at bounding box center [310, 79] width 511 height 19
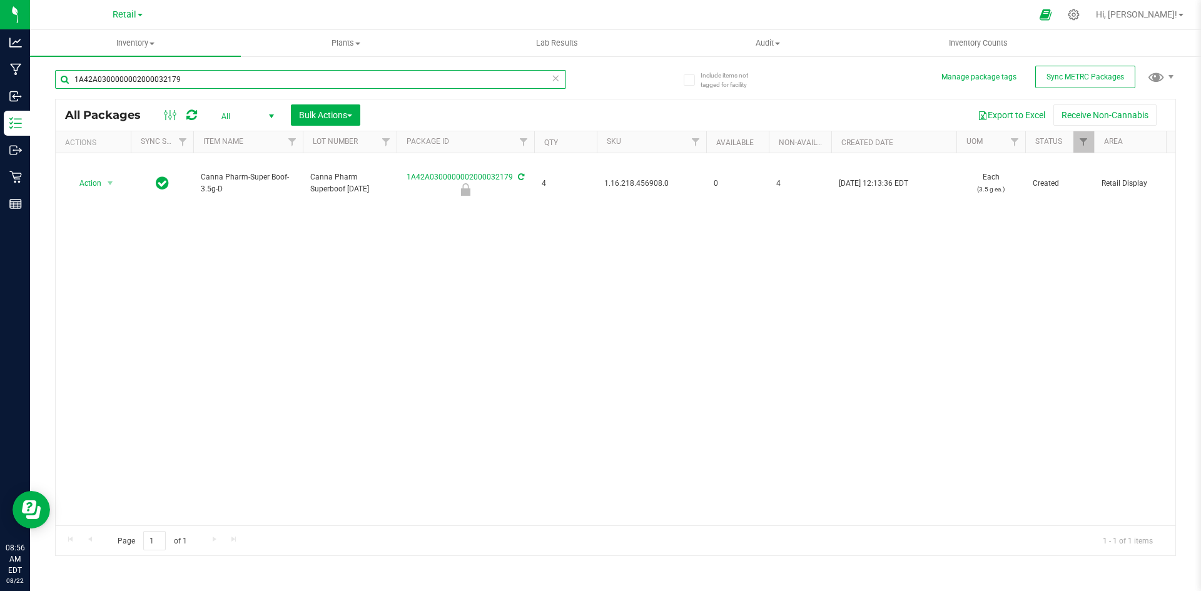
click at [198, 74] on input "1A42A0300000002000032179" at bounding box center [310, 79] width 511 height 19
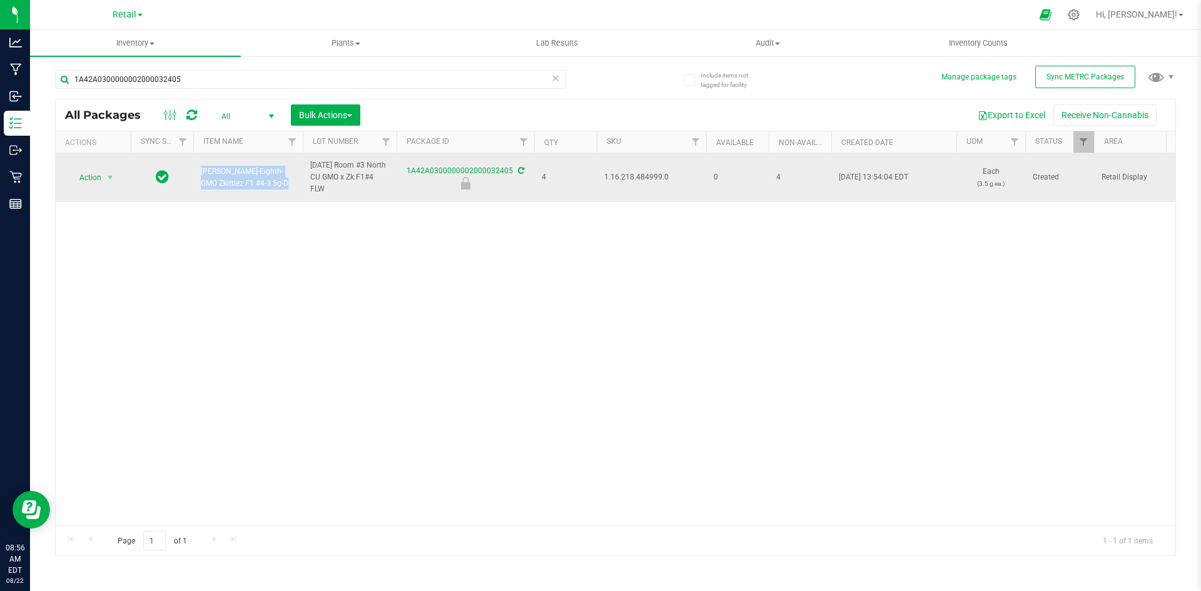
drag, startPoint x: 235, startPoint y: 189, endPoint x: 184, endPoint y: 180, distance: 52.1
copy tr "Slater-Eighth-GMO Zkittlez F1 #4-3.5g"
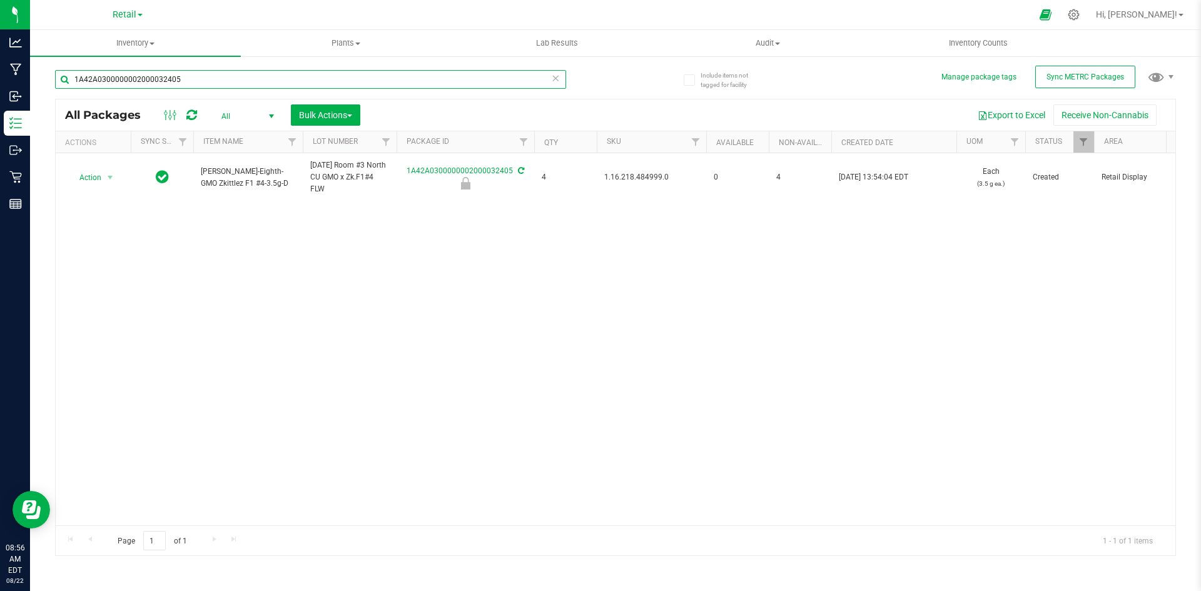
click at [216, 70] on input "1A42A0300000002000032405" at bounding box center [310, 79] width 511 height 19
paste input "Slater-Eighth-GMO Zkittlez F1 #4-3.5g"
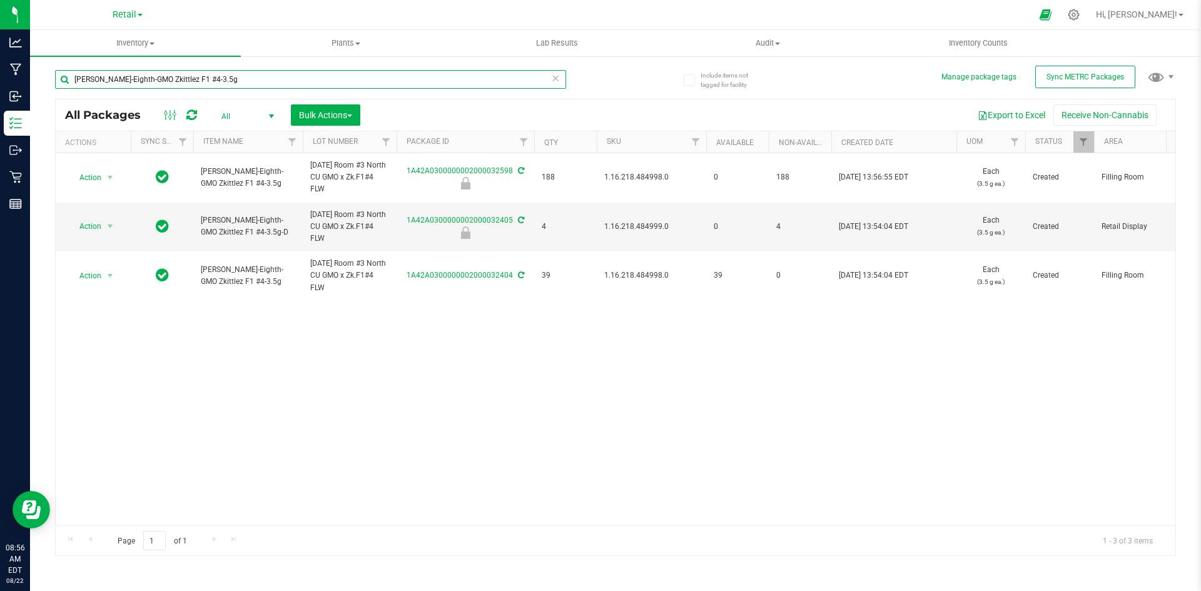
click at [264, 79] on input "Slater-Eighth-GMO Zkittlez F1 #4-3.5g" at bounding box center [310, 79] width 511 height 19
click at [263, 76] on input "Slater-Eighth-GMO Zkittlez F1 #4-3.5g" at bounding box center [310, 79] width 511 height 19
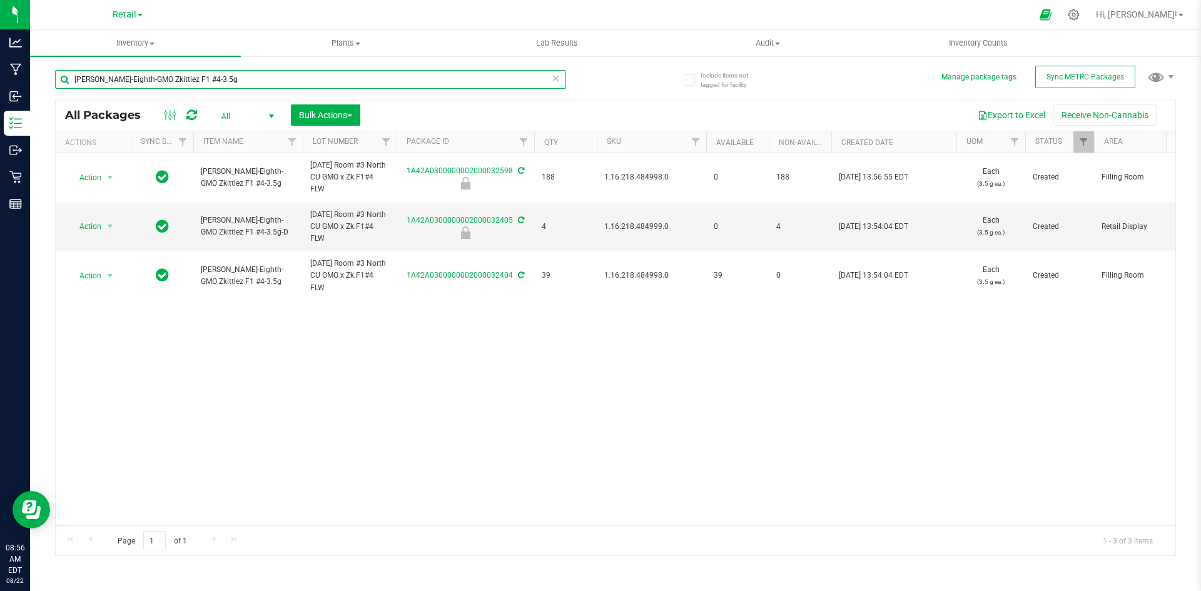
click at [263, 76] on input "Slater-Eighth-GMO Zkittlez F1 #4-3.5g" at bounding box center [310, 79] width 511 height 19
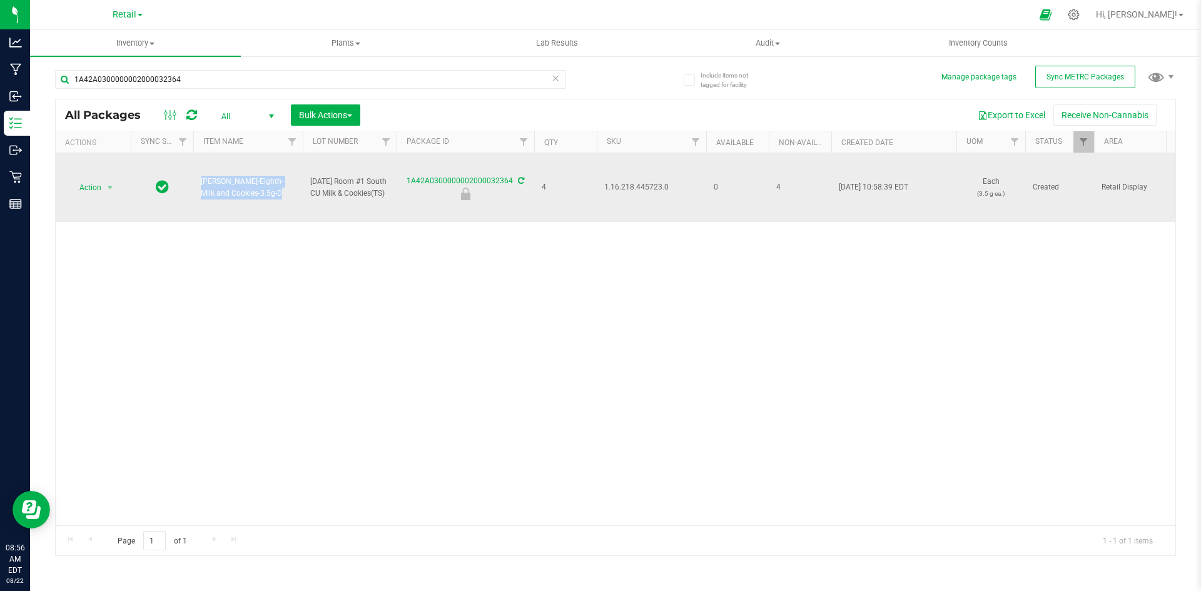
drag, startPoint x: 245, startPoint y: 196, endPoint x: 190, endPoint y: 178, distance: 57.8
copy tr "Slater-Eighth-Milk and Cookies-3.5g"
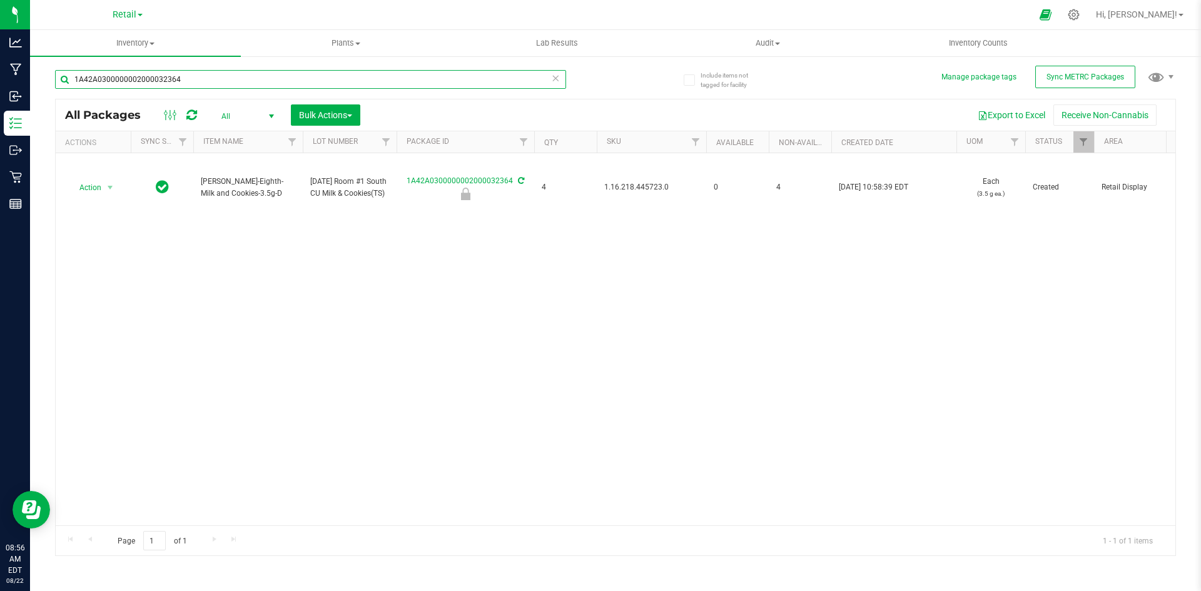
click at [189, 81] on input "1A42A0300000002000032364" at bounding box center [310, 79] width 511 height 19
paste input "Slater-Eighth-Milk and Cookies-3.5g"
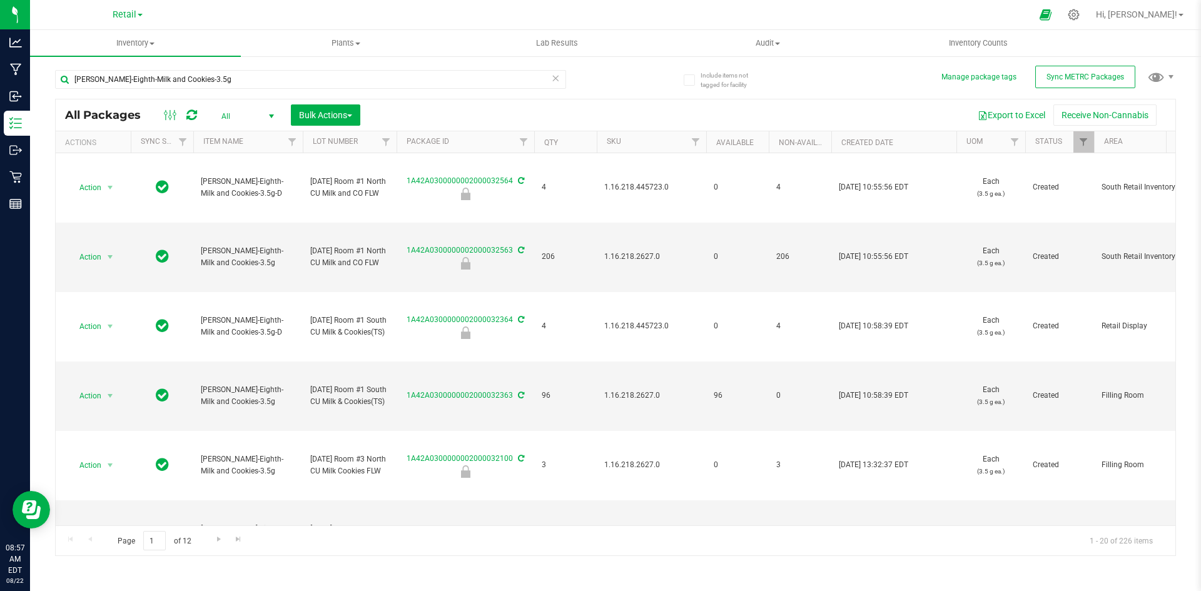
click at [246, 66] on div "Slater-Eighth-Milk and Cookies-3.5g" at bounding box center [335, 79] width 560 height 40
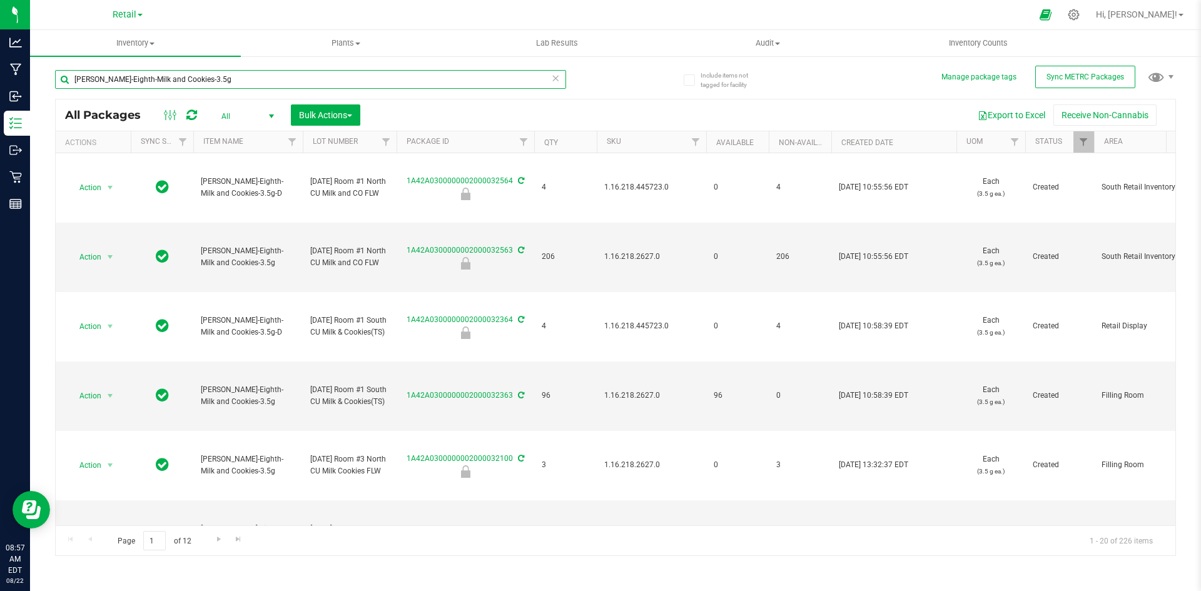
click at [236, 79] on input "Slater-Eighth-Milk and Cookies-3.5g" at bounding box center [310, 79] width 511 height 19
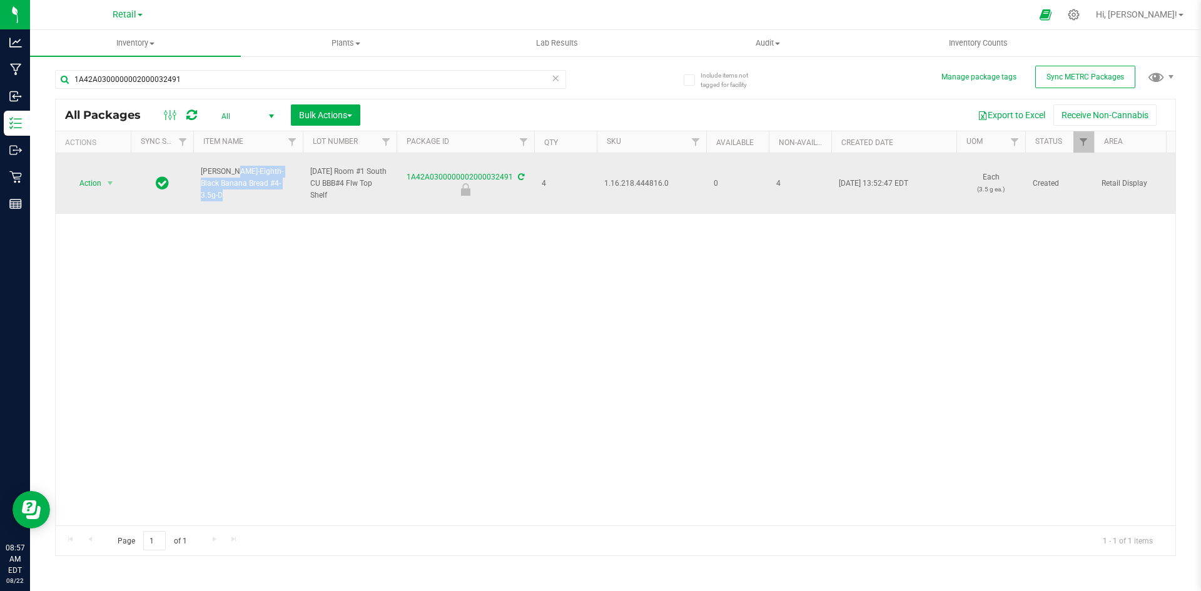
drag, startPoint x: 243, startPoint y: 186, endPoint x: 195, endPoint y: 166, distance: 52.5
click at [195, 166] on td "Slater-Eighth-Black Banana Bread #4-3.5g-D" at bounding box center [247, 183] width 109 height 61
copy span "Slater-Eighth-Black Banana Bread #4-3.5g"
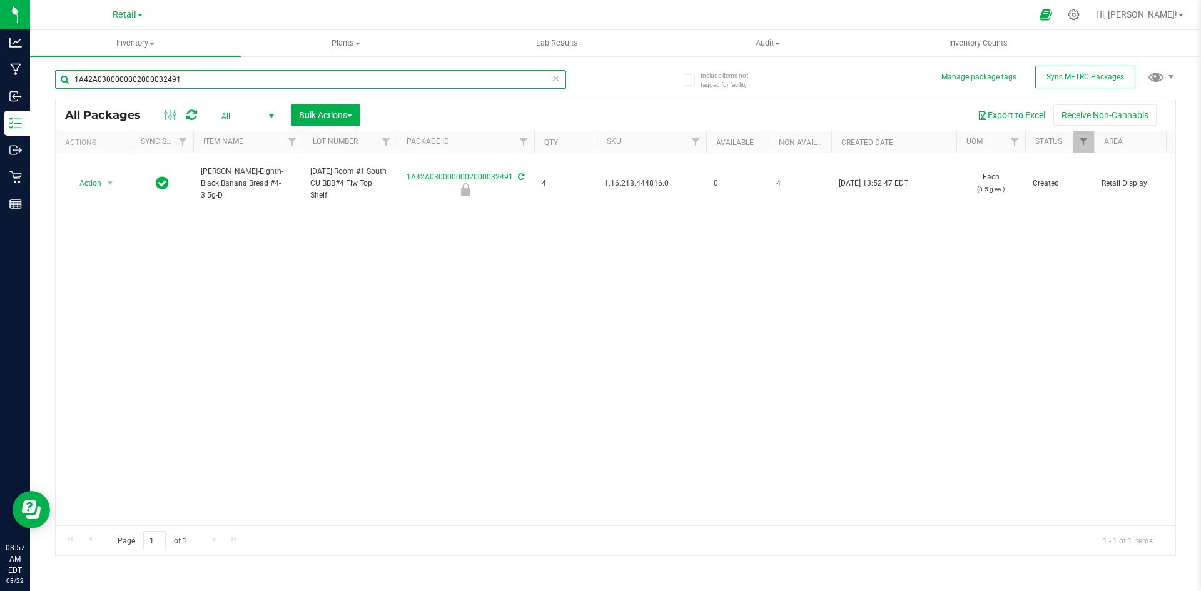
click at [231, 72] on input "1A42A0300000002000032491" at bounding box center [310, 79] width 511 height 19
click at [233, 72] on input "1A42A0300000002000032491" at bounding box center [310, 79] width 511 height 19
paste input "Slater-Eighth-Black Banana Bread #4-3.5g"
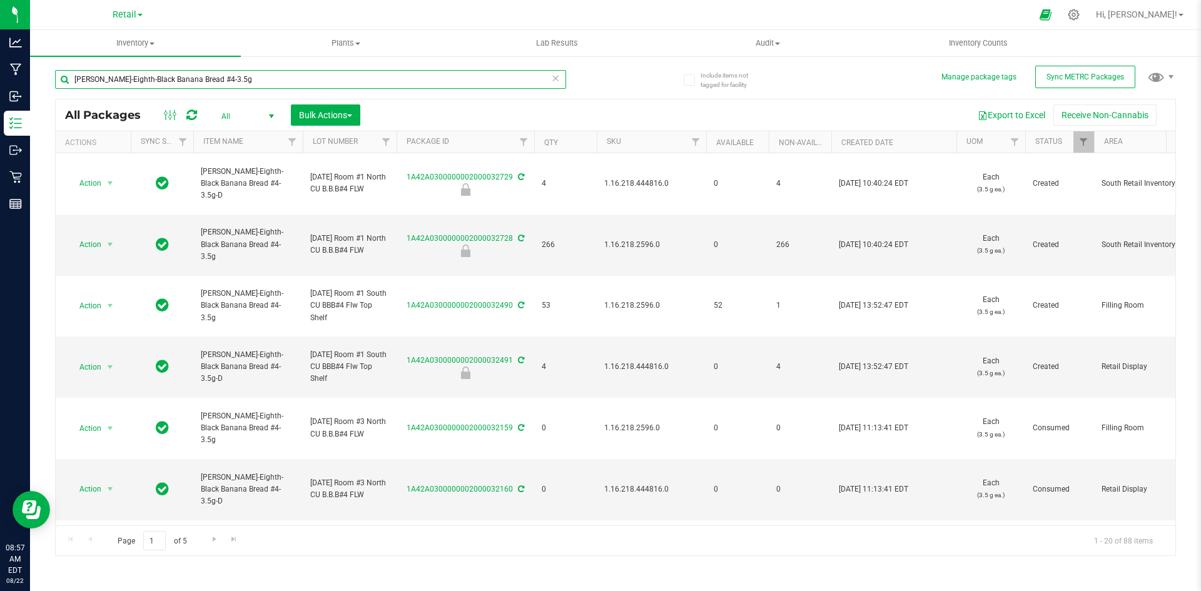
click at [372, 74] on input "Slater-Eighth-Black Banana Bread #4-3.5g" at bounding box center [310, 79] width 511 height 19
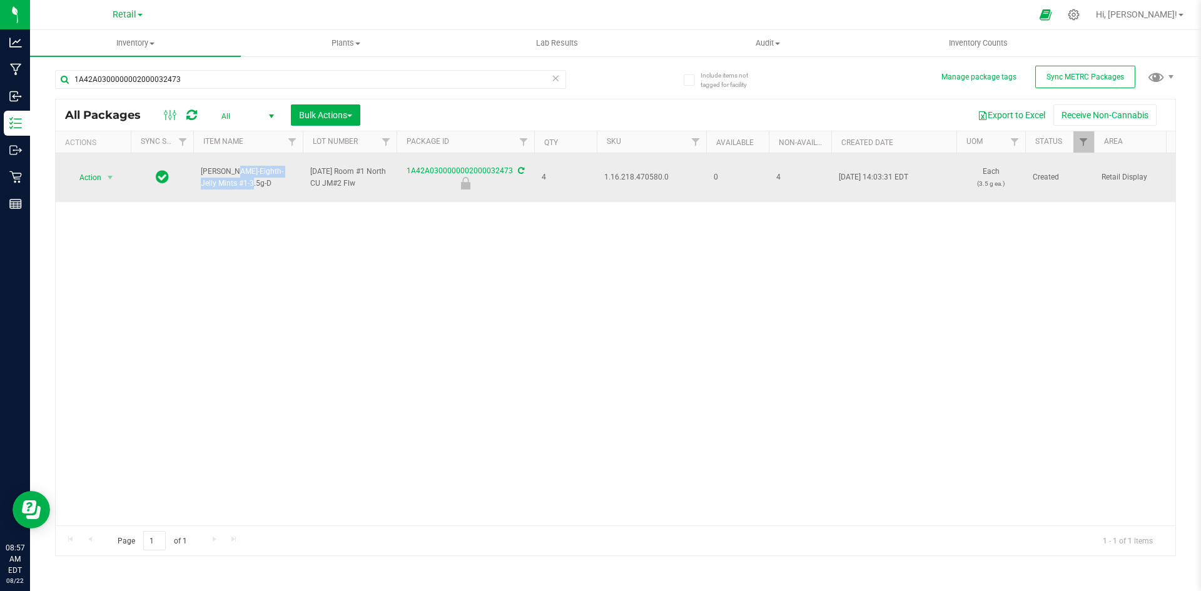
drag, startPoint x: 293, startPoint y: 169, endPoint x: 199, endPoint y: 168, distance: 93.8
click at [199, 168] on td "Slater-Eighth-Jelly Mints #1-3.5g-D" at bounding box center [247, 177] width 109 height 49
copy span "Slater-Eighth-Jelly Mints #1"
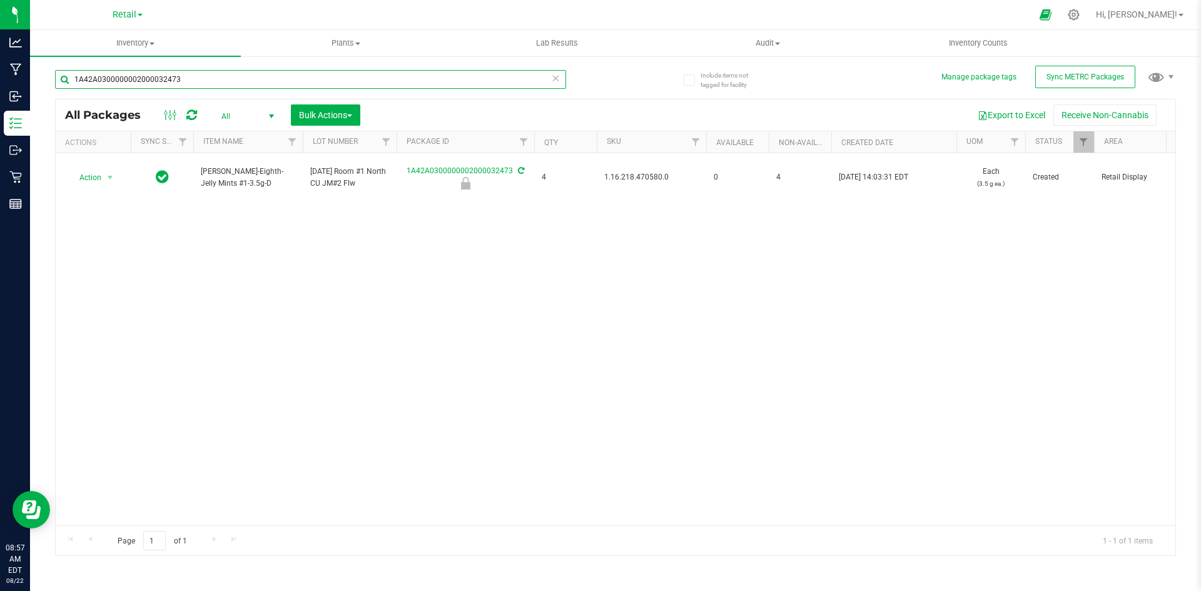
click at [229, 83] on input "1A42A0300000002000032473" at bounding box center [310, 79] width 511 height 19
paste input "Slater-Eighth-Jelly Mints #1"
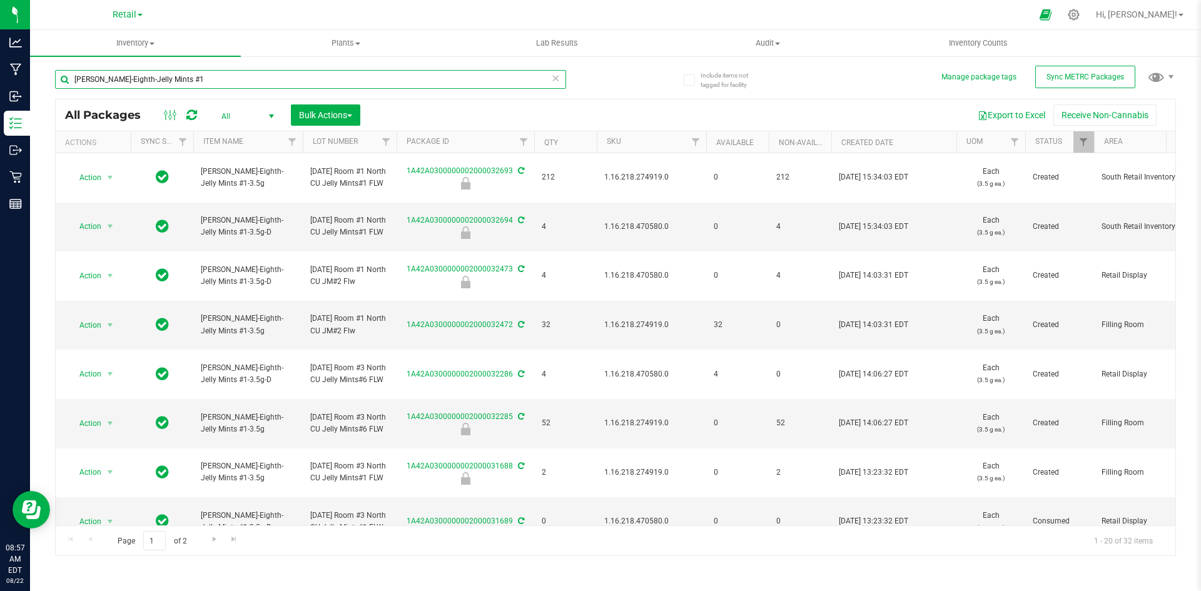
click at [270, 76] on input "Slater-Eighth-Jelly Mints #1" at bounding box center [310, 79] width 511 height 19
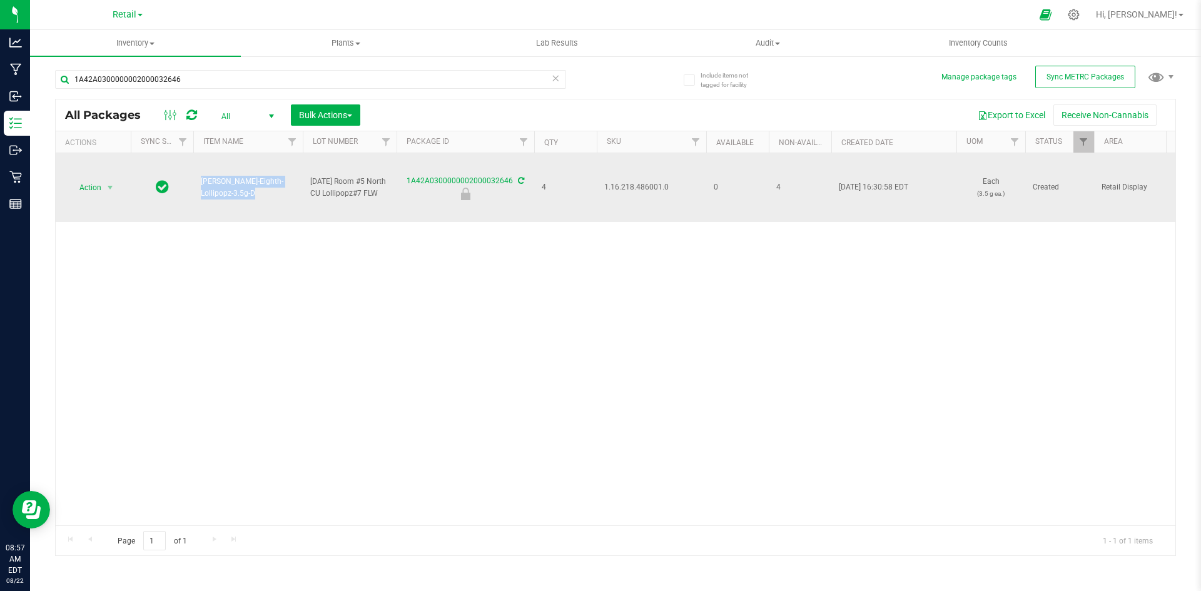
drag, startPoint x: 293, startPoint y: 187, endPoint x: 174, endPoint y: 191, distance: 119.5
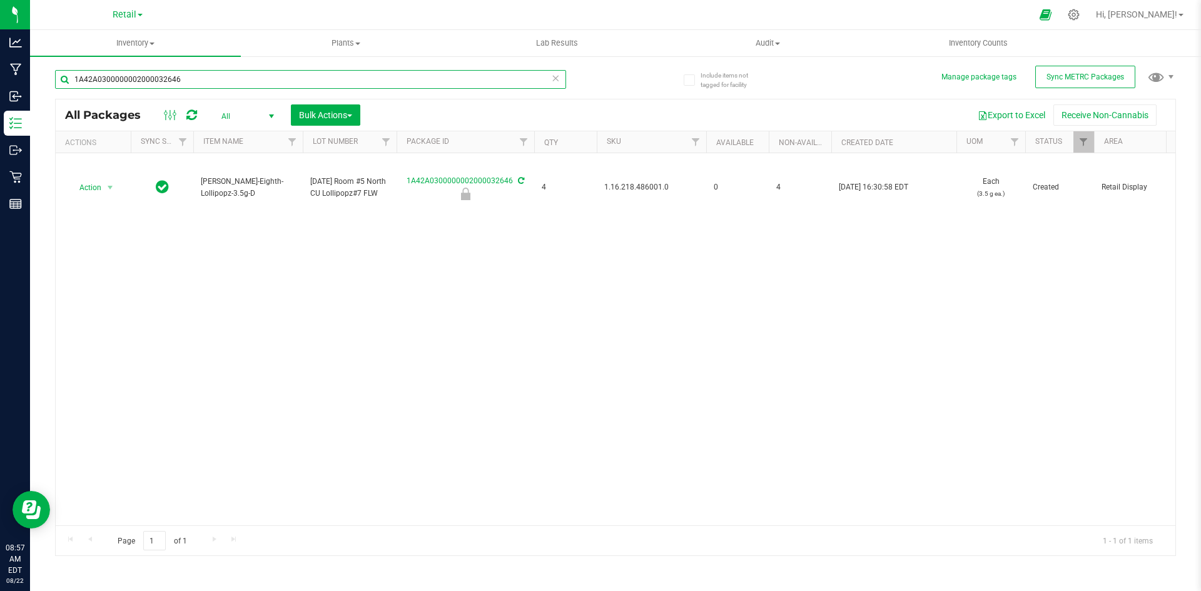
click at [250, 80] on input "1A42A0300000002000032646" at bounding box center [310, 79] width 511 height 19
paste input "Slater-Eighth-Lollipopz-3.5g"
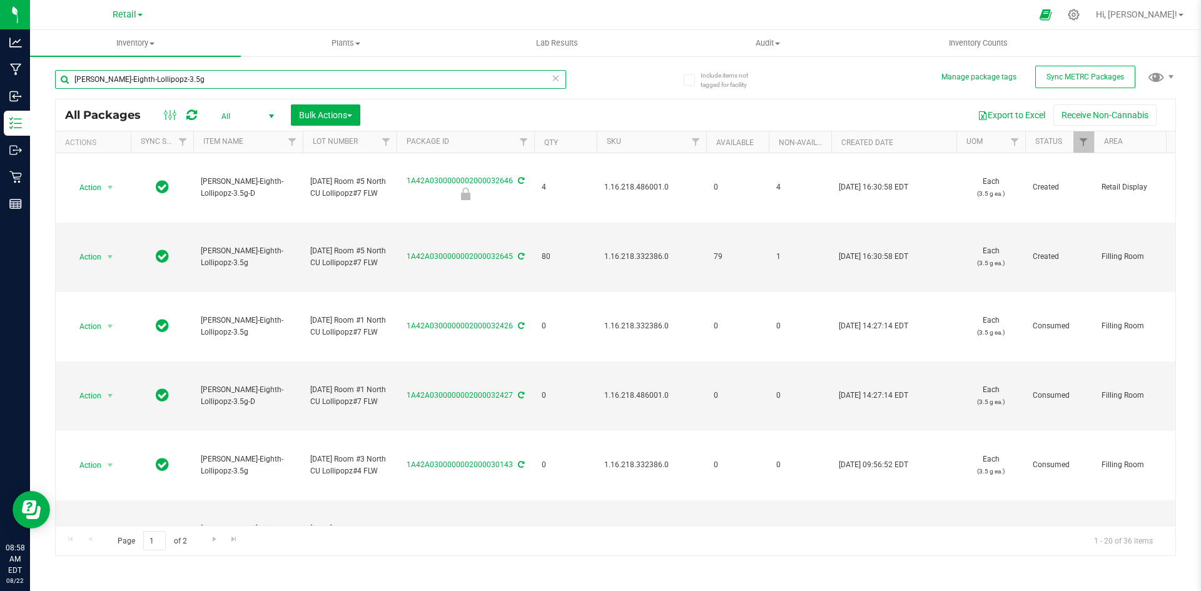
click at [256, 78] on input "Slater-Eighth-Lollipopz-3.5g" at bounding box center [310, 79] width 511 height 19
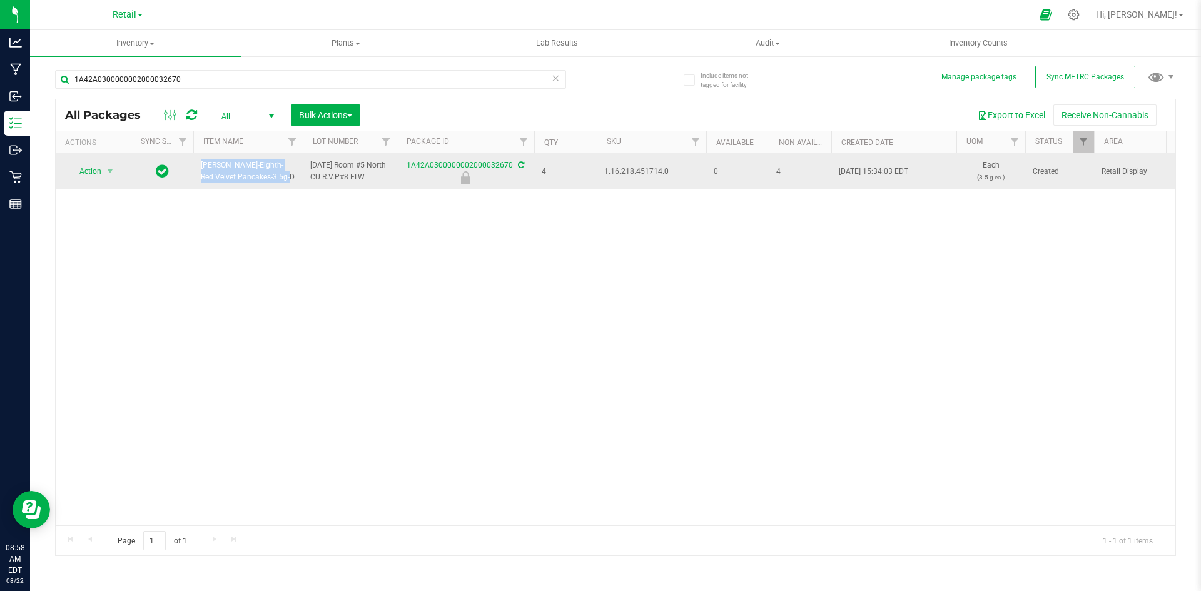
drag, startPoint x: 248, startPoint y: 179, endPoint x: 178, endPoint y: 171, distance: 69.8
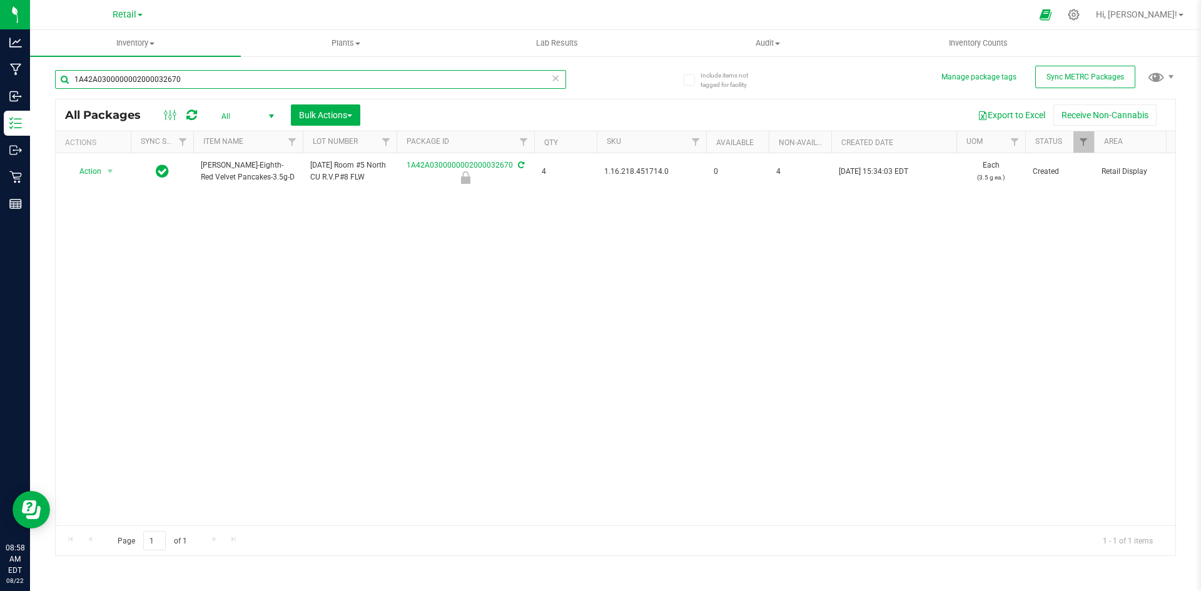
click at [180, 75] on input "1A42A0300000002000032670" at bounding box center [310, 79] width 511 height 19
paste input "Slater-Eighth-Red Velvet Pancakes-3.5"
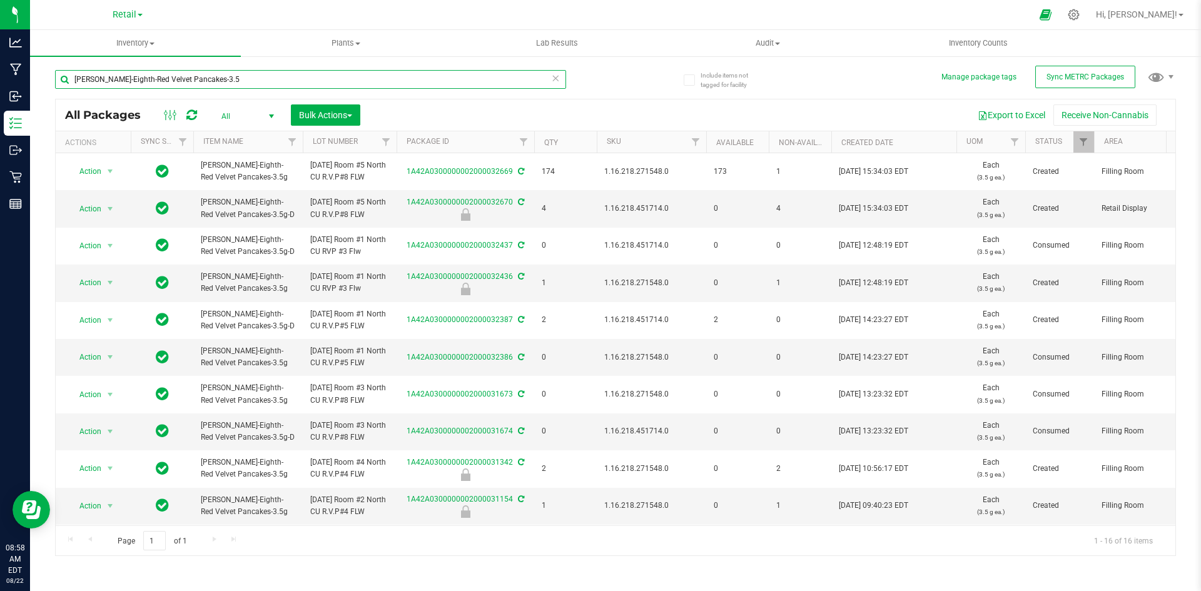
click at [310, 80] on input "Slater-Eighth-Red Velvet Pancakes-3.5" at bounding box center [310, 79] width 511 height 19
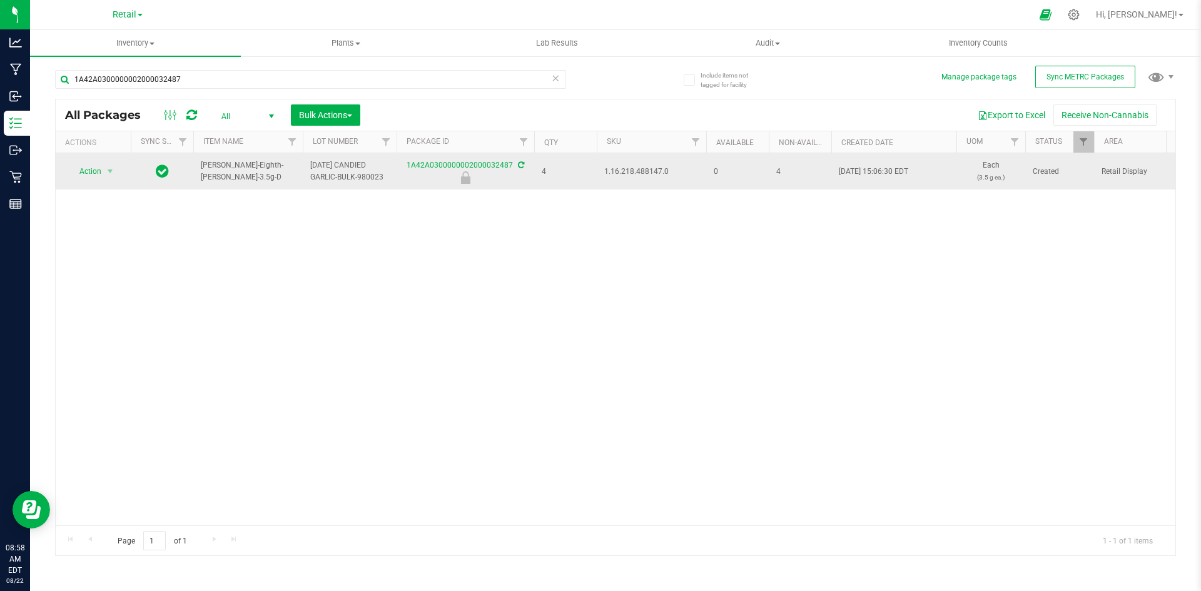
drag, startPoint x: 238, startPoint y: 173, endPoint x: 188, endPoint y: 173, distance: 50.0
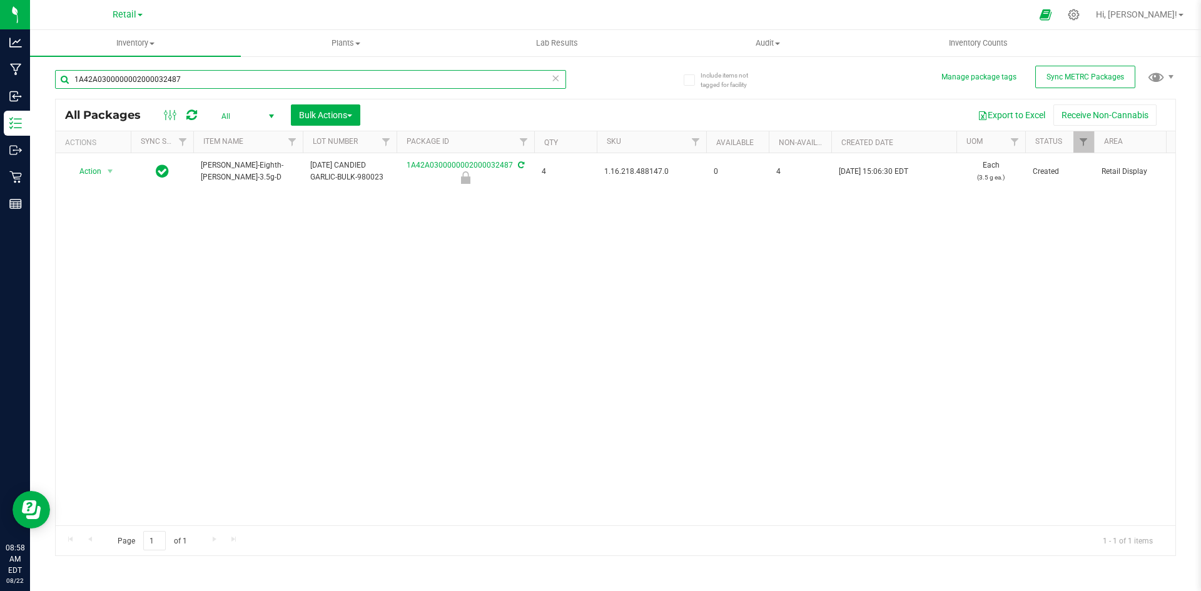
click at [230, 82] on input "1A42A0300000002000032487" at bounding box center [310, 79] width 511 height 19
paste input "Slater-Eighth-Candied Garlic-3.5g"
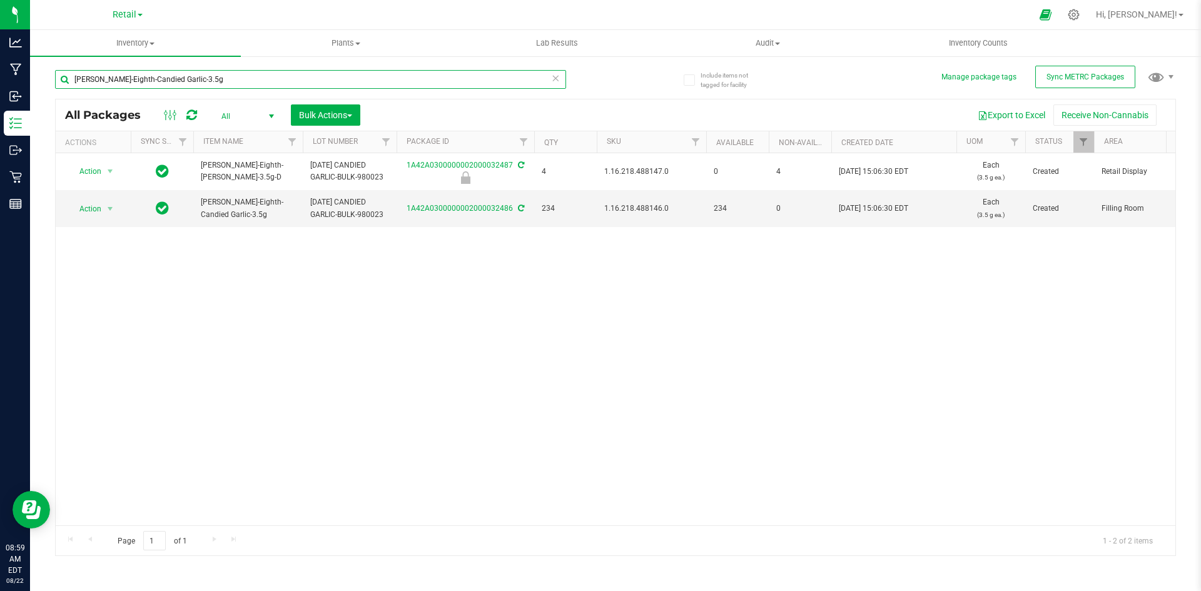
click at [252, 86] on input "Slater-Eighth-Candied Garlic-3.5g" at bounding box center [310, 79] width 511 height 19
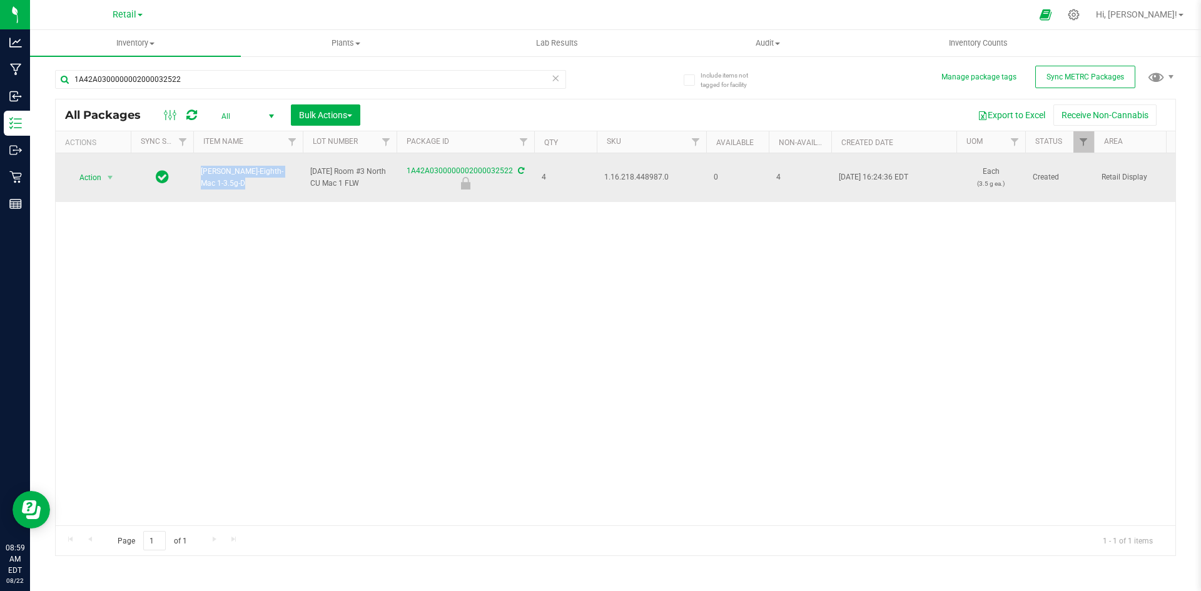
drag, startPoint x: 282, startPoint y: 178, endPoint x: 193, endPoint y: 193, distance: 90.8
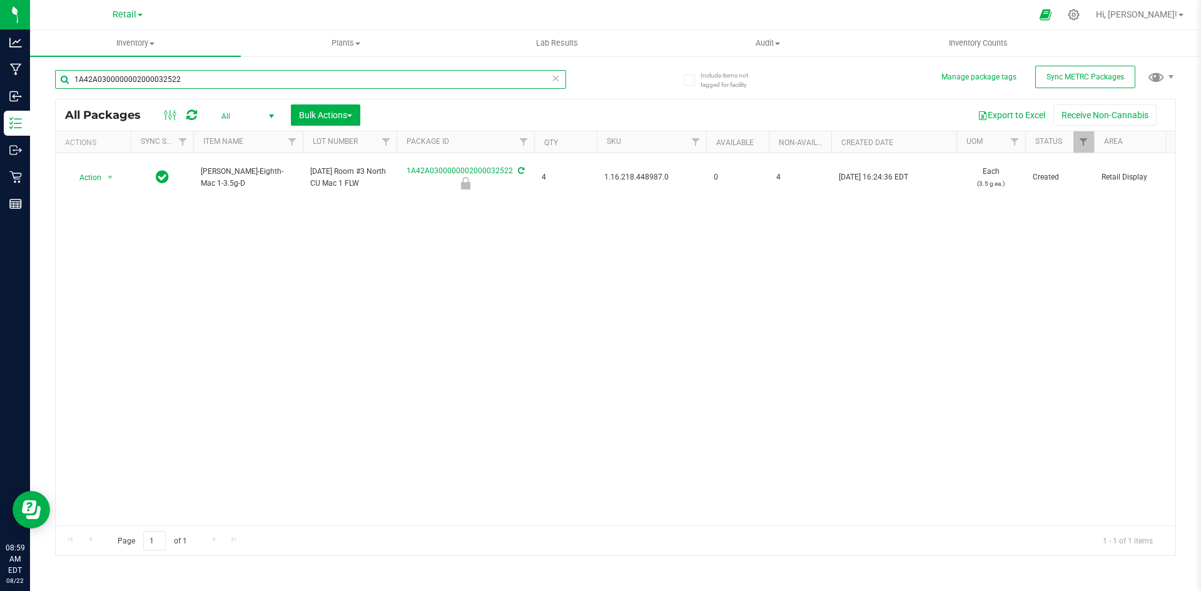
click at [176, 81] on input "1A42A0300000002000032522" at bounding box center [310, 79] width 511 height 19
paste input "Slater-Eighth-Mac 1-3.5g"
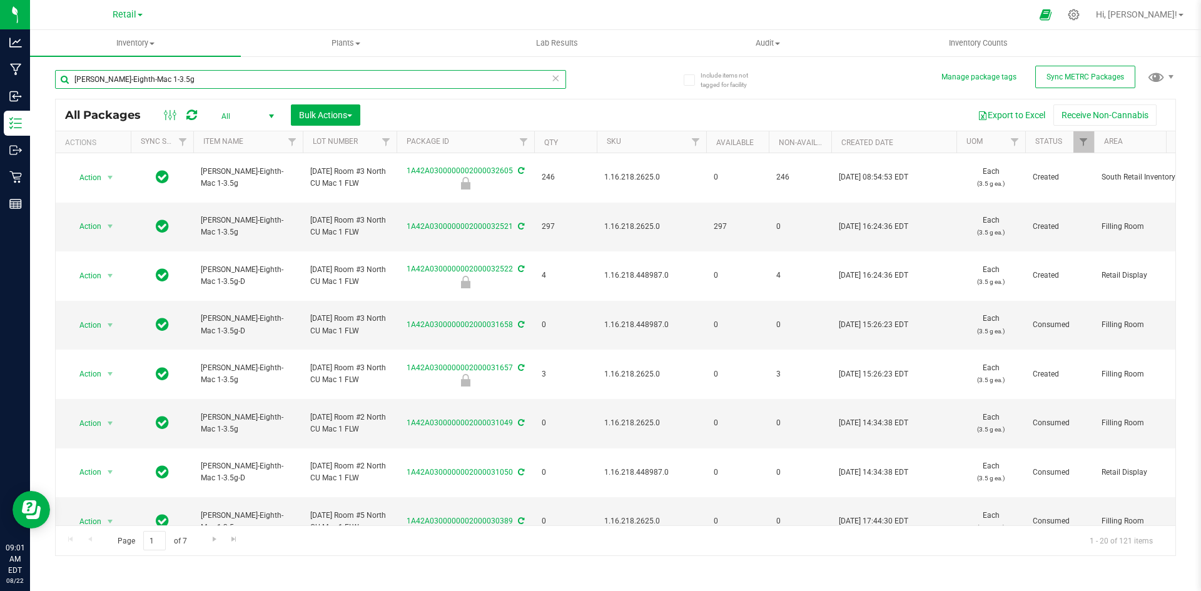
click at [181, 76] on input "Slater-Eighth-Mac 1-3.5g" at bounding box center [310, 79] width 511 height 19
click at [164, 76] on input "Slater-Eighth-Mac 1-1A42A0300000002000032568" at bounding box center [310, 79] width 511 height 19
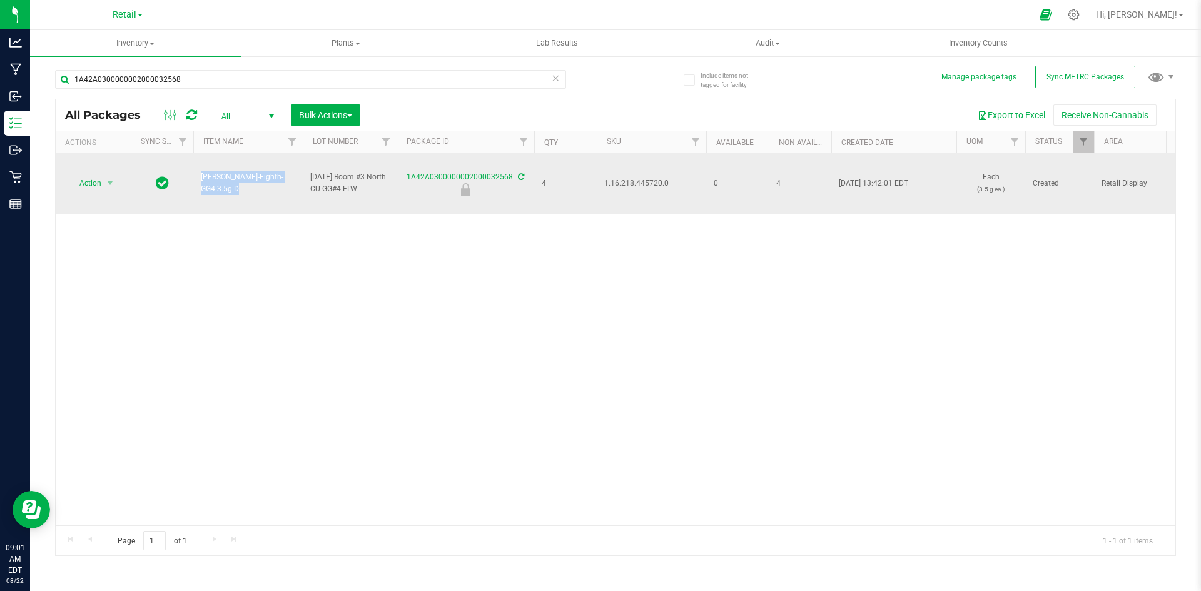
drag, startPoint x: 276, startPoint y: 186, endPoint x: 187, endPoint y: 194, distance: 89.1
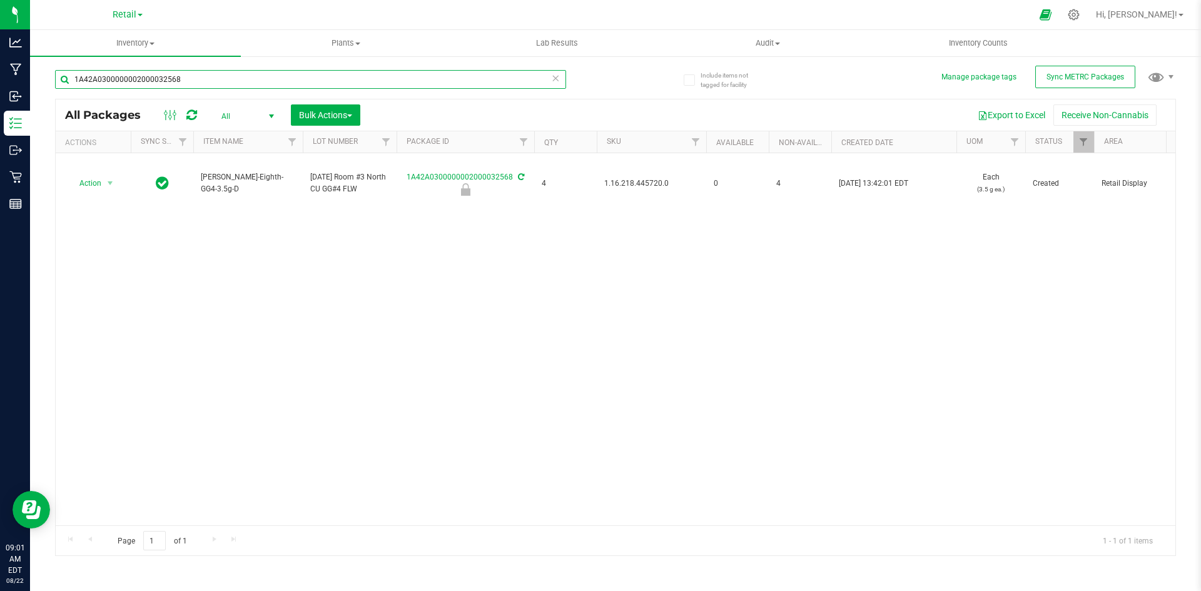
click at [250, 75] on input "1A42A0300000002000032568" at bounding box center [310, 79] width 511 height 19
paste input "Slater-Eighth-GG4-3.5g"
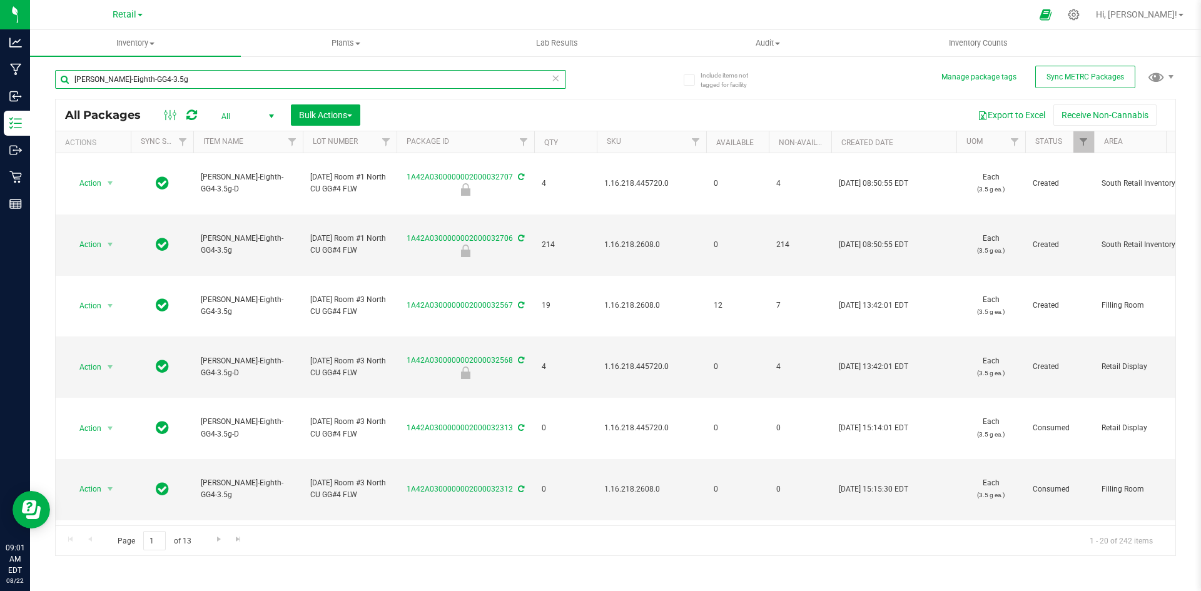
click at [292, 79] on input "Slater-Eighth-GG4-3.5g" at bounding box center [310, 79] width 511 height 19
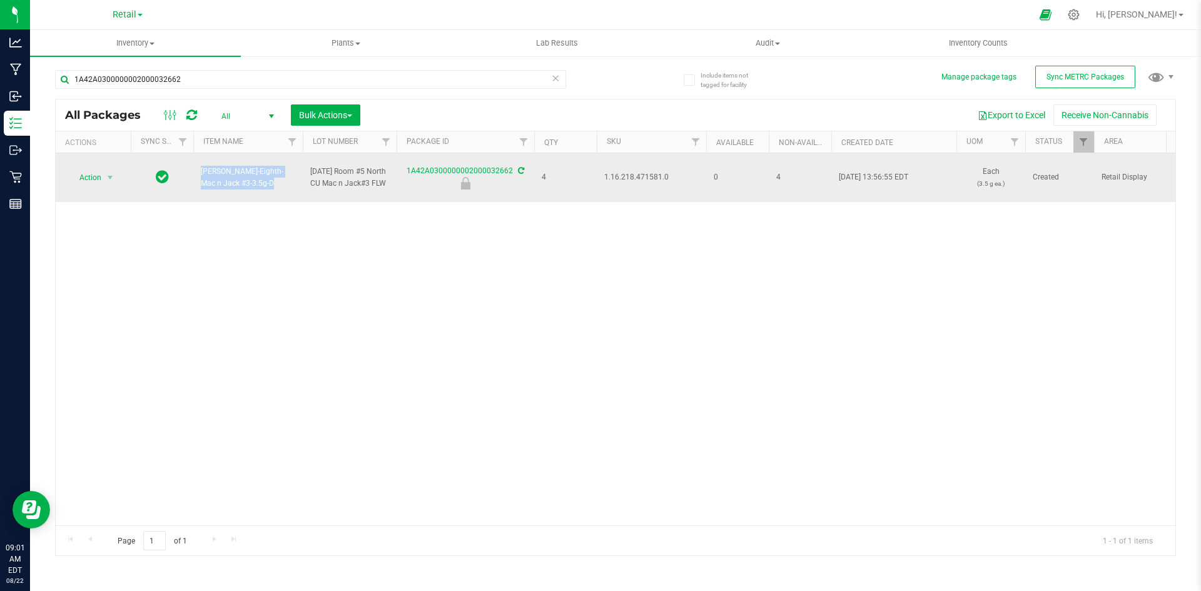
drag, startPoint x: 225, startPoint y: 181, endPoint x: 159, endPoint y: 156, distance: 69.7
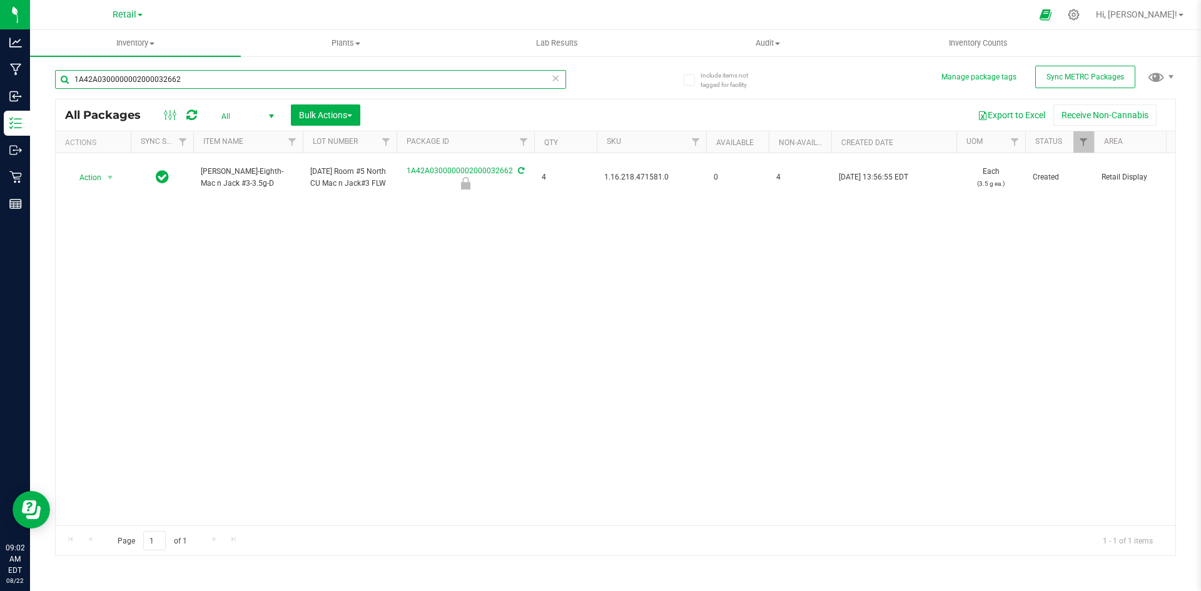
click at [226, 79] on input "1A42A0300000002000032662" at bounding box center [310, 79] width 511 height 19
paste input "Slater-Eighth-Mac n Jack #3-3.5g"
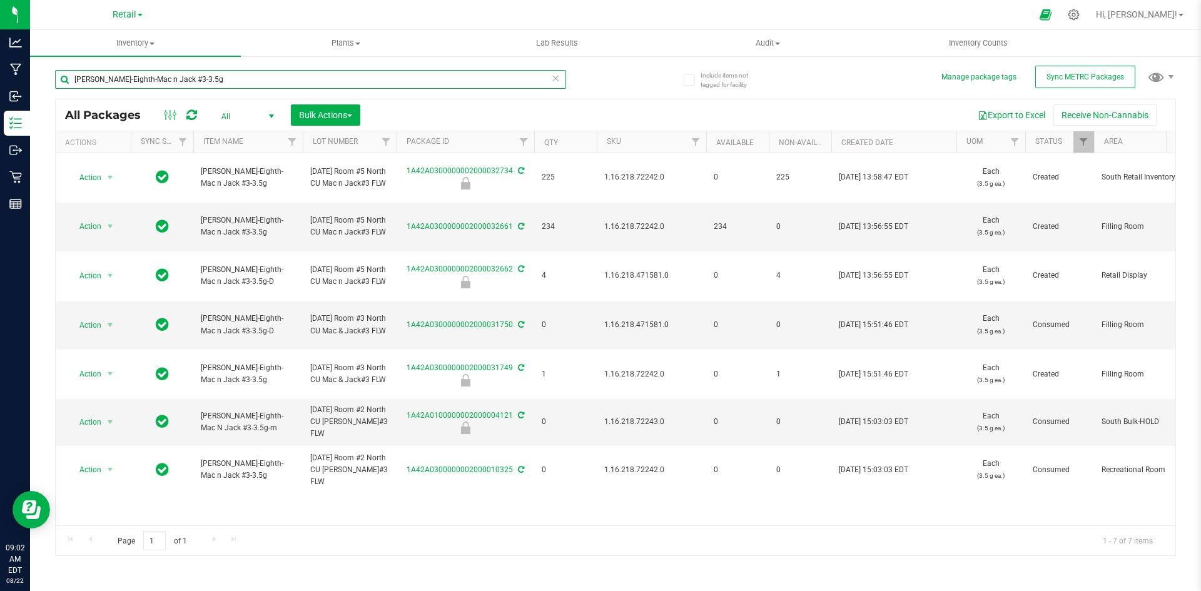
click at [245, 82] on input "Slater-Eighth-Mac n Jack #3-3.5g" at bounding box center [310, 79] width 511 height 19
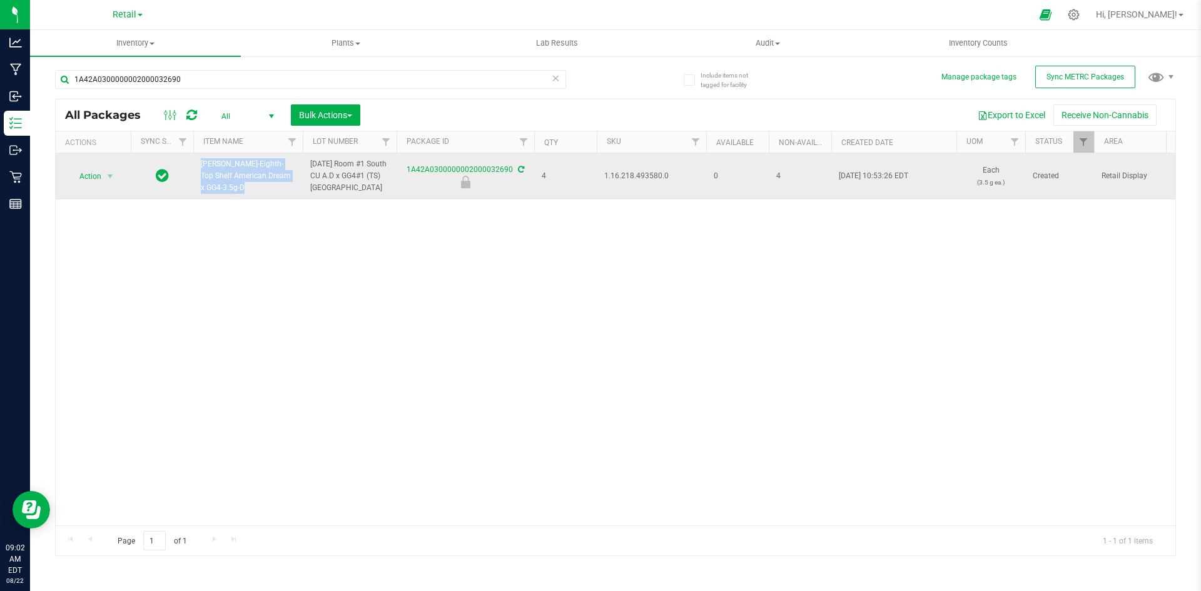
drag, startPoint x: 215, startPoint y: 188, endPoint x: 187, endPoint y: 187, distance: 27.5
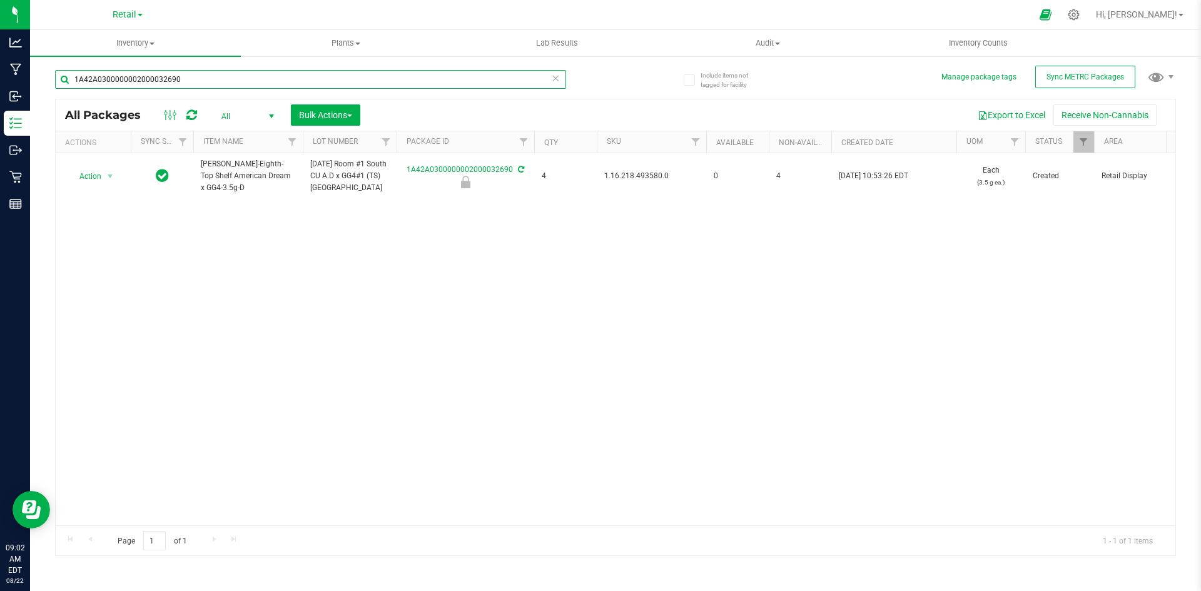
click at [183, 88] on input "1A42A0300000002000032690" at bounding box center [310, 79] width 511 height 19
paste input "Slater-Eighth-Top Shelf American Dream x GG4-3.5g"
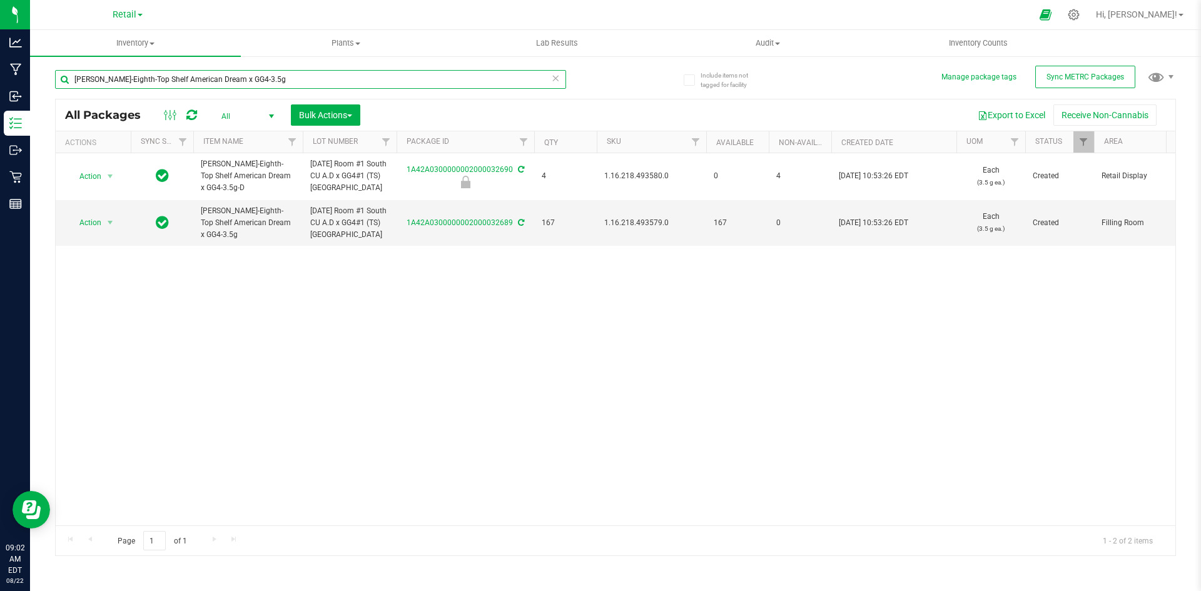
click at [261, 78] on input "Slater-Eighth-Top Shelf American Dream x GG4-3.5g" at bounding box center [310, 79] width 511 height 19
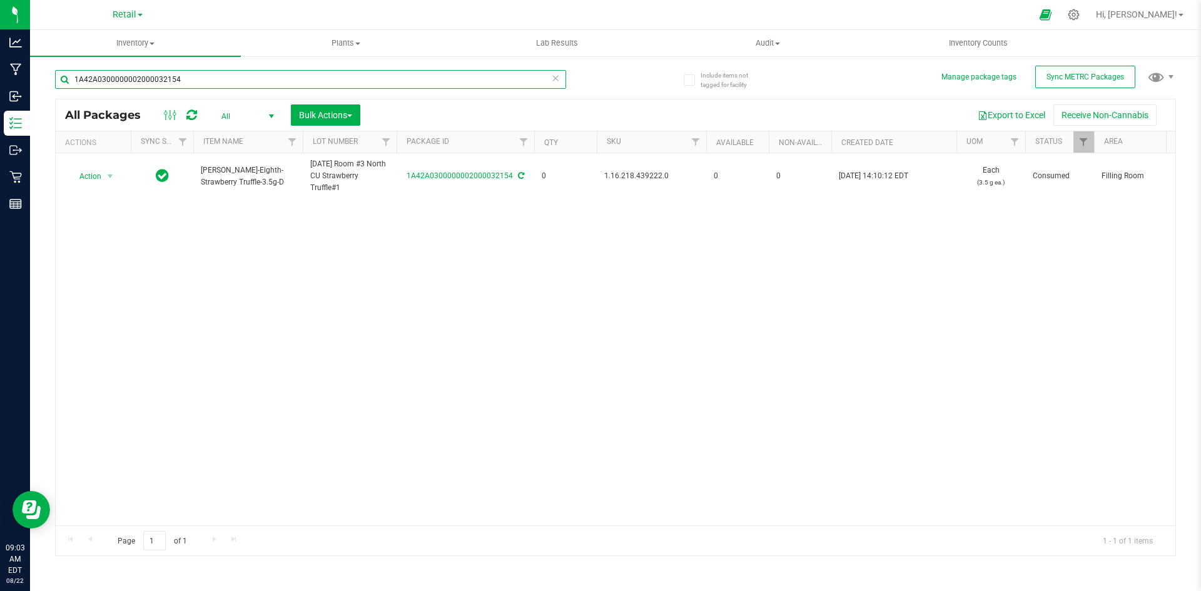
click at [205, 71] on input "1A42A0300000002000032154" at bounding box center [310, 79] width 511 height 19
click at [236, 83] on input "1A42A0300000002000032585" at bounding box center [310, 79] width 511 height 19
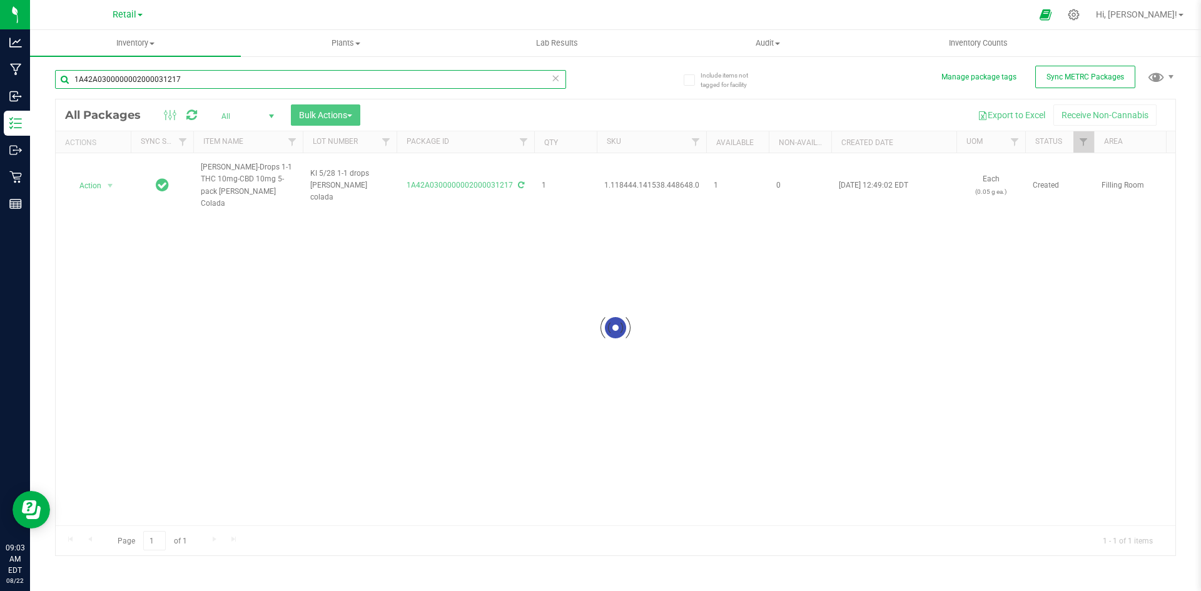
click at [183, 77] on input "1A42A0300000002000031217" at bounding box center [310, 79] width 511 height 19
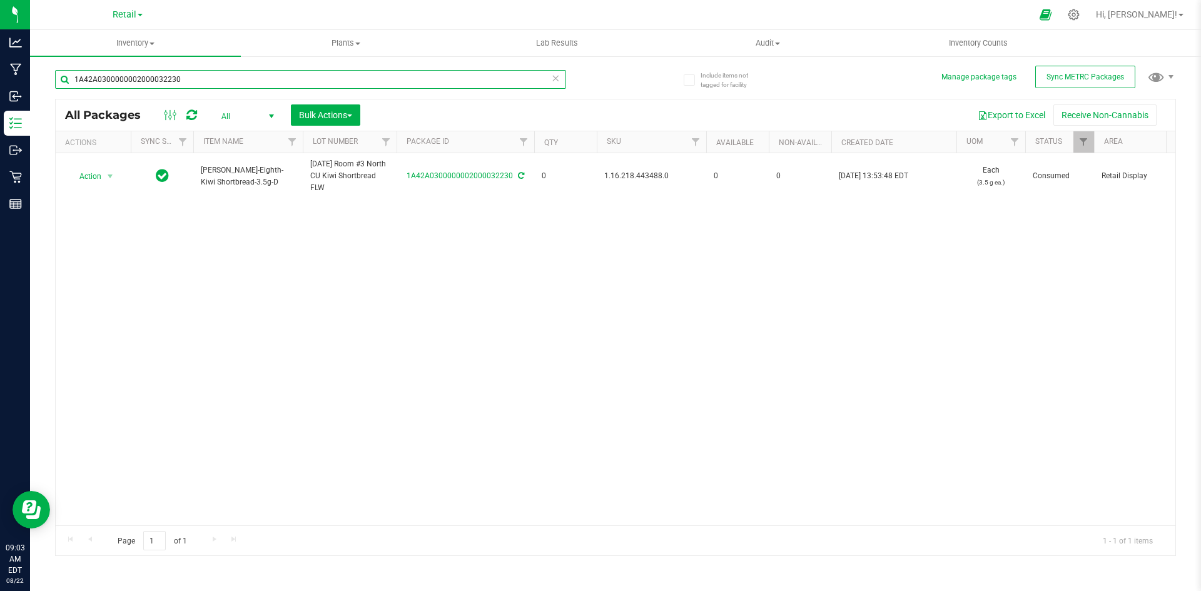
click at [377, 79] on input "1A42A0300000002000032230" at bounding box center [310, 79] width 511 height 19
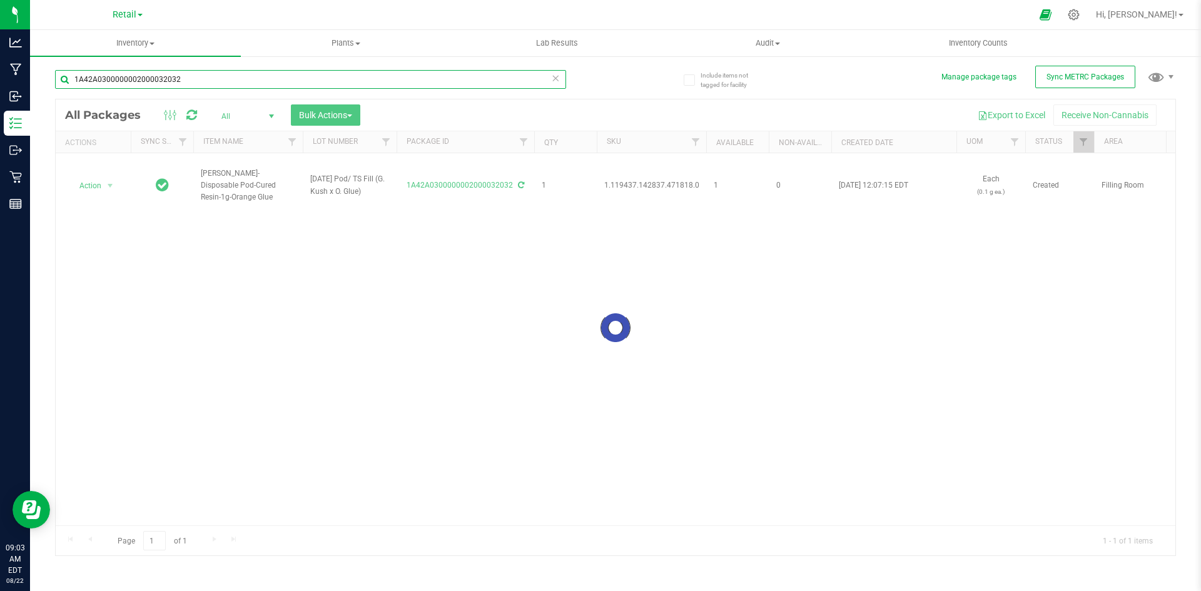
click at [377, 79] on input "1A42A0300000002000032032" at bounding box center [310, 79] width 511 height 19
click at [377, 79] on input "1A42A0300000002000032506" at bounding box center [310, 79] width 511 height 19
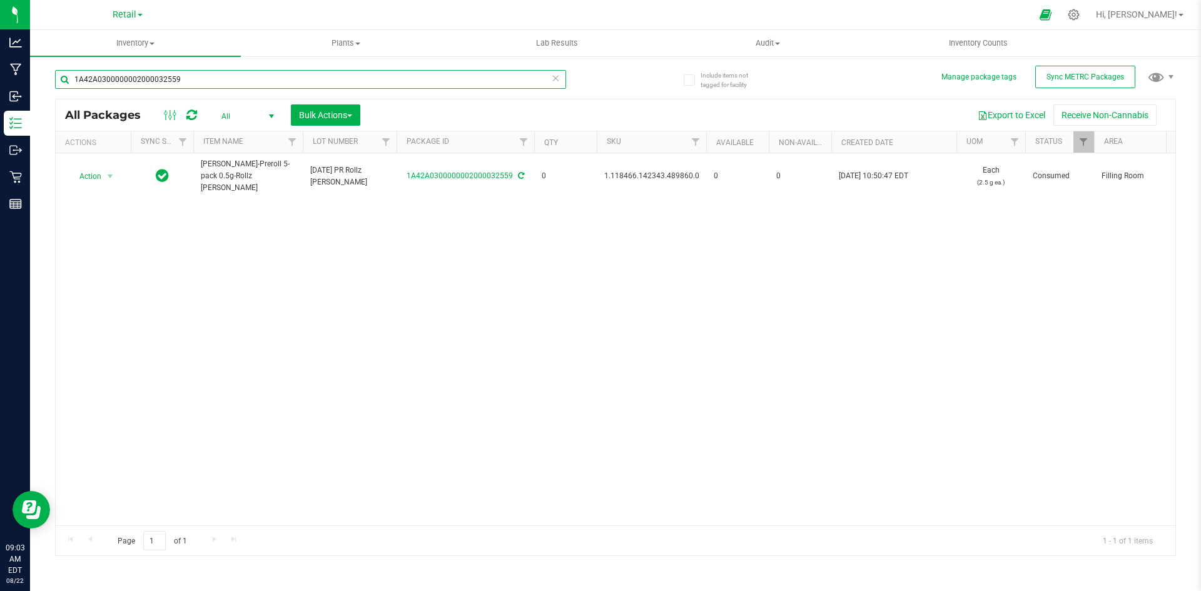
click at [298, 79] on input "1A42A0300000002000032559" at bounding box center [310, 79] width 511 height 19
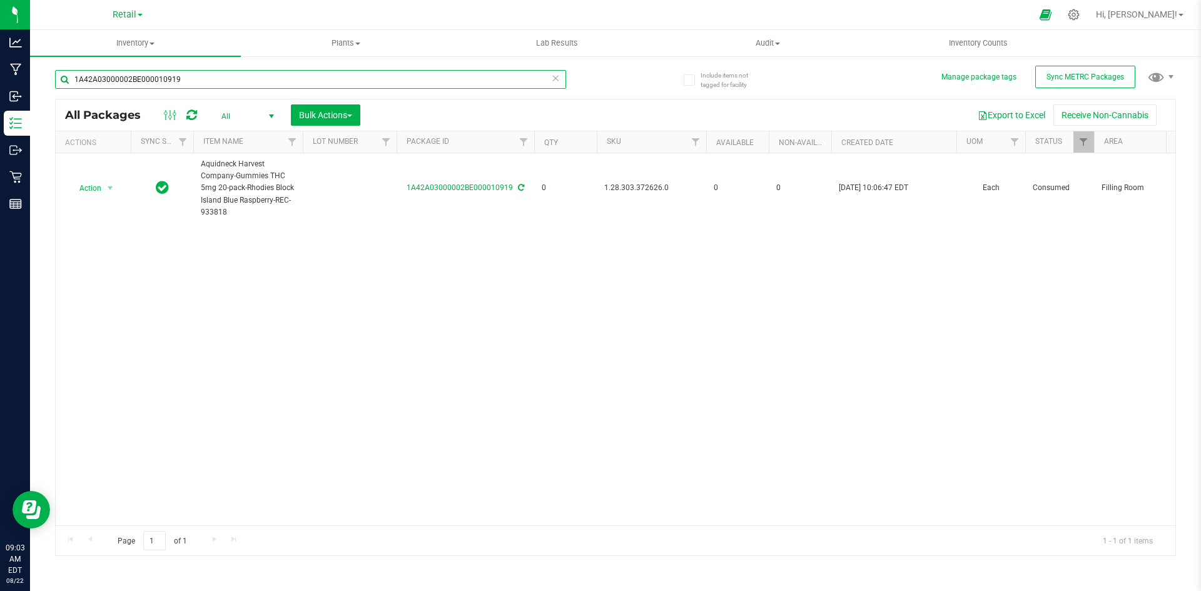
click at [265, 76] on input "1A42A03000002BE000010919" at bounding box center [310, 79] width 511 height 19
type input "1A42A0300000002000032008"
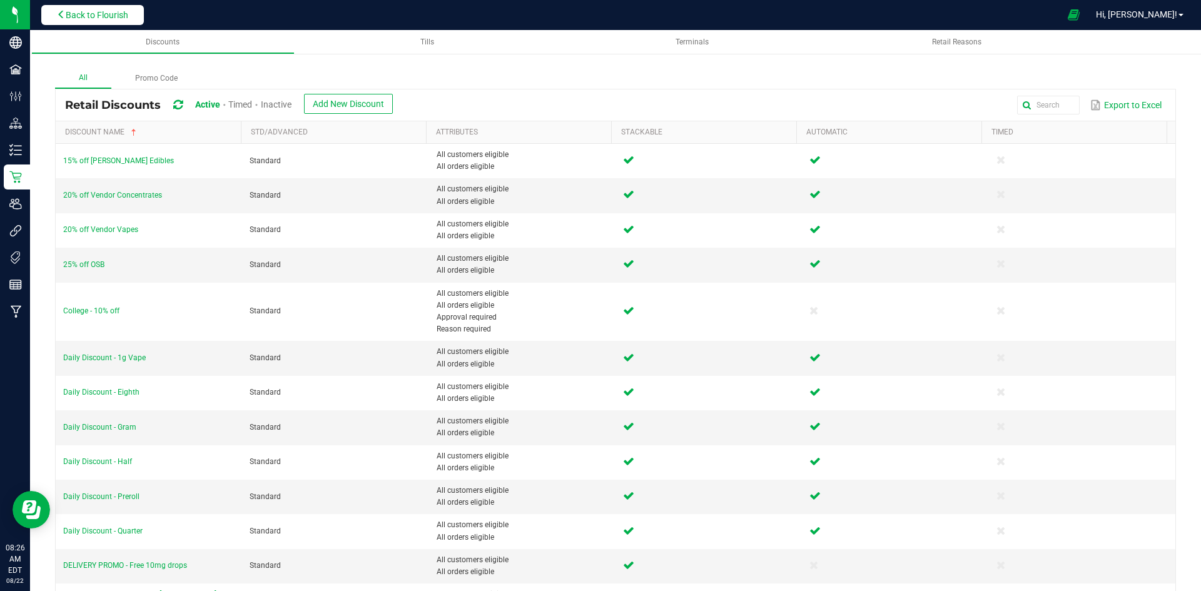
click at [103, 10] on span "Back to Flourish" at bounding box center [97, 15] width 63 height 10
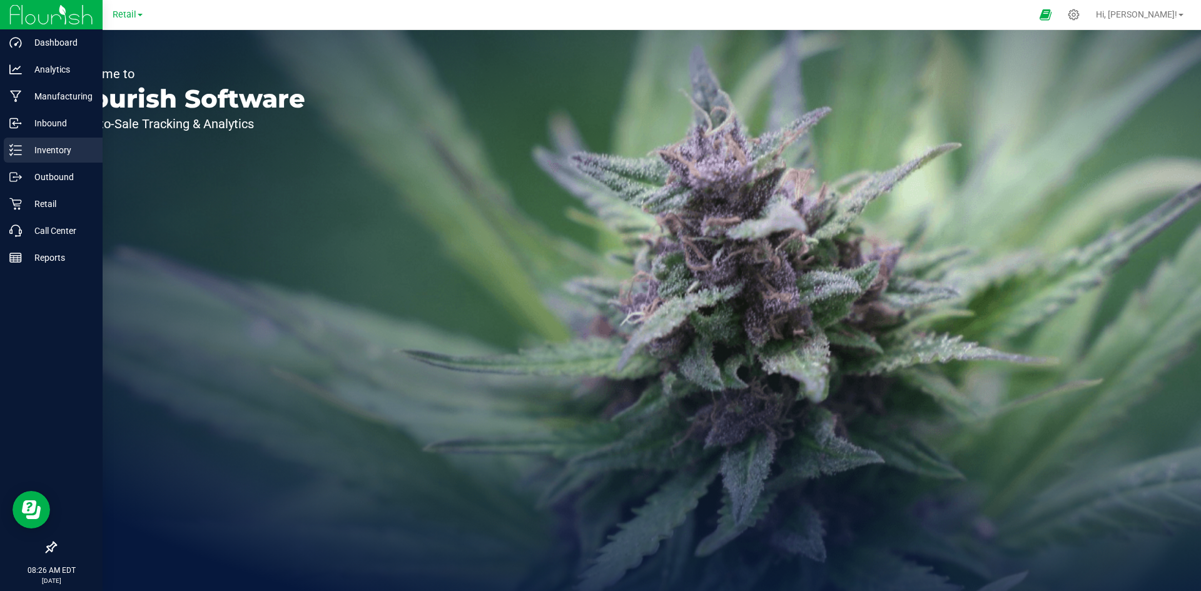
click at [13, 151] on icon at bounding box center [15, 150] width 13 height 13
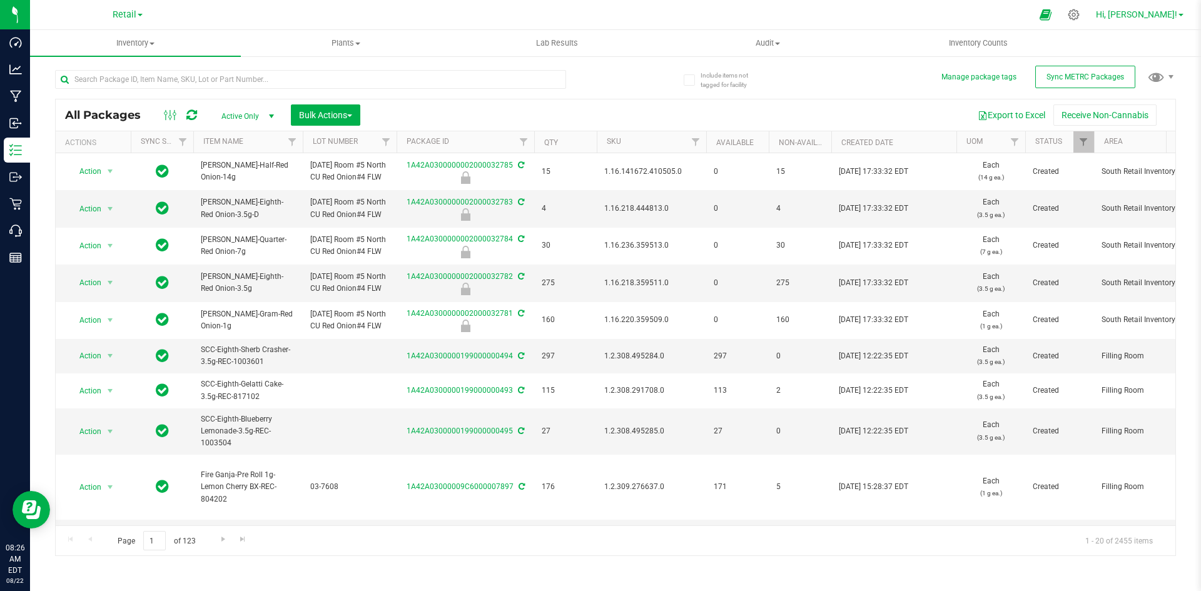
click at [1154, 15] on span "Hi, [PERSON_NAME]!" at bounding box center [1136, 14] width 81 height 10
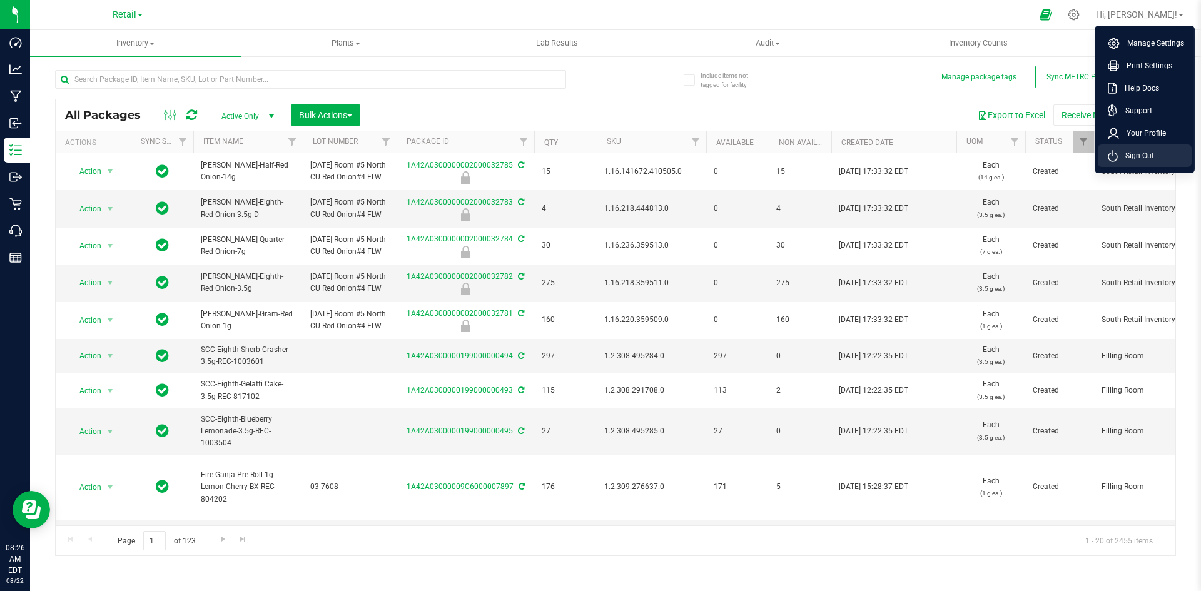
click at [1120, 159] on span "Sign Out" at bounding box center [1136, 155] width 36 height 13
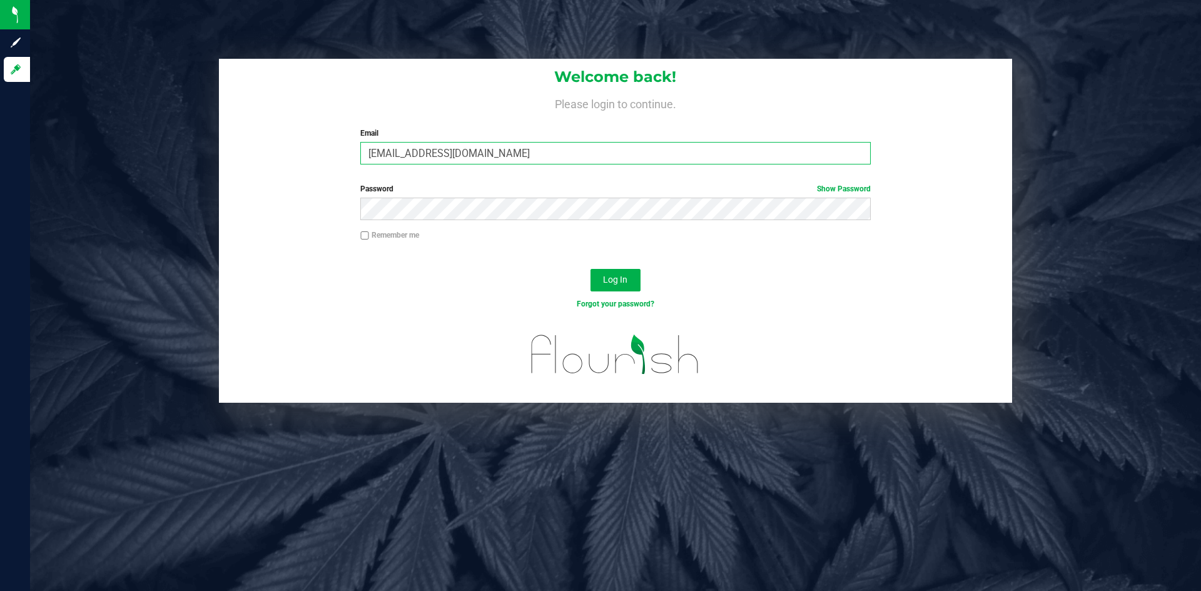
click at [463, 154] on input "[EMAIL_ADDRESS][DOMAIN_NAME]" at bounding box center [615, 153] width 510 height 23
click at [388, 156] on input "[EMAIL_ADDRESS][DOMAIN_NAME]" at bounding box center [615, 153] width 510 height 23
type input "[EMAIL_ADDRESS][DOMAIN_NAME]"
click at [590, 269] on button "Log In" at bounding box center [615, 280] width 50 height 23
